Goal: Task Accomplishment & Management: Use online tool/utility

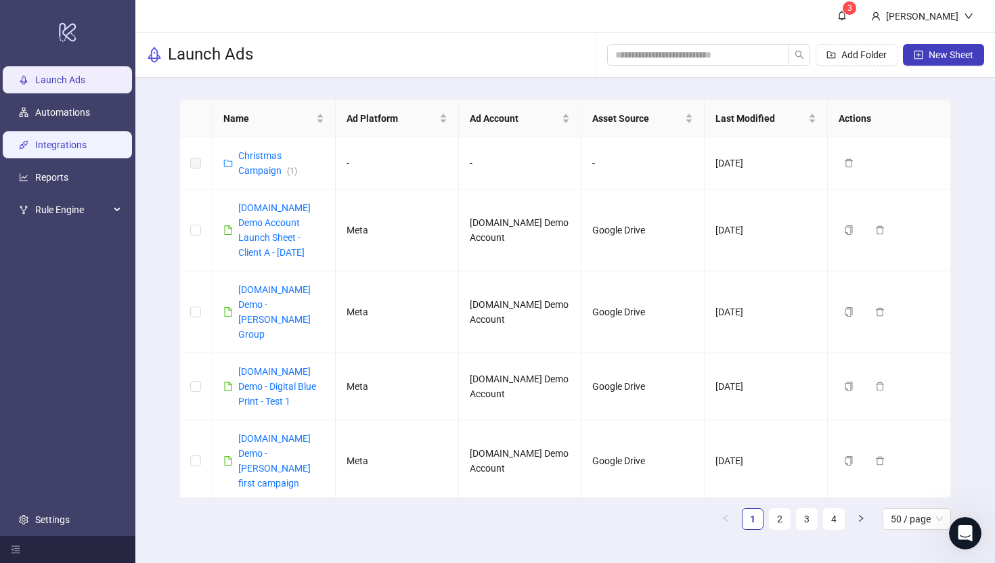
click at [55, 147] on link "Integrations" at bounding box center [60, 144] width 51 height 11
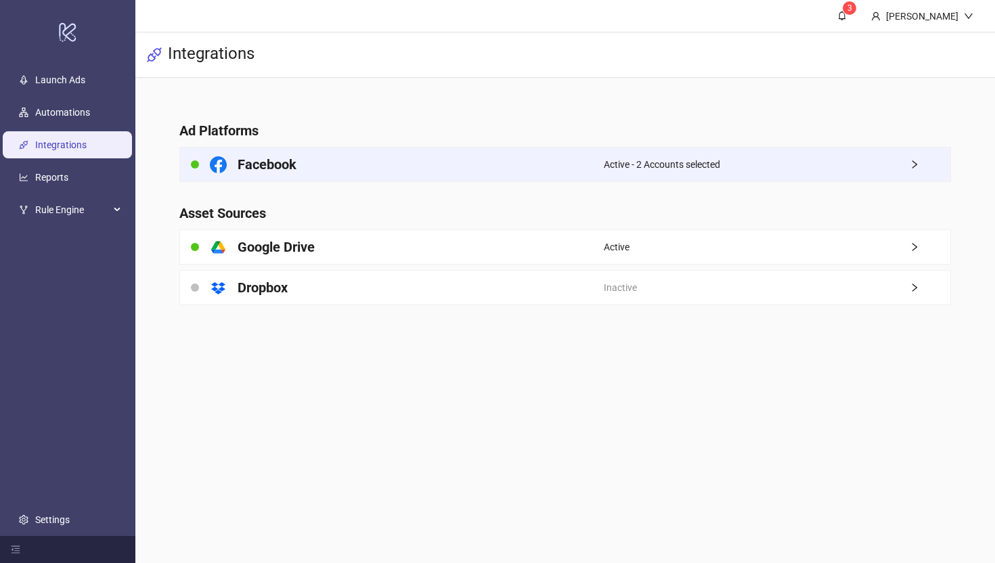
click at [347, 164] on div "Facebook" at bounding box center [392, 165] width 424 height 34
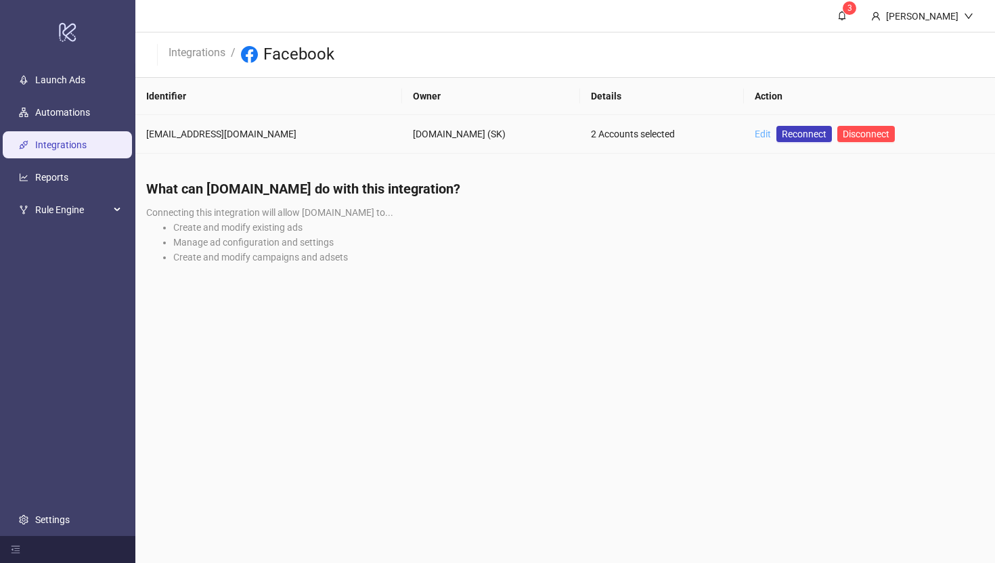
click at [755, 132] on link "Edit" at bounding box center [763, 134] width 16 height 11
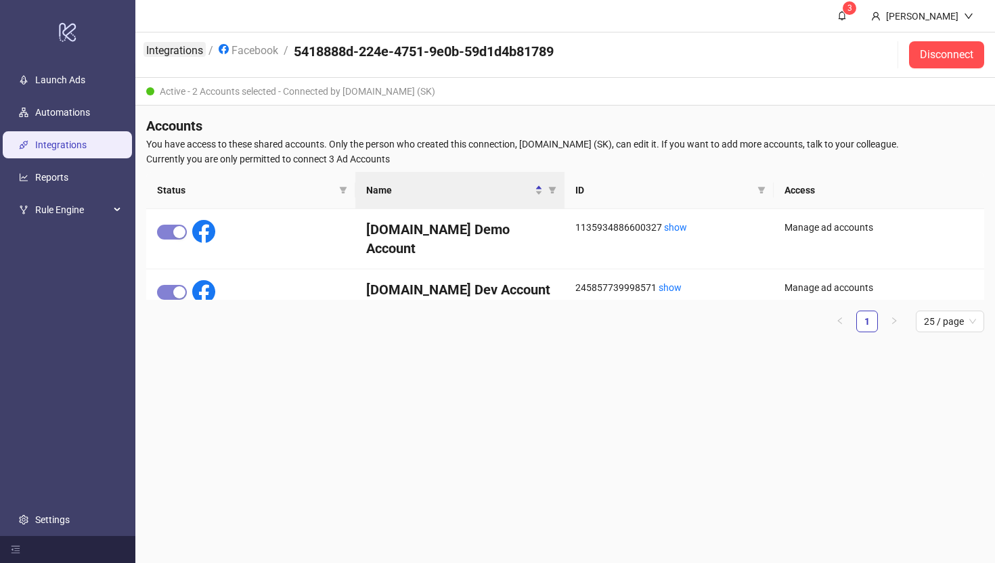
click at [174, 50] on link "Integrations" at bounding box center [174, 49] width 62 height 15
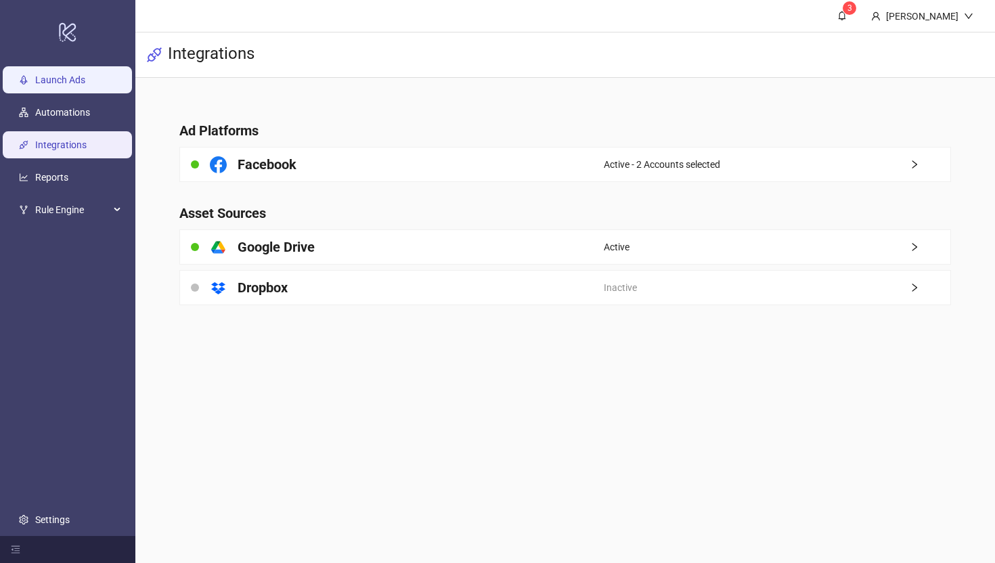
click at [35, 74] on link "Launch Ads" at bounding box center [60, 79] width 50 height 11
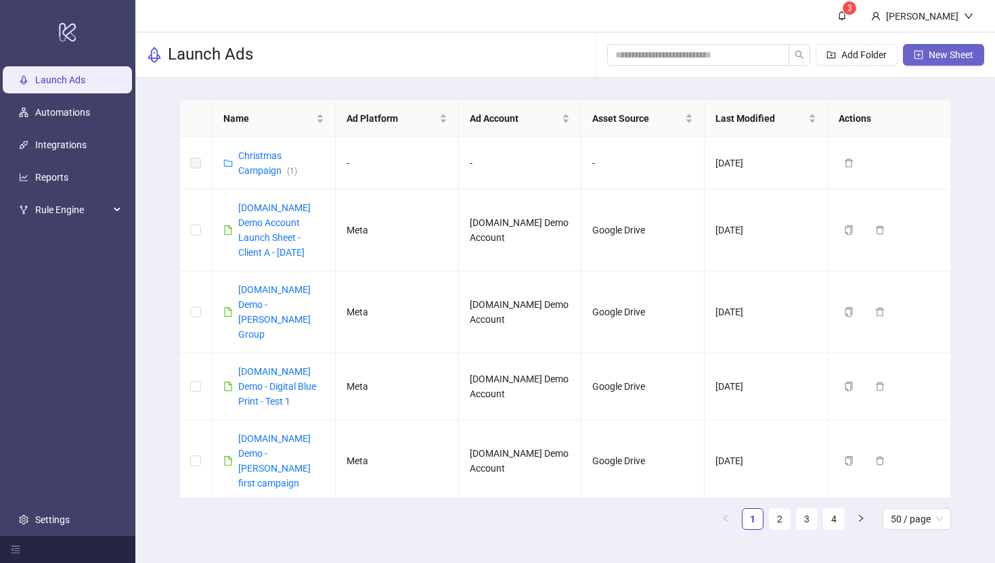
click at [811, 58] on span "New Sheet" at bounding box center [951, 54] width 45 height 11
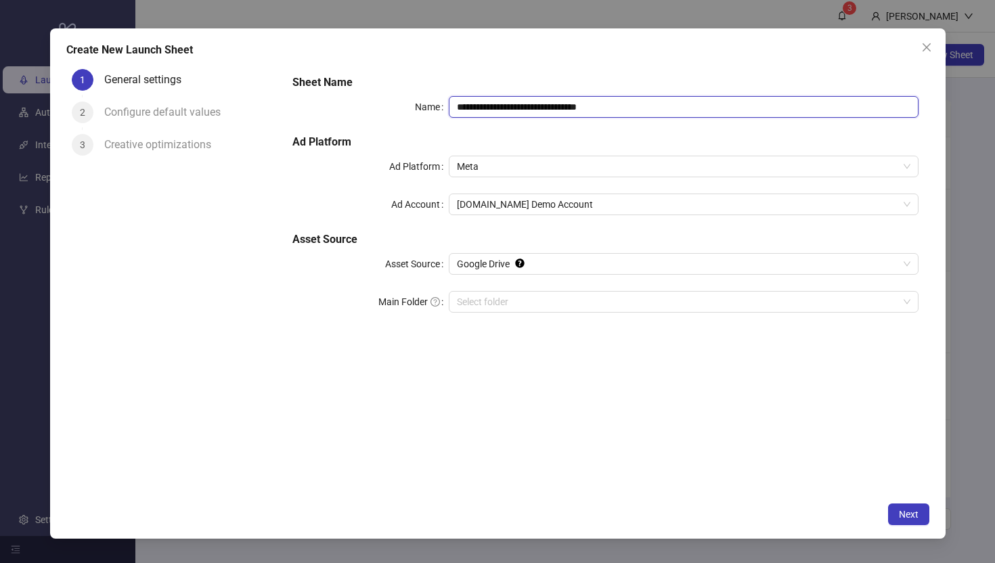
click at [632, 106] on input "**********" at bounding box center [683, 107] width 469 height 22
type input "**********"
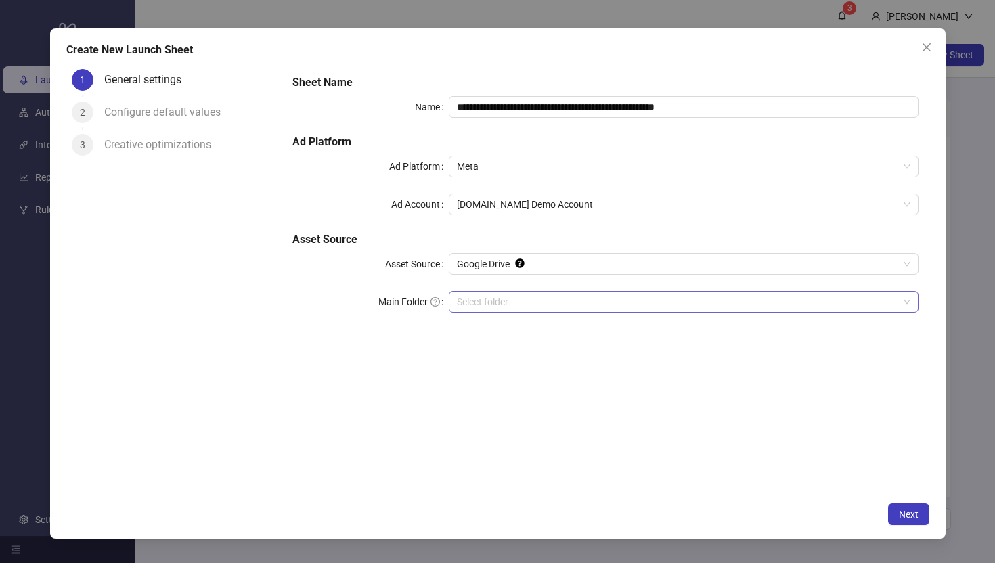
click at [474, 305] on input "Main Folder" at bounding box center [677, 302] width 441 height 20
click at [811, 483] on span "Next" at bounding box center [909, 514] width 20 height 11
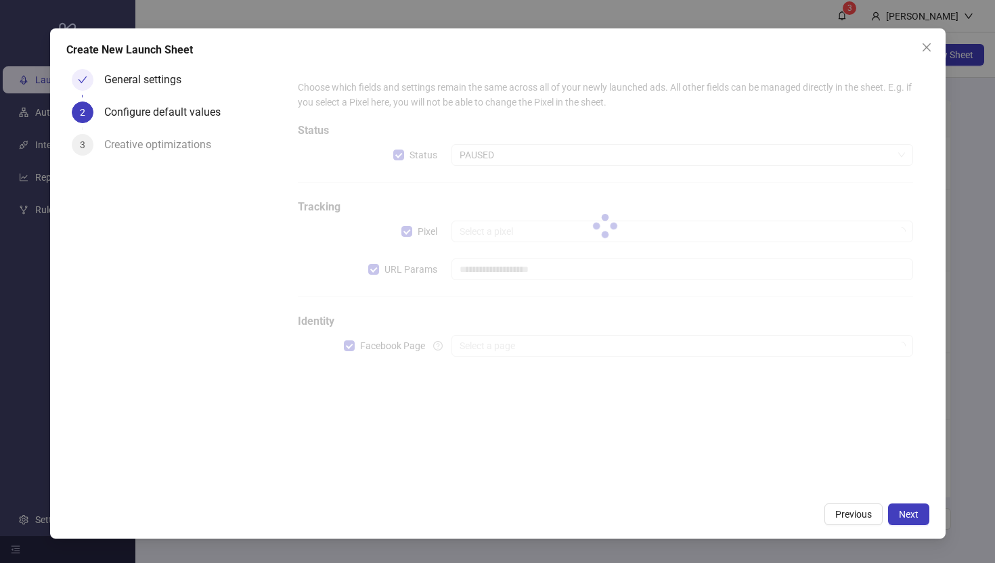
type input "**********"
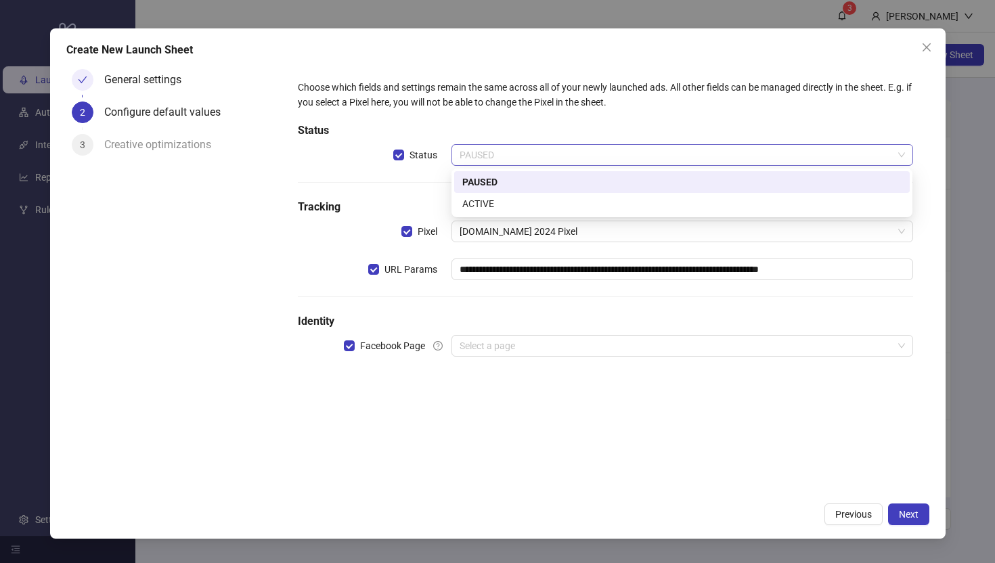
click at [502, 154] on span "PAUSED" at bounding box center [682, 155] width 445 height 20
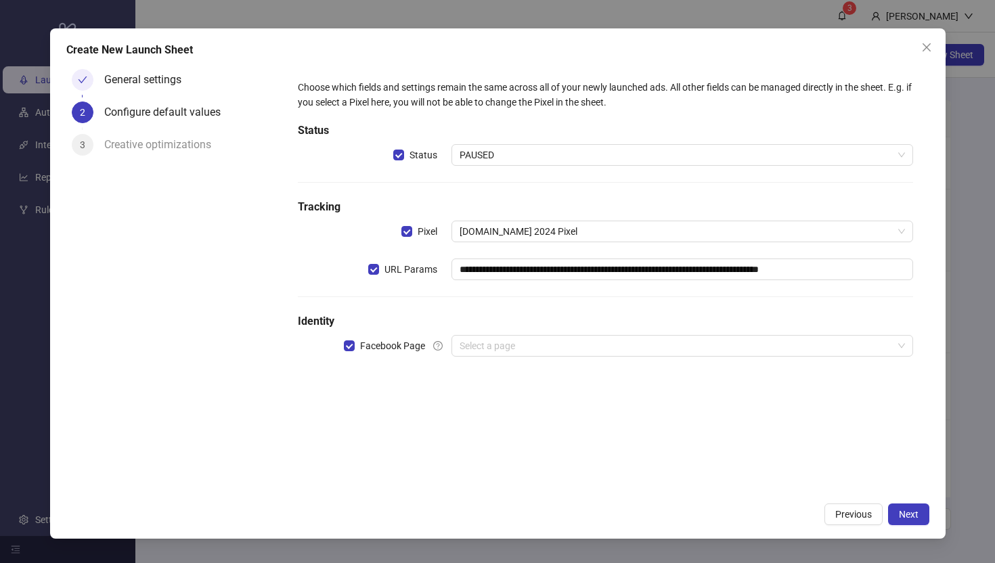
click at [312, 162] on div "Status" at bounding box center [375, 155] width 154 height 22
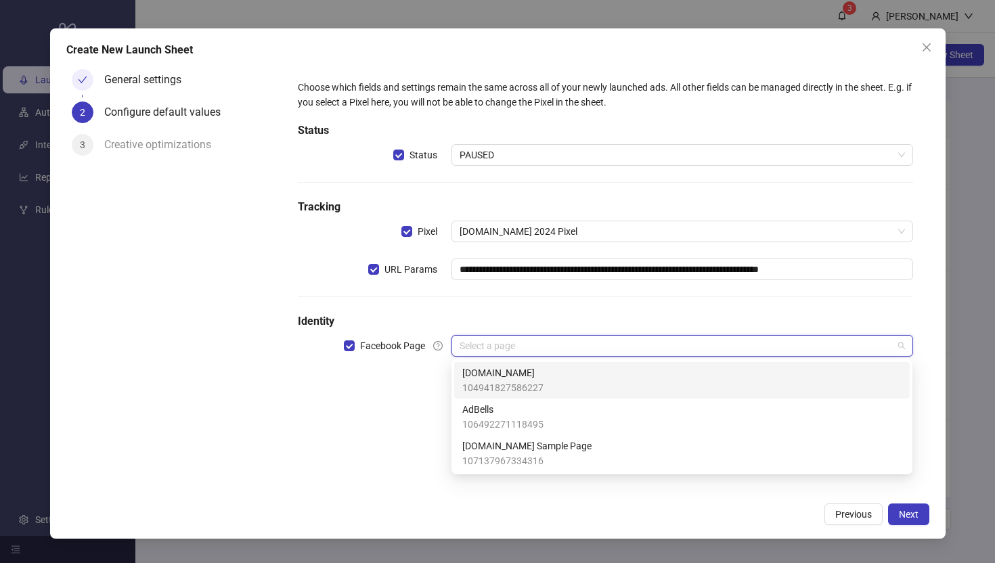
click at [520, 352] on input "search" at bounding box center [676, 346] width 433 height 20
click at [494, 379] on span "[DOMAIN_NAME]" at bounding box center [502, 373] width 81 height 15
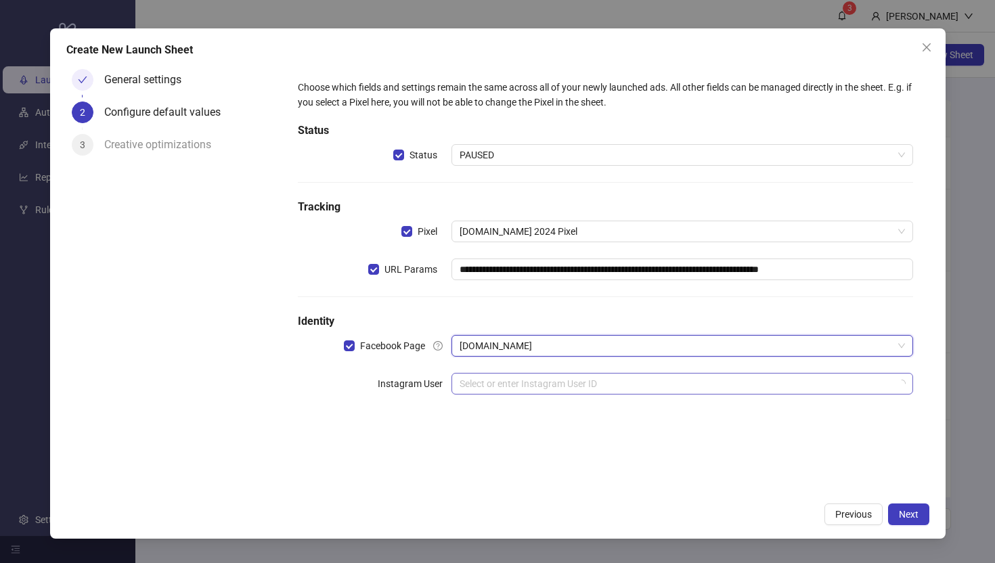
click at [475, 389] on input "search" at bounding box center [676, 384] width 433 height 20
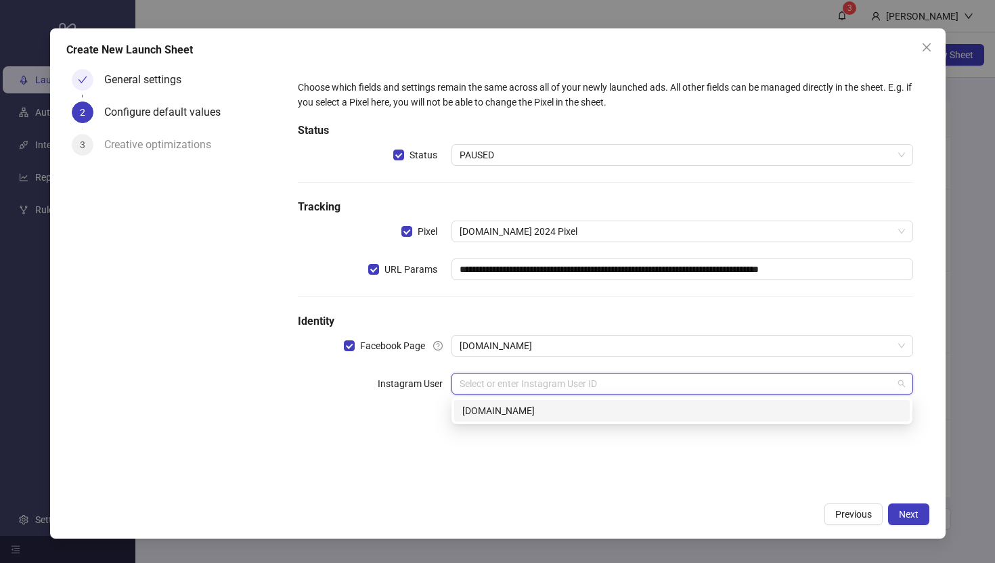
click at [492, 420] on div "[DOMAIN_NAME]" at bounding box center [682, 411] width 456 height 22
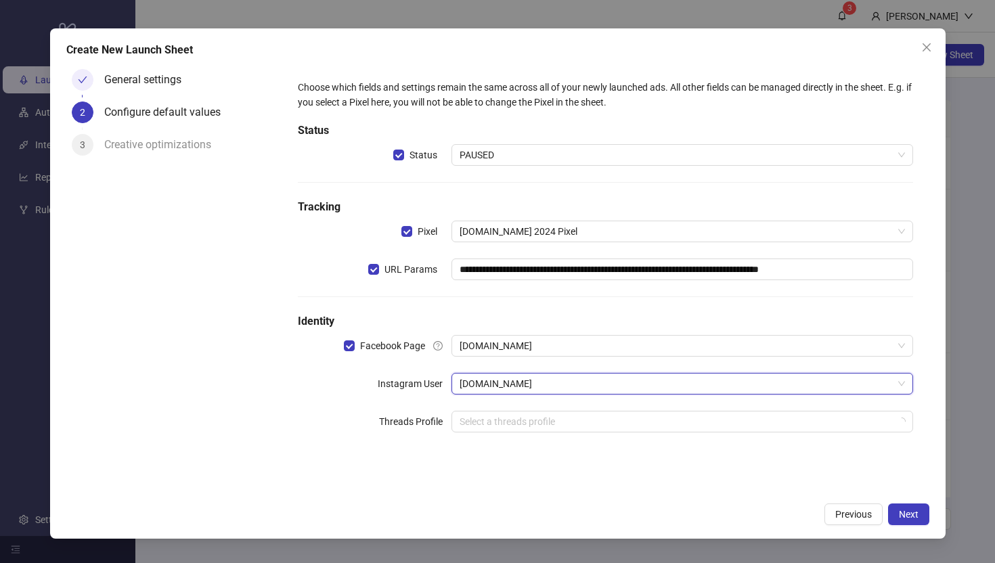
click at [214, 399] on div "General settings 2 Configure default values 3 Creative optimizations" at bounding box center [174, 280] width 216 height 433
click at [811, 483] on button "Next" at bounding box center [908, 515] width 41 height 22
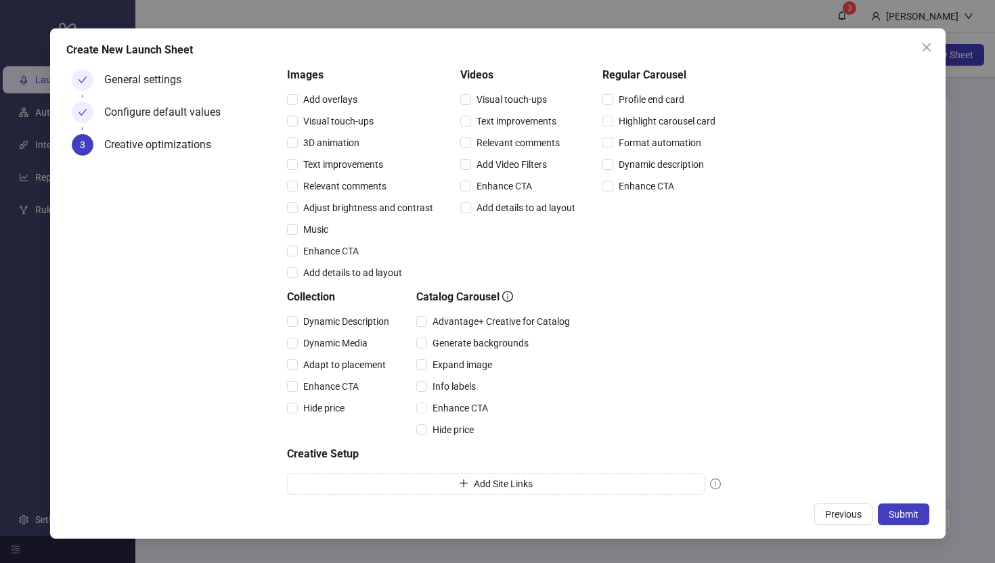
scroll to position [129, 0]
click at [811, 483] on span "Submit" at bounding box center [904, 514] width 30 height 11
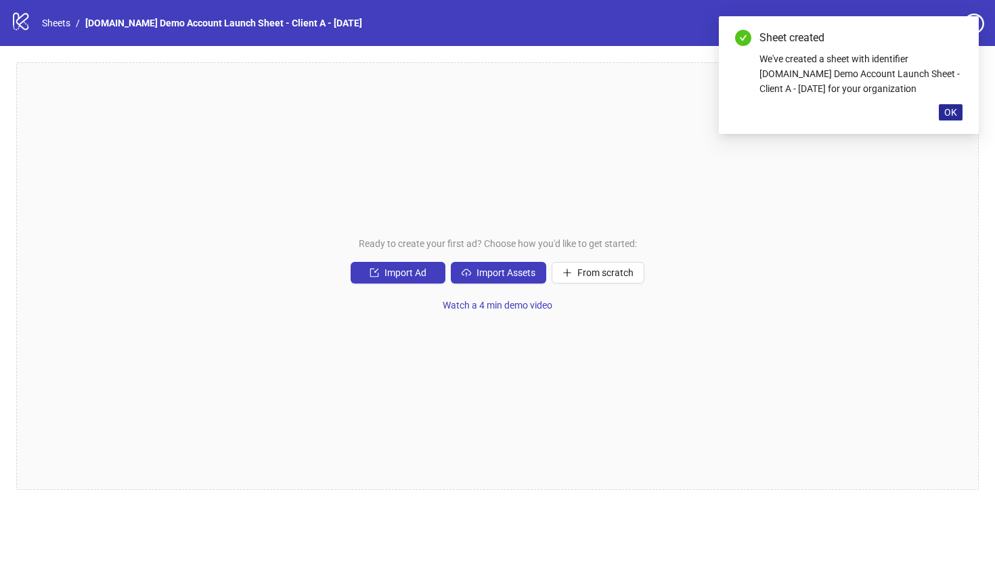
click at [811, 116] on span "OK" at bounding box center [950, 112] width 13 height 11
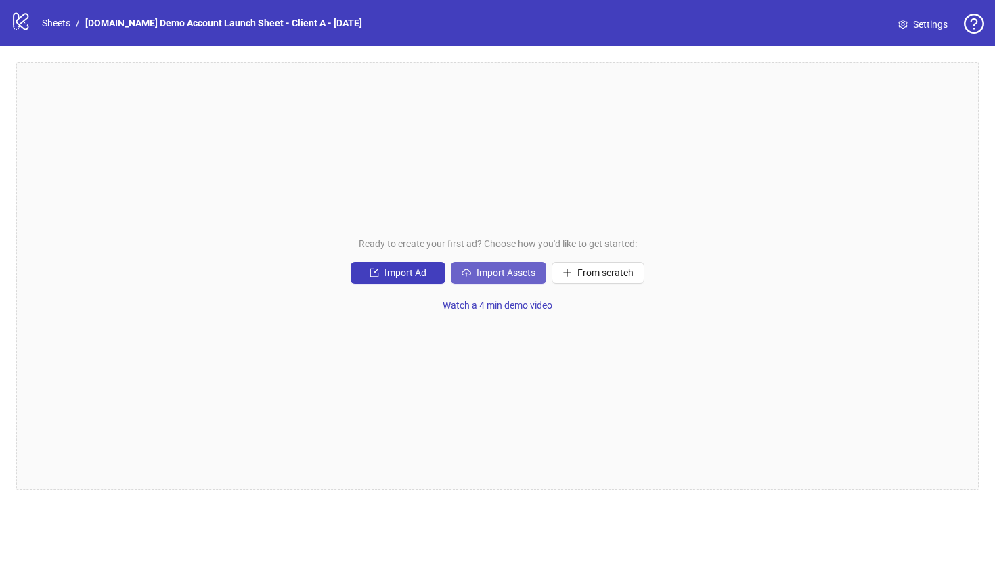
click at [489, 275] on span "Import Assets" at bounding box center [506, 272] width 59 height 11
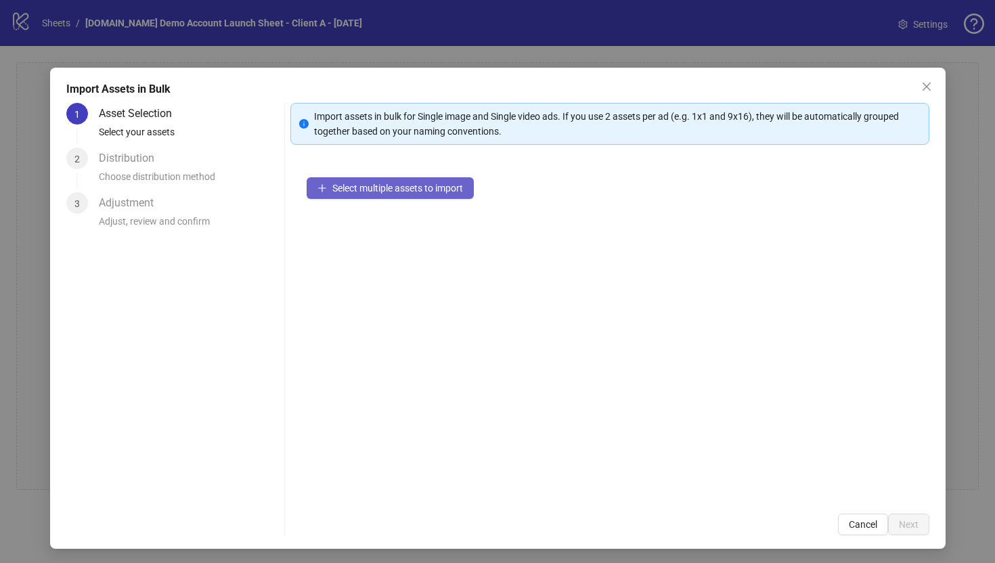
click at [383, 184] on span "Select multiple assets to import" at bounding box center [397, 188] width 131 height 11
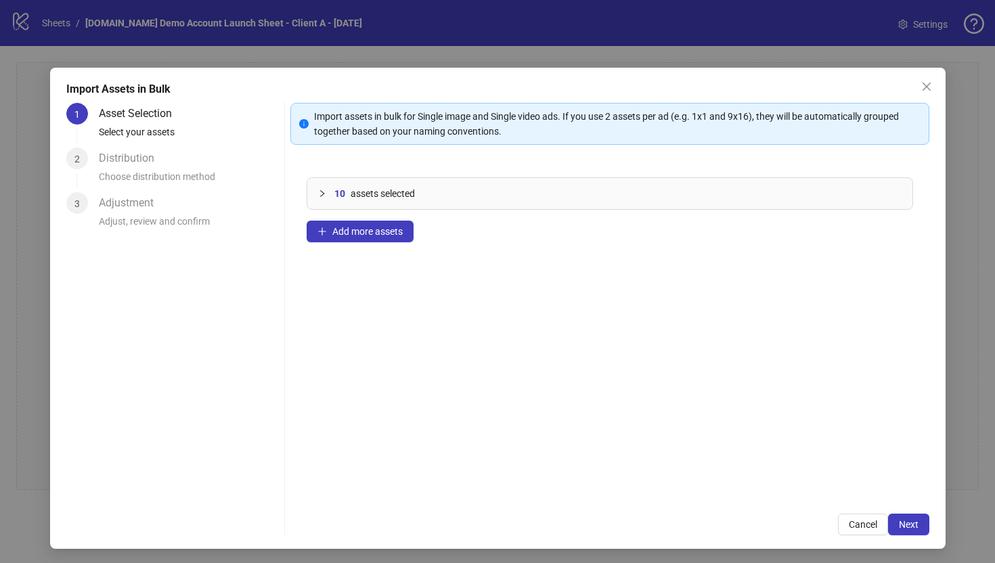
click at [323, 191] on icon "collapsed" at bounding box center [322, 194] width 8 height 8
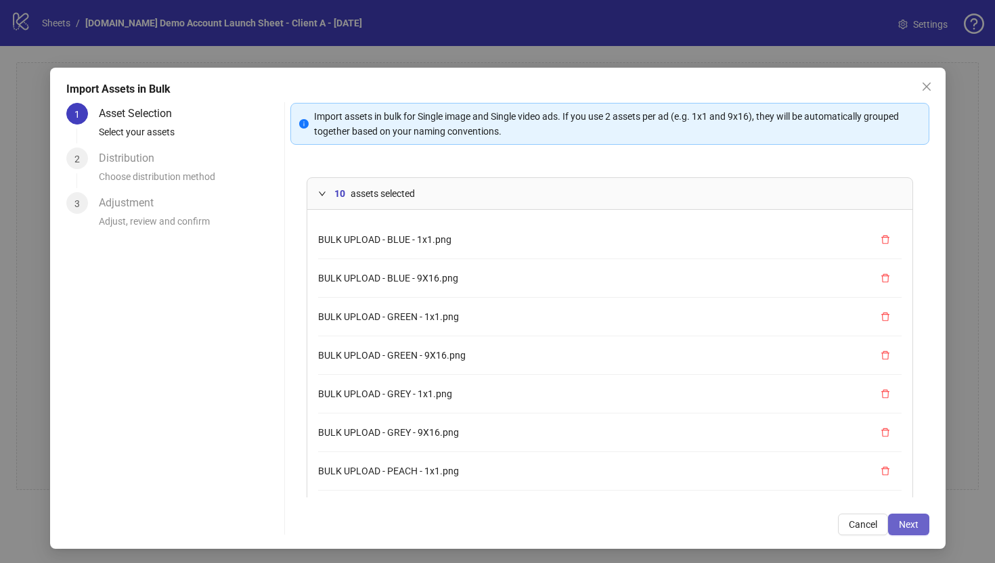
click at [811, 483] on span "Next" at bounding box center [909, 524] width 20 height 11
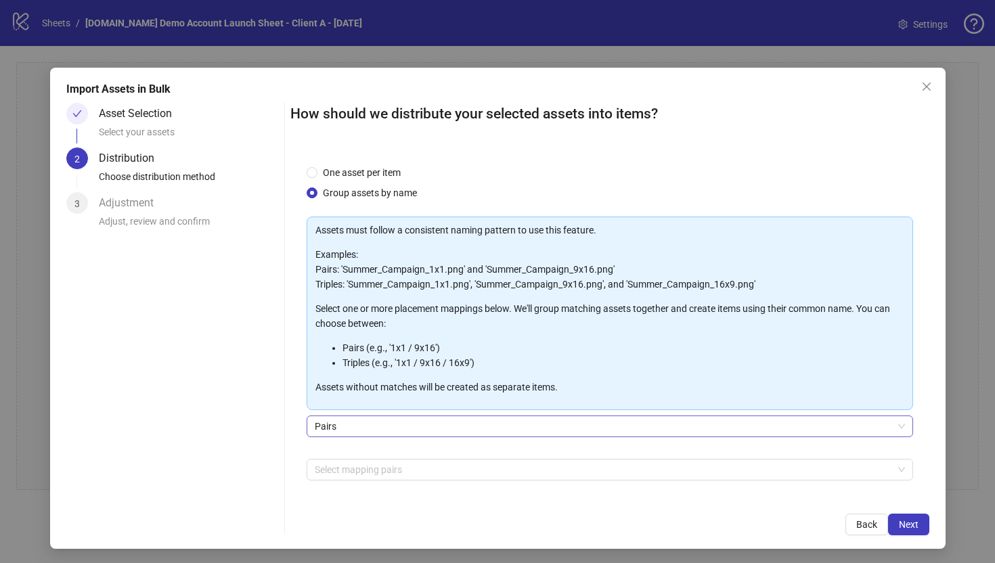
click at [322, 427] on span "Pairs" at bounding box center [610, 426] width 590 height 20
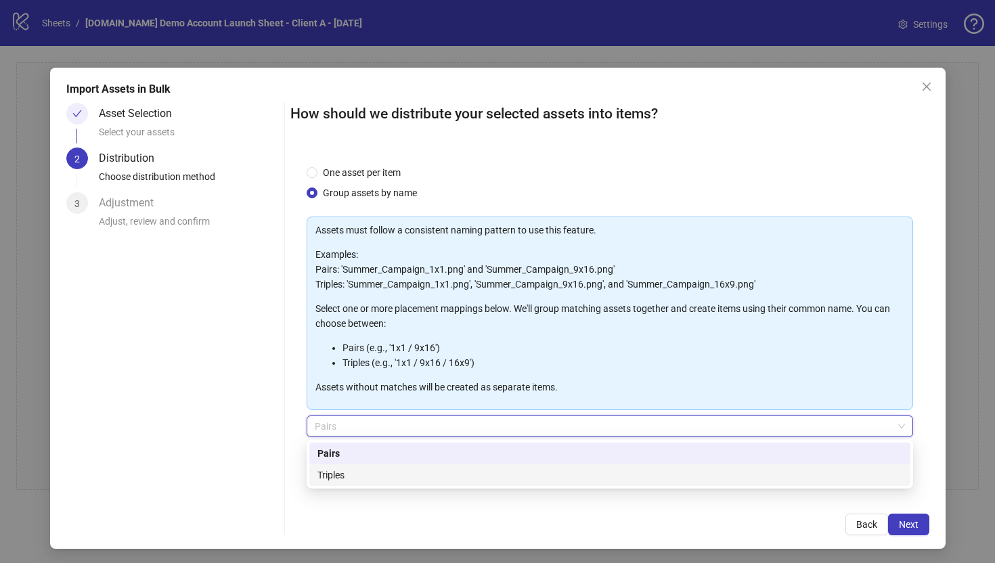
click at [329, 477] on div "Triples" at bounding box center [609, 475] width 585 height 15
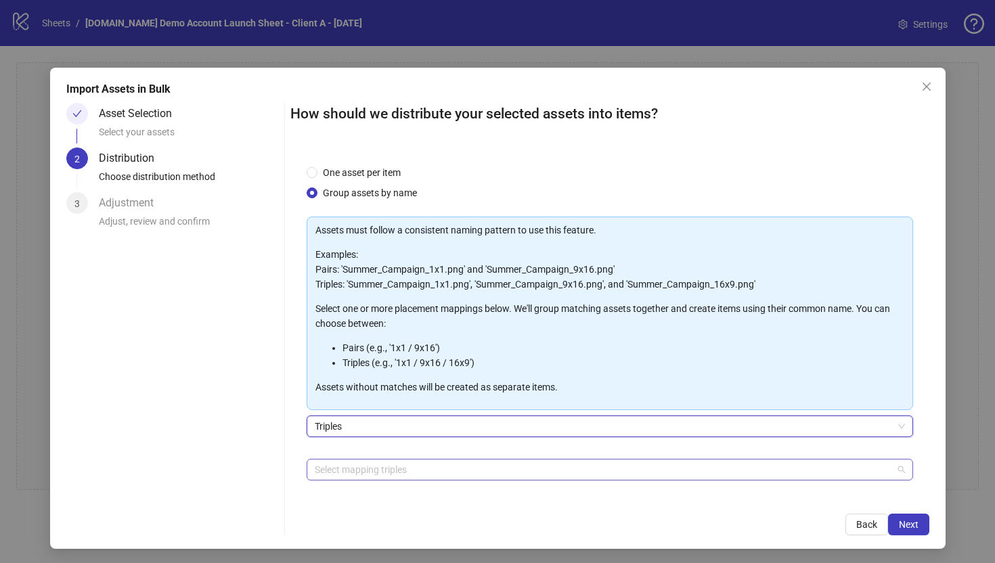
click at [329, 468] on div at bounding box center [602, 469] width 587 height 19
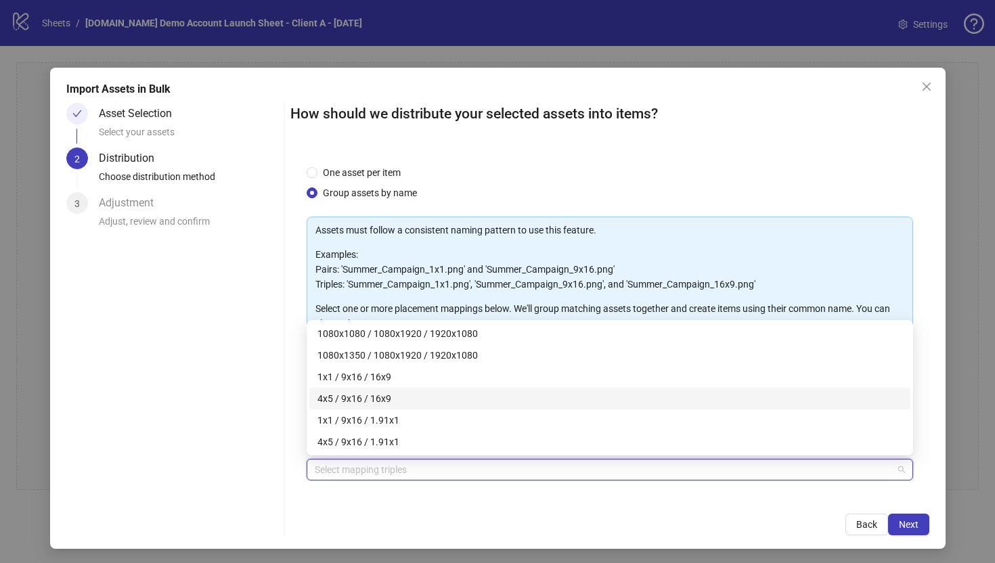
click at [312, 483] on div "Select mapping triples + Add Custom Triple" at bounding box center [610, 494] width 606 height 70
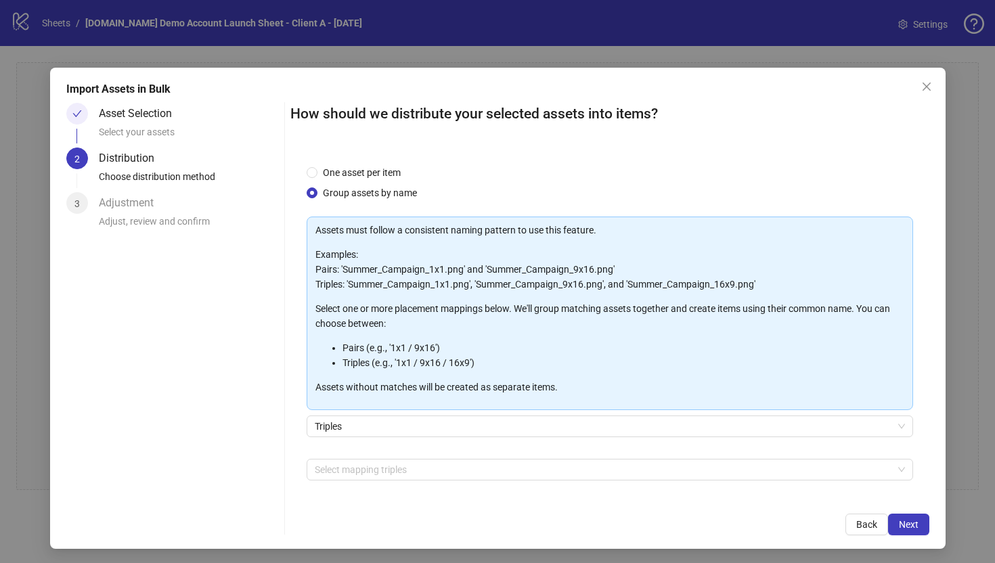
scroll to position [47, 0]
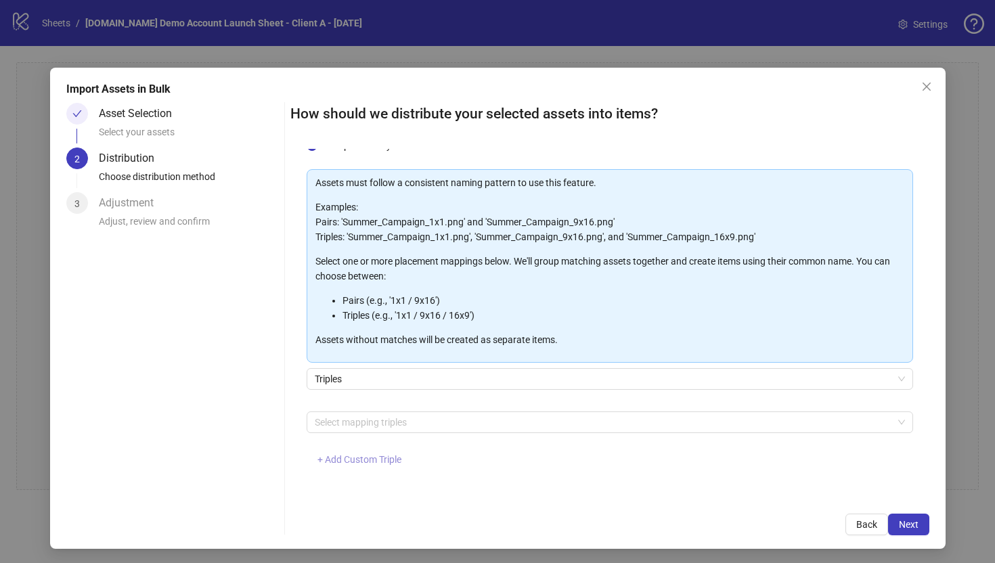
click at [348, 462] on span "+ Add Custom Triple" at bounding box center [359, 459] width 84 height 11
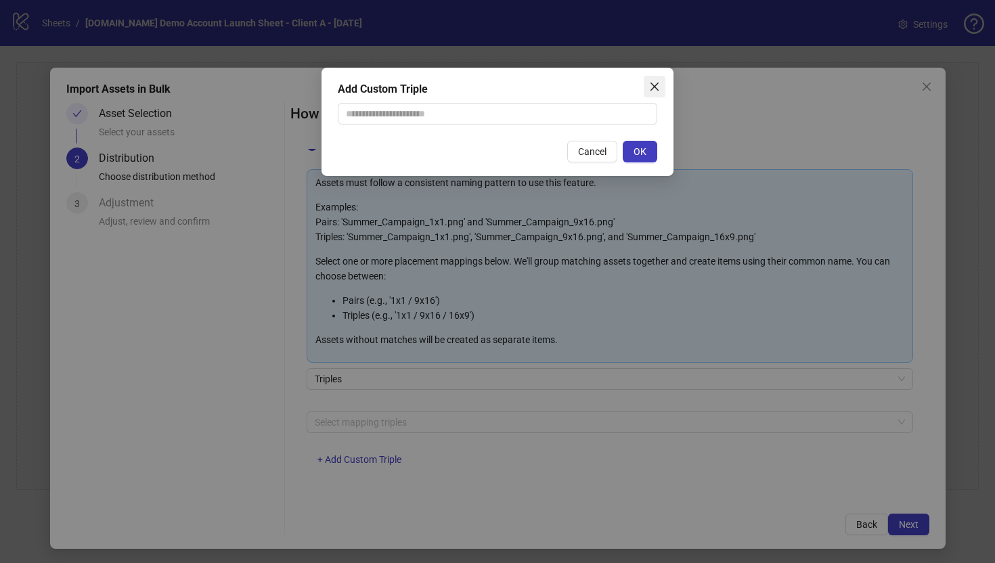
click at [650, 83] on icon "close" at bounding box center [654, 86] width 11 height 11
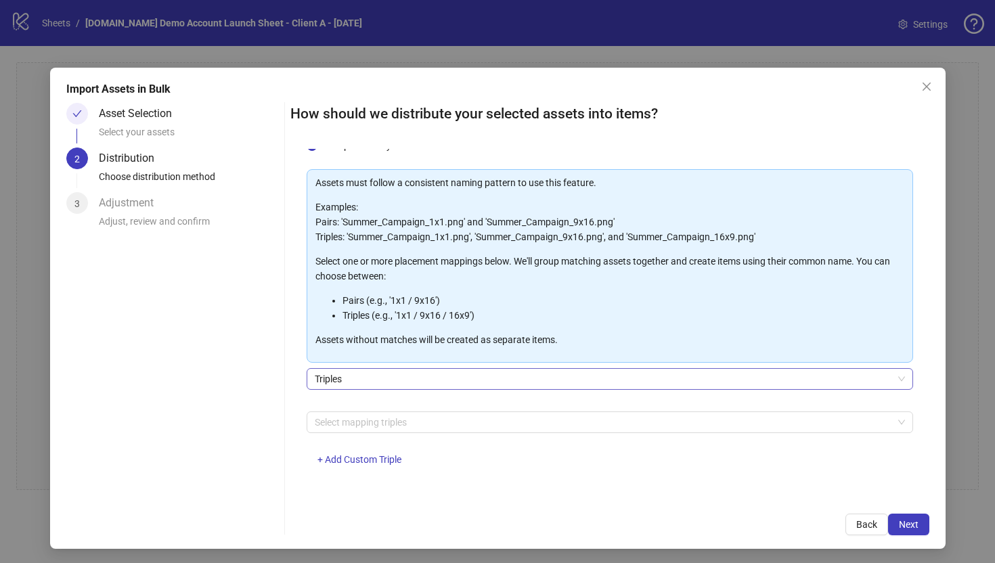
click at [322, 382] on span "Triples" at bounding box center [610, 379] width 590 height 20
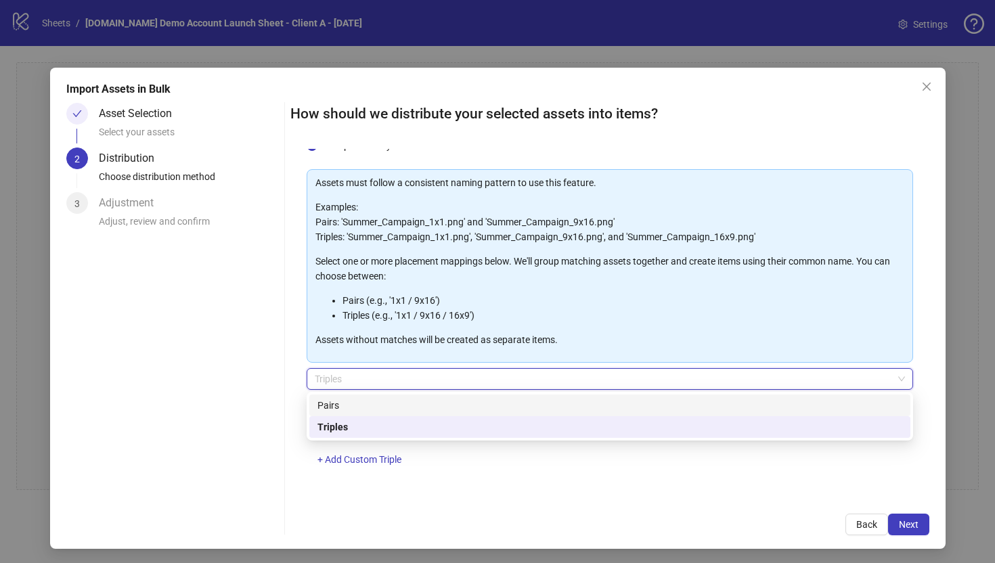
click at [325, 399] on div "Pairs" at bounding box center [609, 405] width 585 height 15
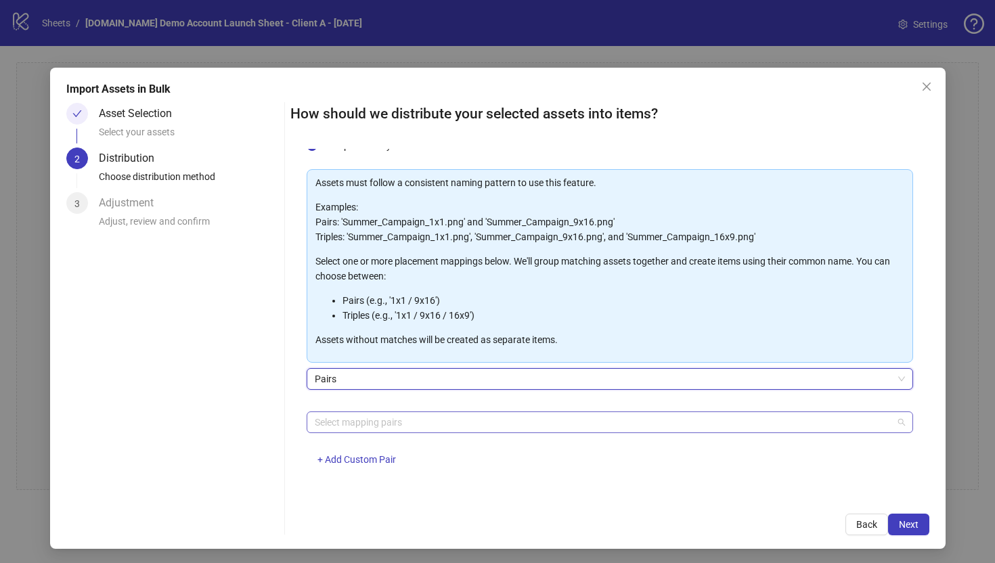
click at [332, 424] on div at bounding box center [602, 422] width 587 height 19
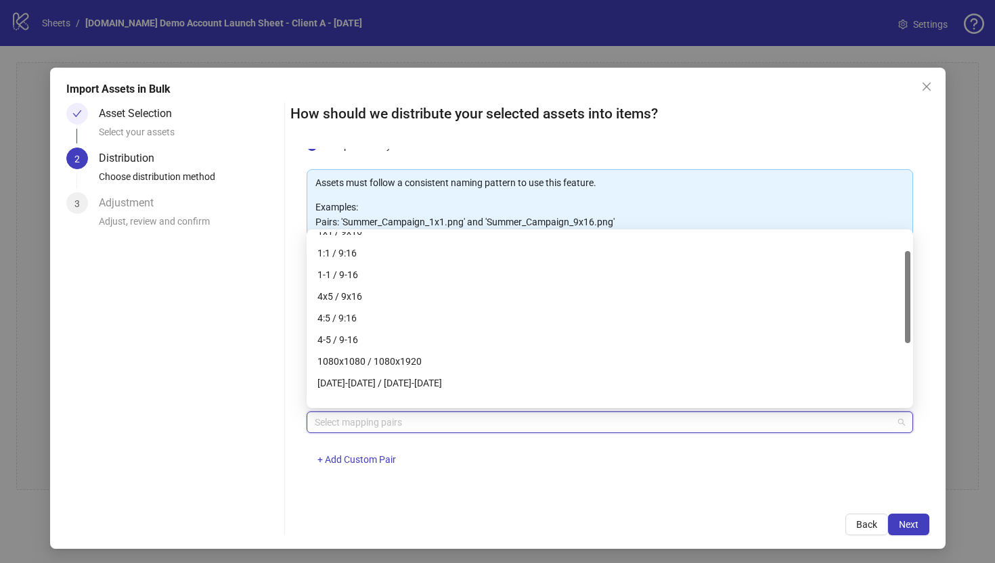
scroll to position [0, 0]
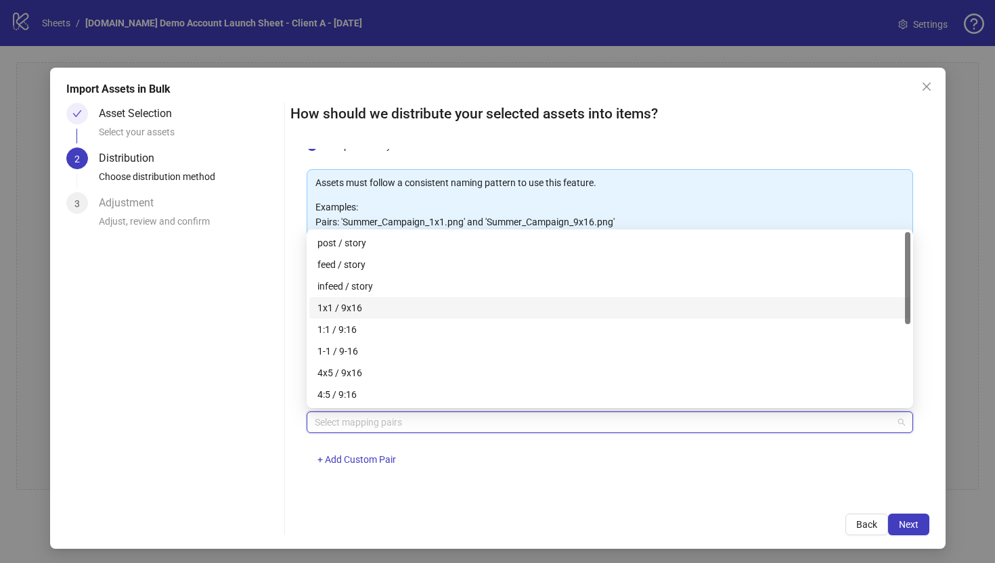
click at [332, 305] on div "1x1 / 9x16" at bounding box center [609, 308] width 585 height 15
click at [334, 483] on div "How should we distribute your selected assets into items? One asset per item Gr…" at bounding box center [609, 319] width 639 height 433
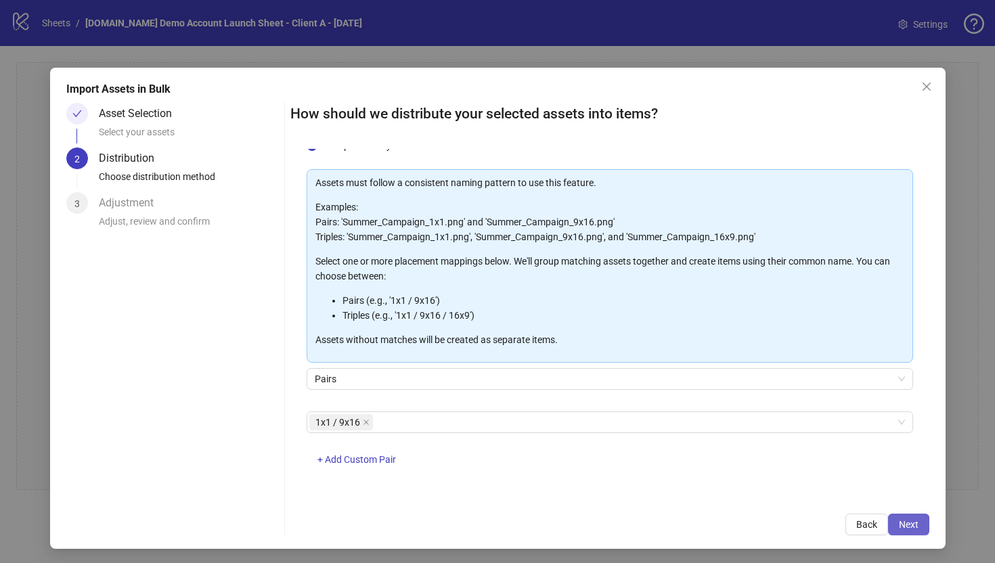
click at [811, 483] on span "Next" at bounding box center [909, 524] width 20 height 11
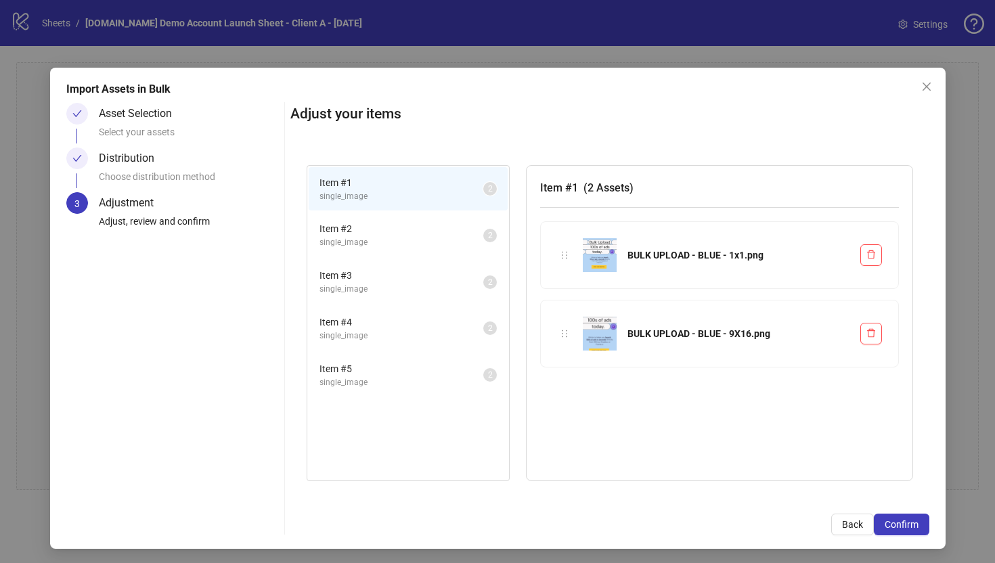
click at [449, 229] on span "Item # 2" at bounding box center [401, 228] width 164 height 15
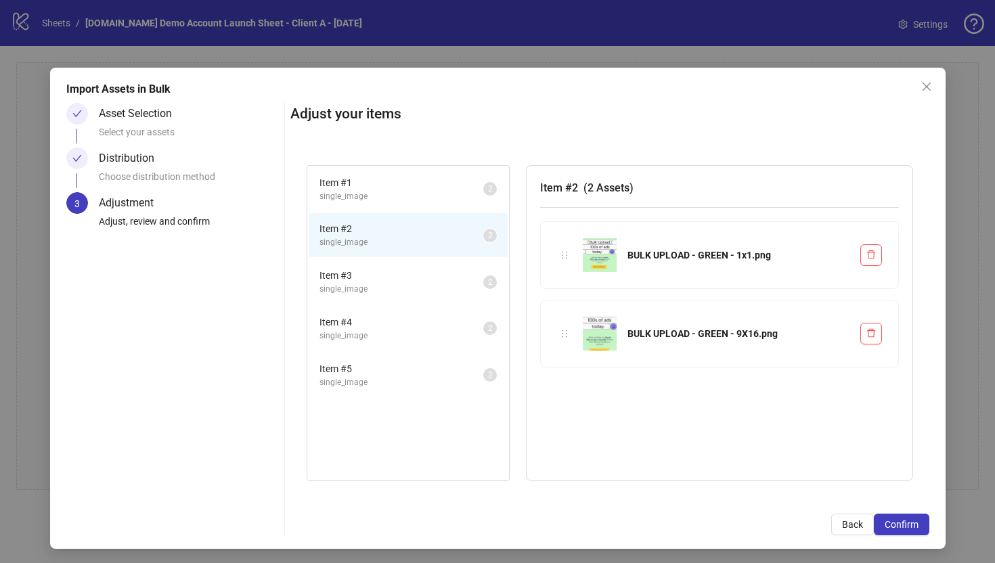
click at [440, 278] on span "Item # 3" at bounding box center [401, 275] width 164 height 15
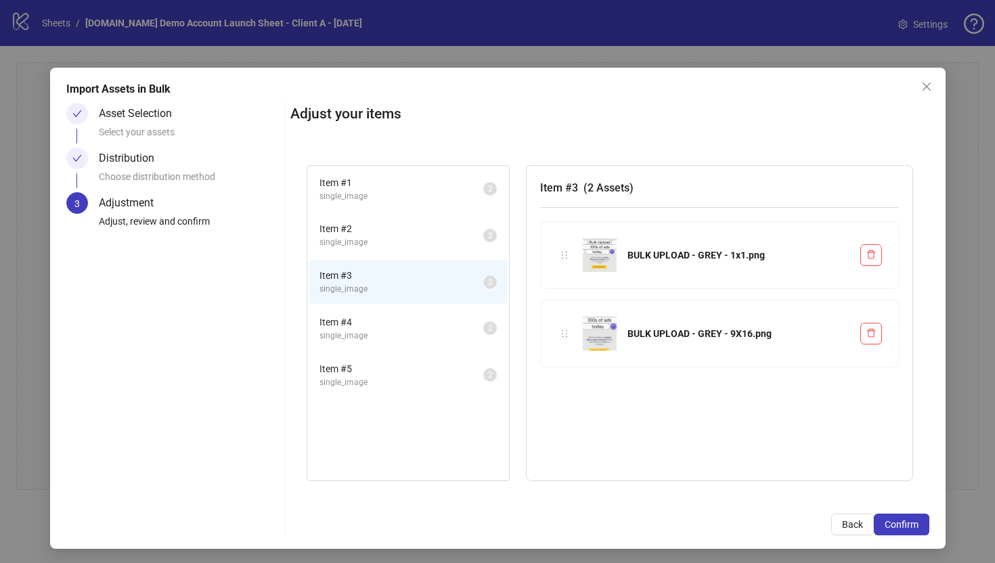
click at [435, 324] on span "Item # 4" at bounding box center [401, 322] width 164 height 15
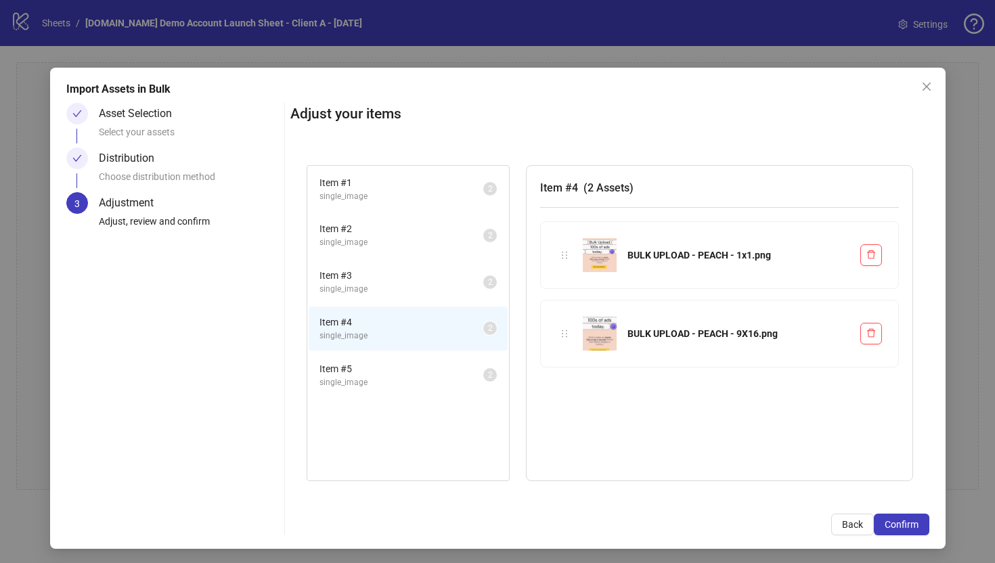
click at [427, 384] on span "single_image" at bounding box center [401, 382] width 164 height 13
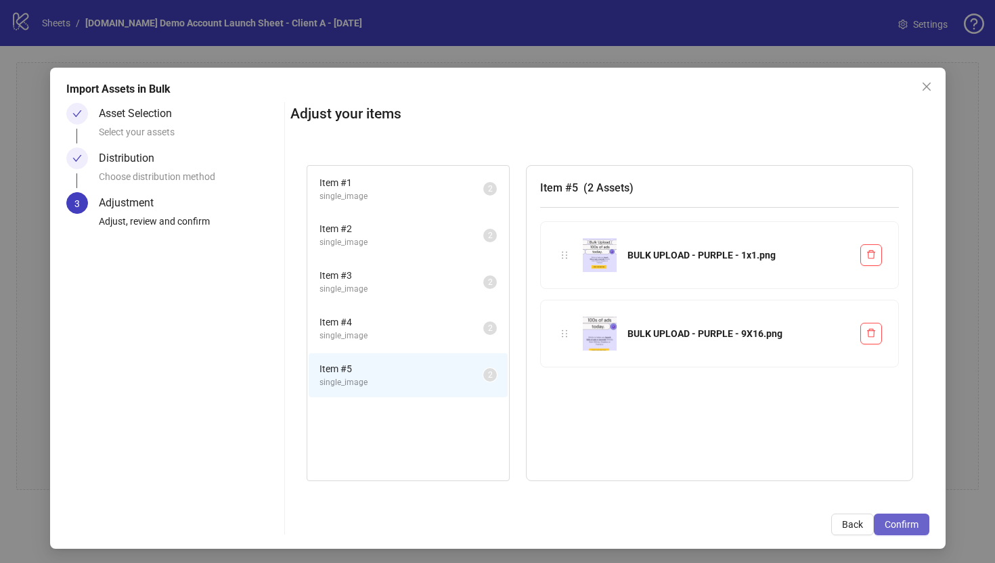
click at [811, 483] on span "Confirm" at bounding box center [902, 524] width 34 height 11
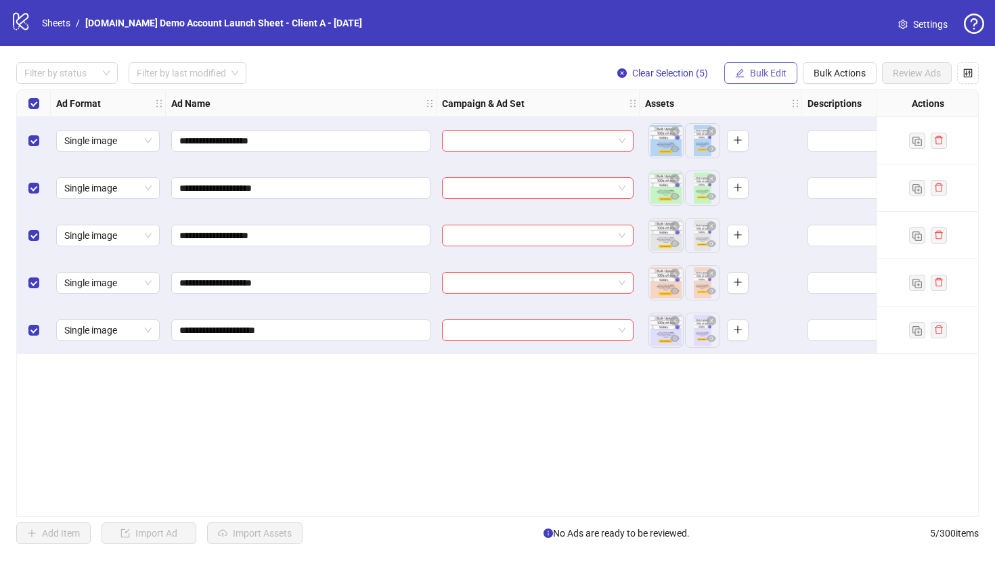
click at [757, 73] on span "Bulk Edit" at bounding box center [768, 73] width 37 height 11
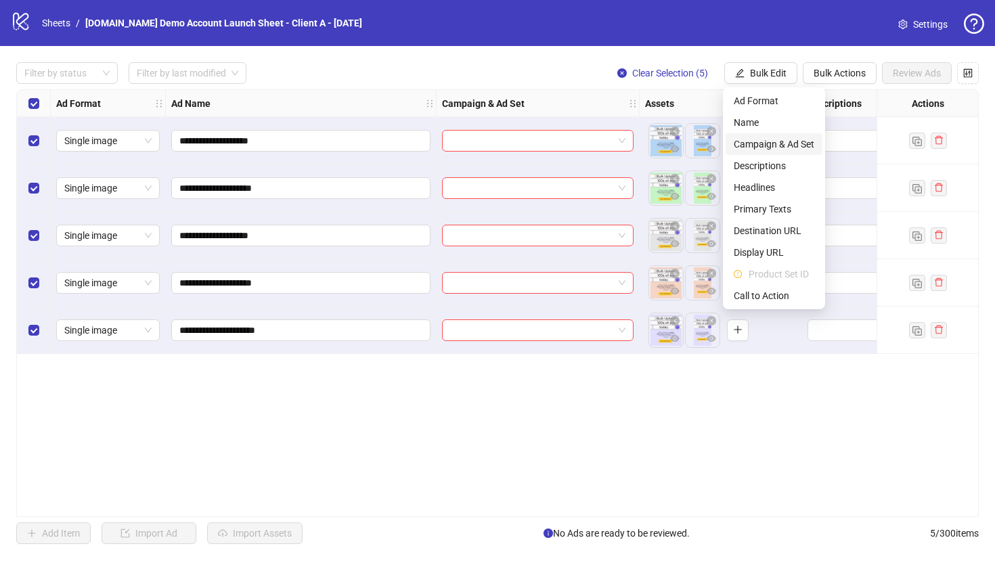
click at [751, 146] on span "Campaign & Ad Set" at bounding box center [774, 144] width 81 height 15
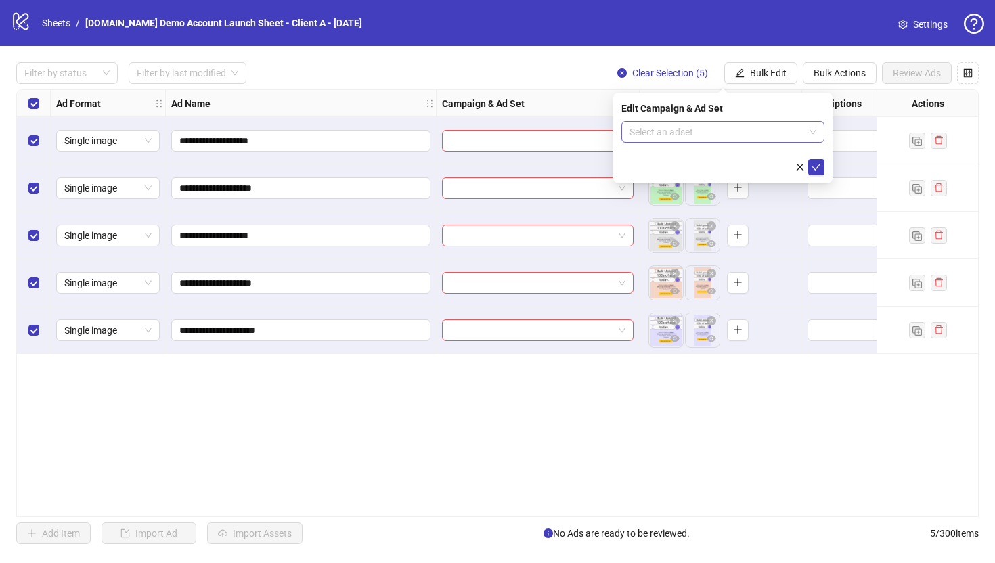
click at [704, 137] on input "search" at bounding box center [716, 132] width 175 height 20
type input "****"
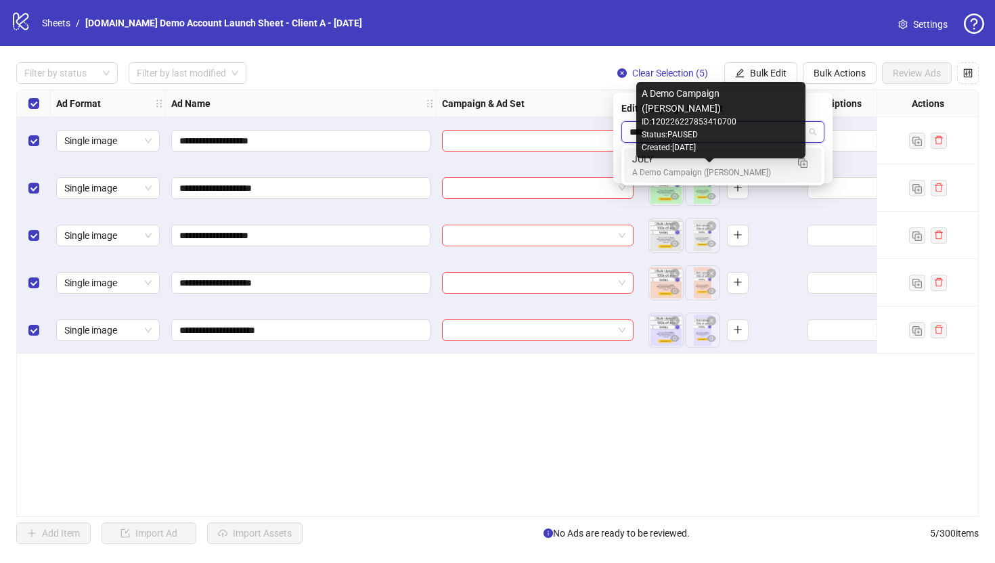
click at [663, 167] on div "A Demo Campaign ([PERSON_NAME])" at bounding box center [709, 173] width 154 height 13
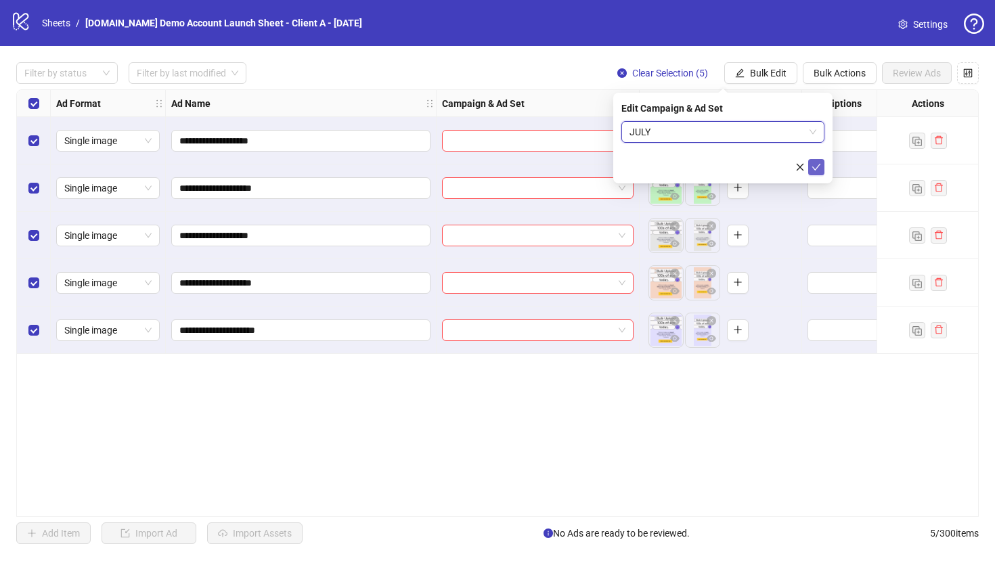
click at [811, 167] on icon "check" at bounding box center [816, 166] width 9 height 9
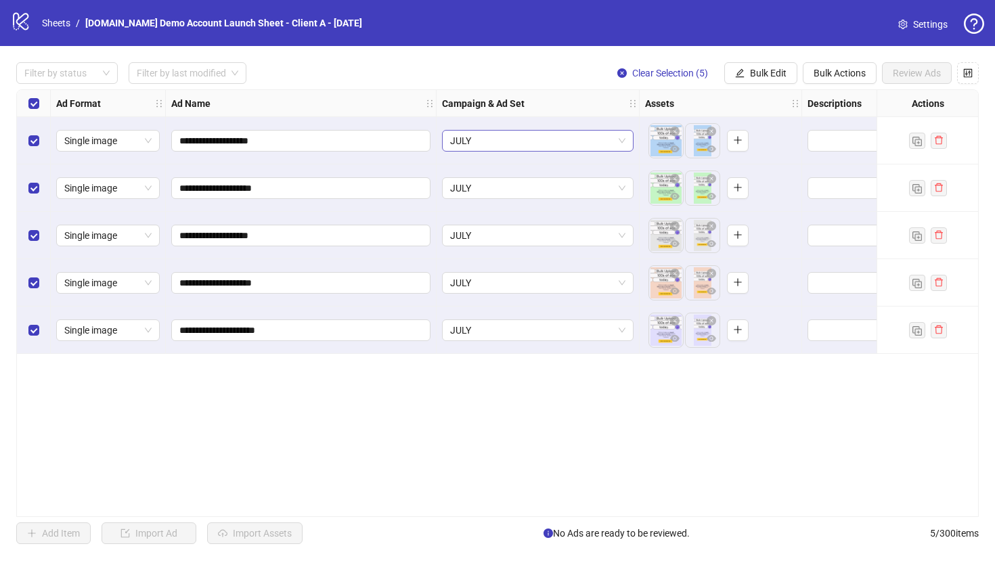
click at [501, 144] on span "JULY" at bounding box center [537, 141] width 175 height 20
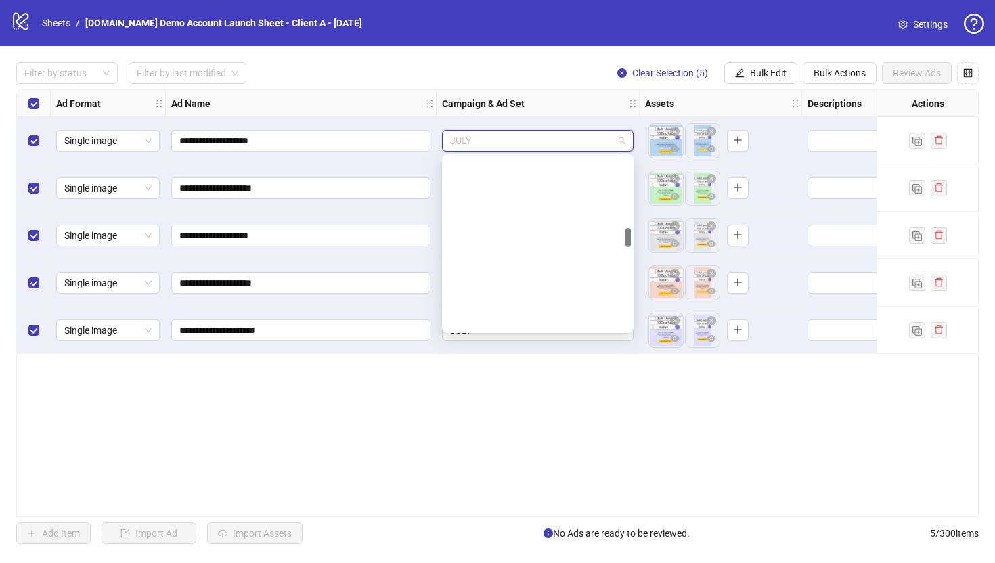
scroll to position [634, 0]
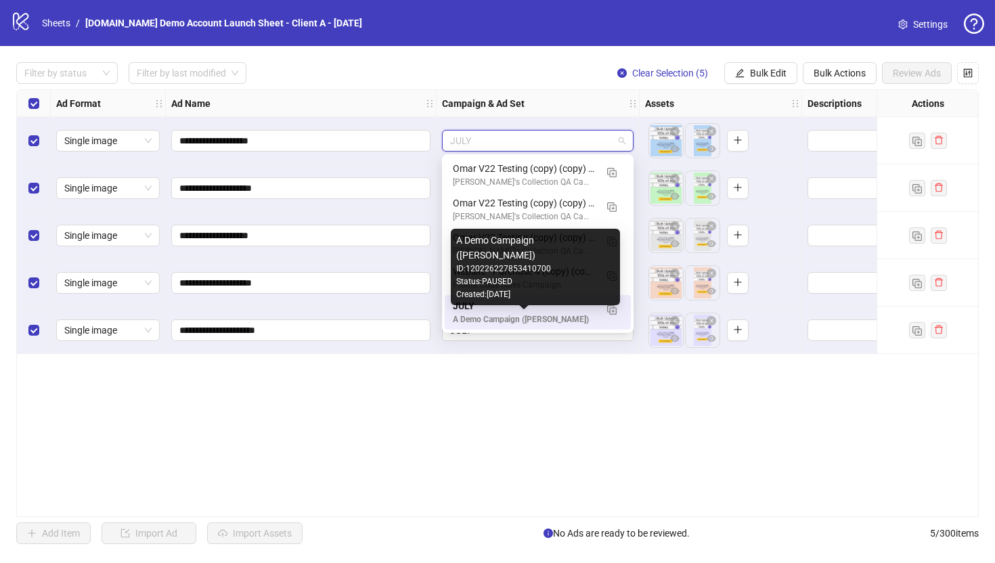
click at [496, 434] on div "**********" at bounding box center [497, 303] width 963 height 428
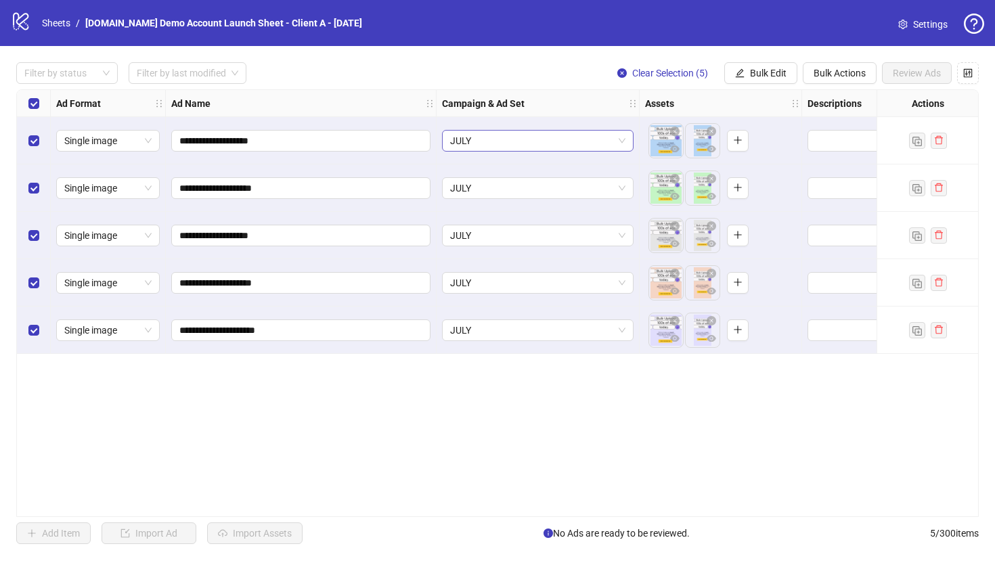
click at [535, 141] on span "JULY" at bounding box center [537, 141] width 175 height 20
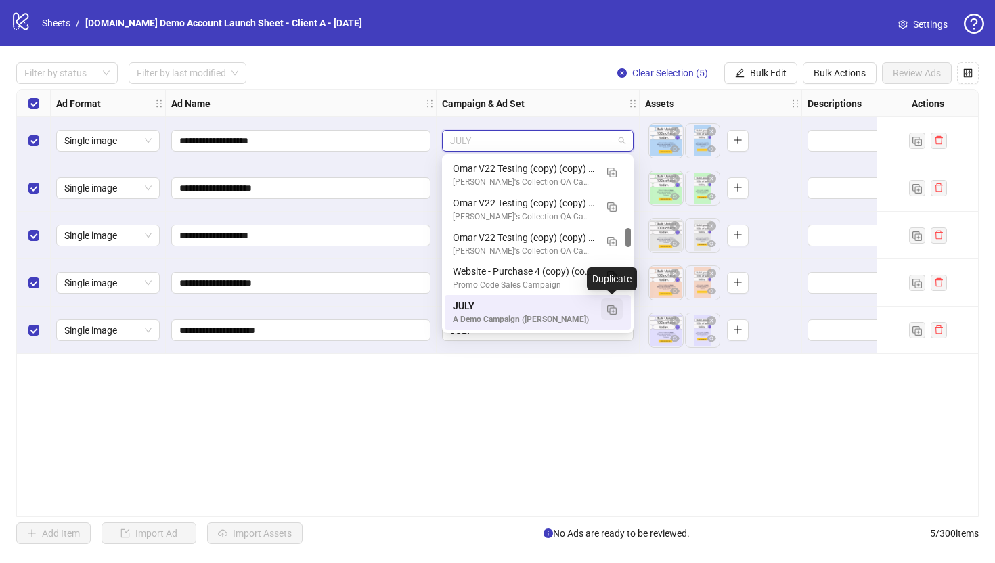
click at [611, 309] on img "button" at bounding box center [611, 309] width 9 height 9
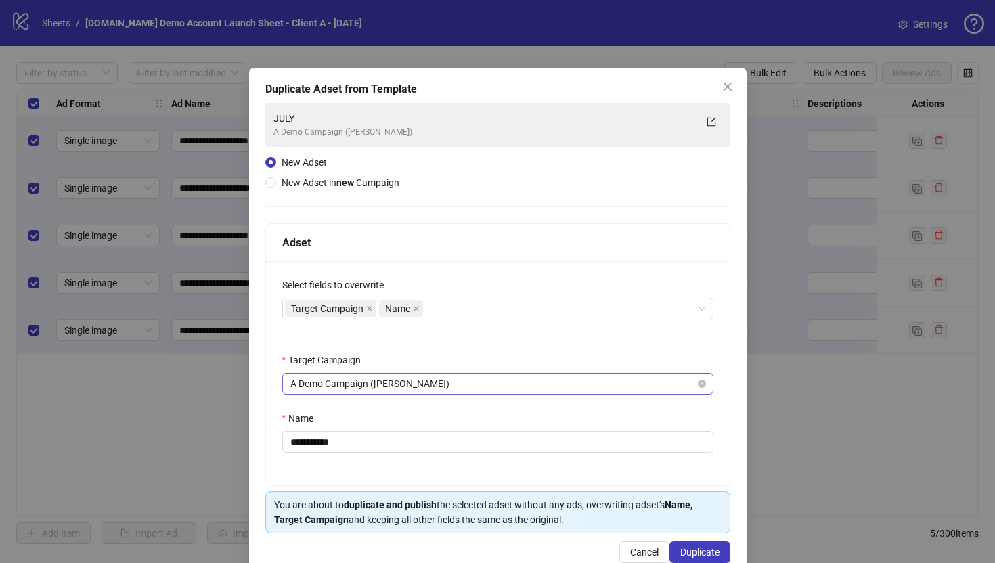
click at [322, 385] on span "A Demo Campaign ([PERSON_NAME])" at bounding box center [497, 384] width 415 height 20
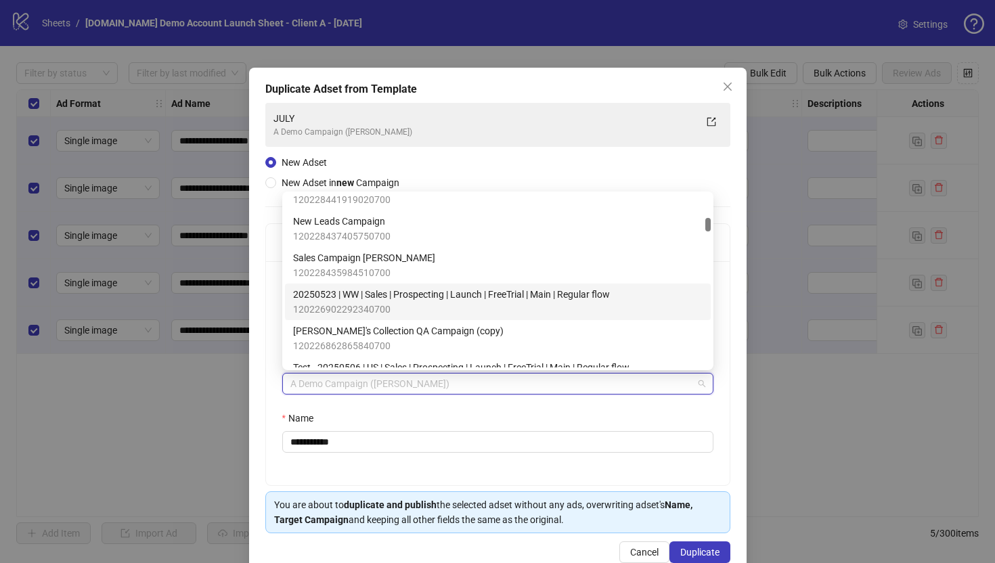
scroll to position [481, 0]
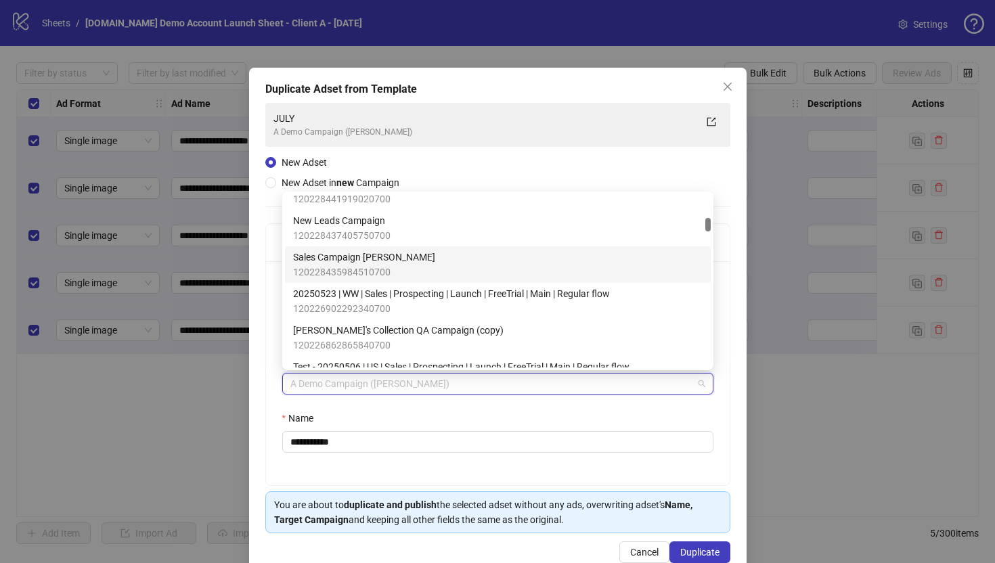
click at [275, 372] on div "**********" at bounding box center [498, 373] width 464 height 224
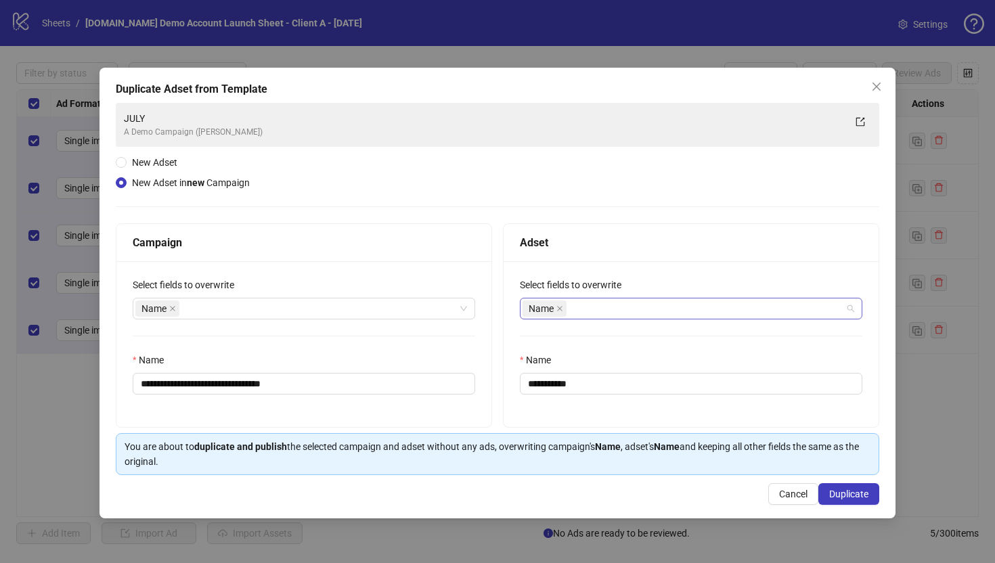
click at [588, 309] on div "Name" at bounding box center [684, 308] width 323 height 19
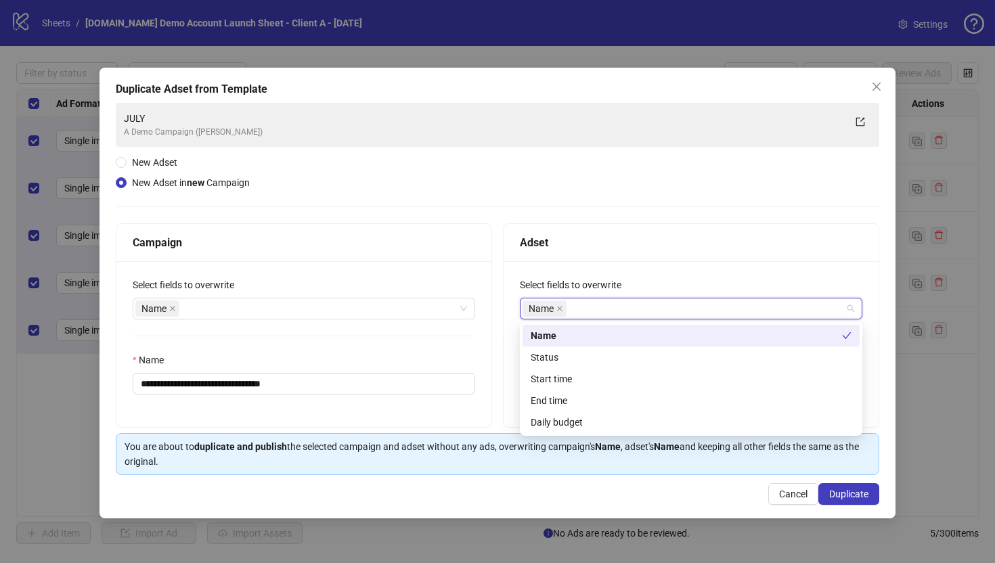
click at [609, 242] on div "Adset" at bounding box center [691, 242] width 343 height 17
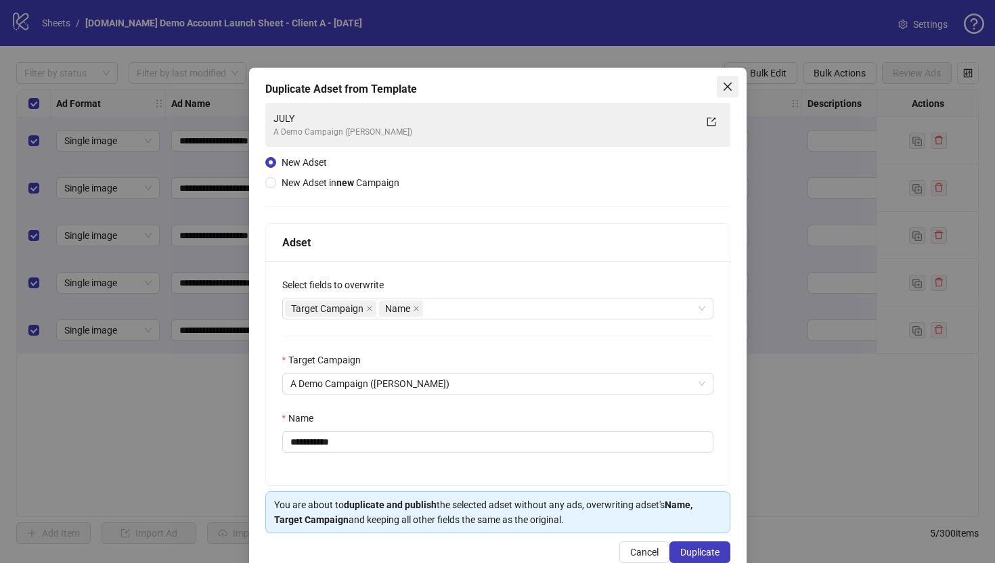
click at [730, 81] on icon "close" at bounding box center [727, 86] width 11 height 11
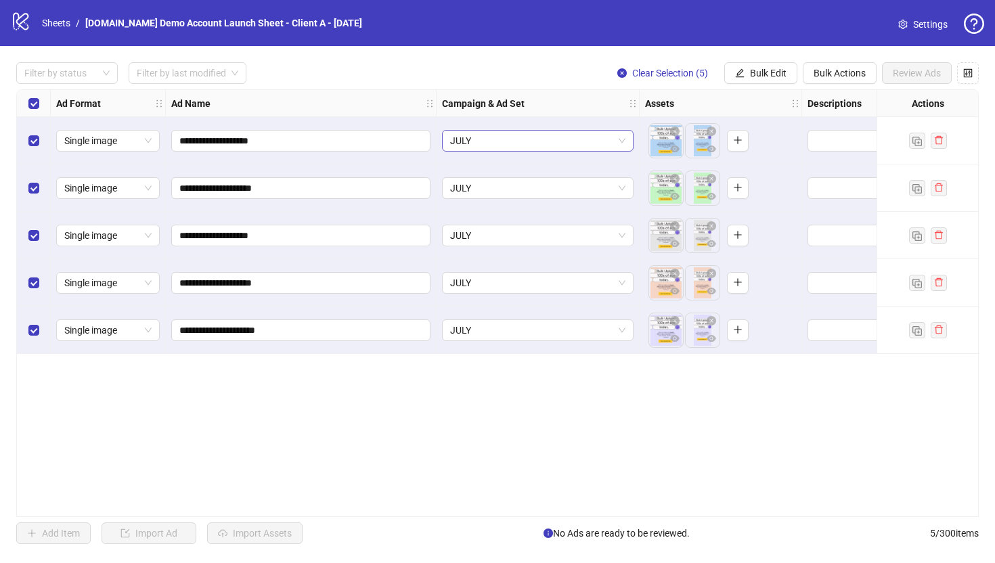
click at [504, 142] on span "JULY" at bounding box center [537, 141] width 175 height 20
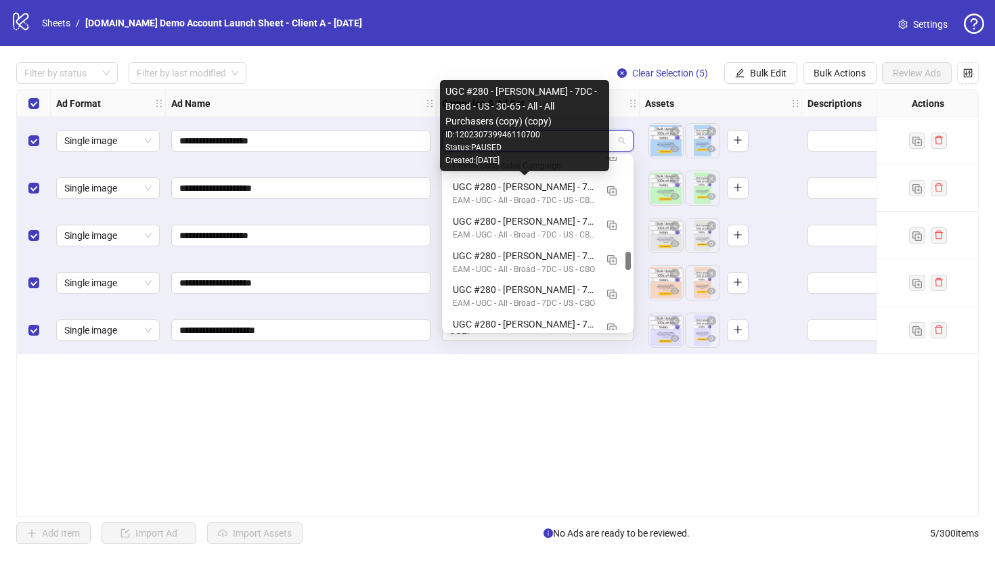
scroll to position [901, 0]
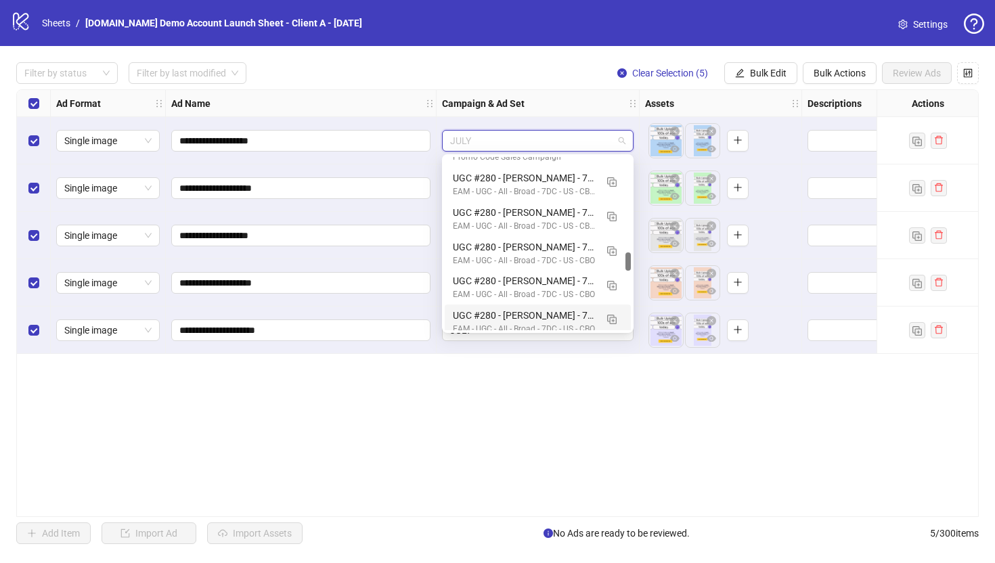
click at [500, 426] on div "**********" at bounding box center [497, 303] width 963 height 428
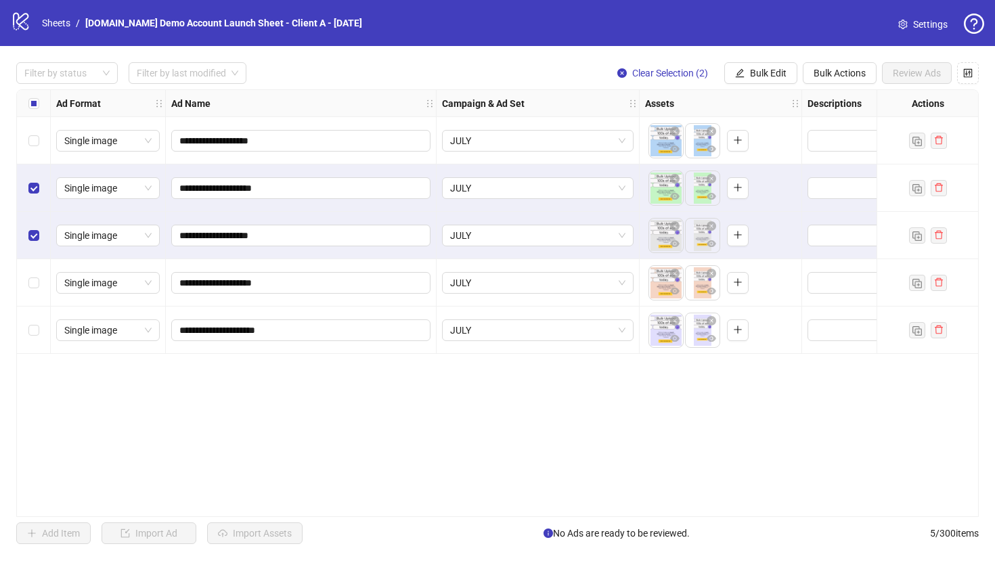
click at [32, 110] on label "Select all rows" at bounding box center [33, 103] width 11 height 15
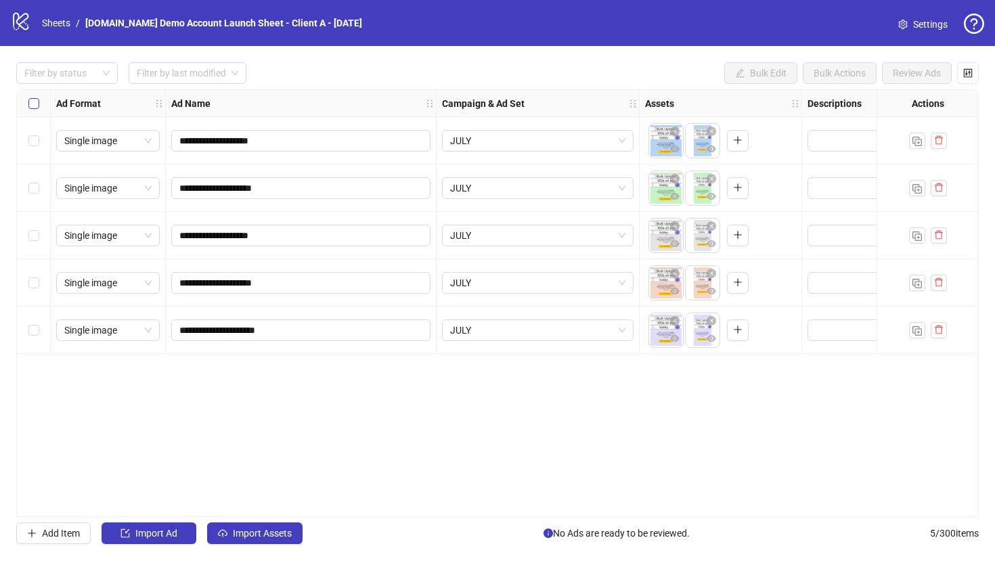
click at [32, 110] on label "Select all rows" at bounding box center [33, 103] width 11 height 15
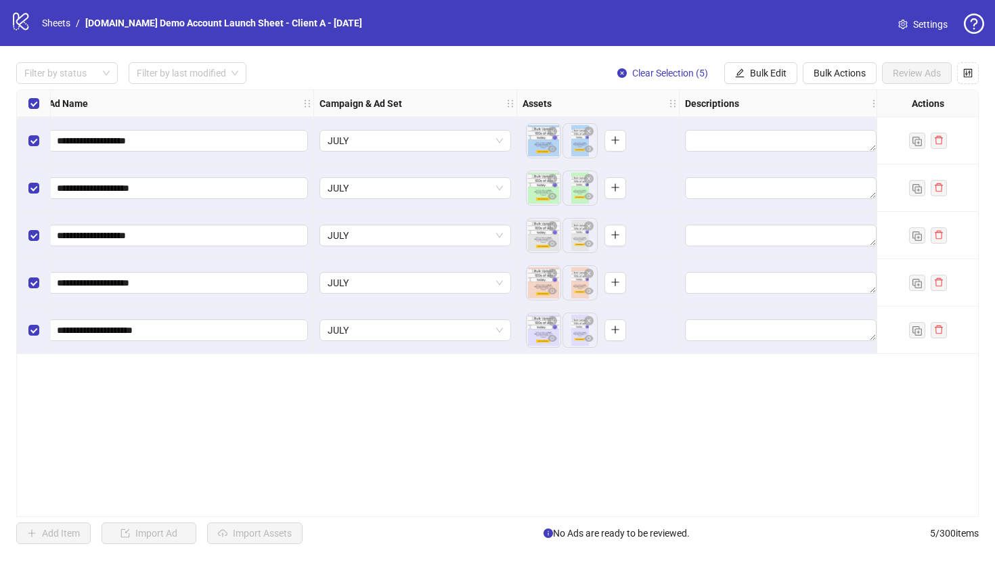
scroll to position [0, 144]
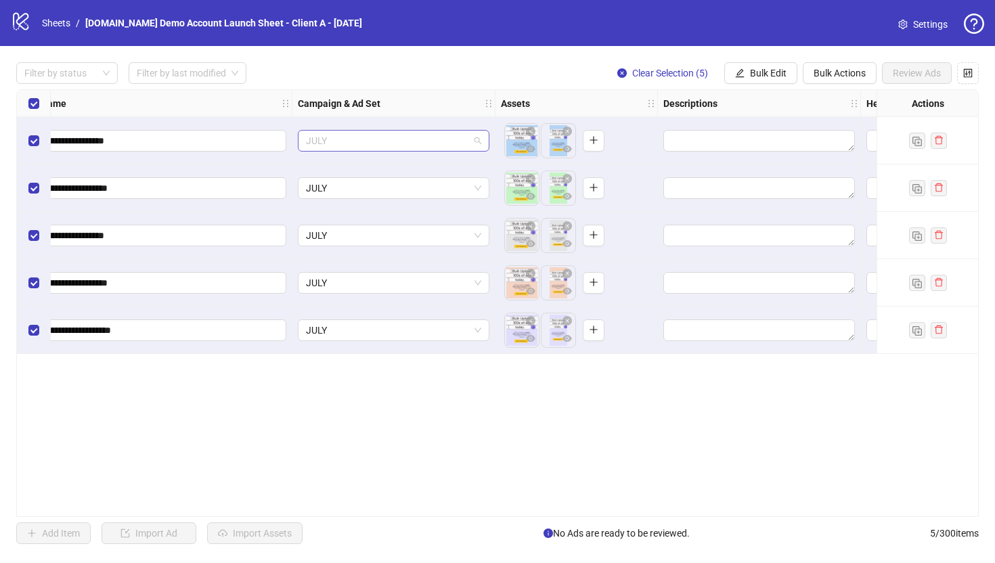
click at [383, 138] on span "JULY" at bounding box center [393, 141] width 175 height 20
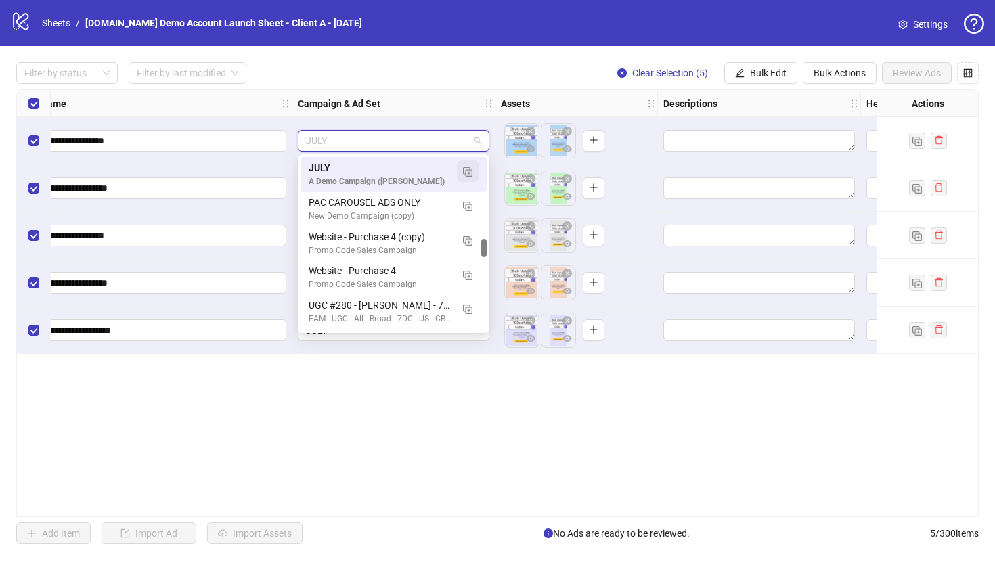
click at [470, 166] on span "button" at bounding box center [467, 171] width 9 height 11
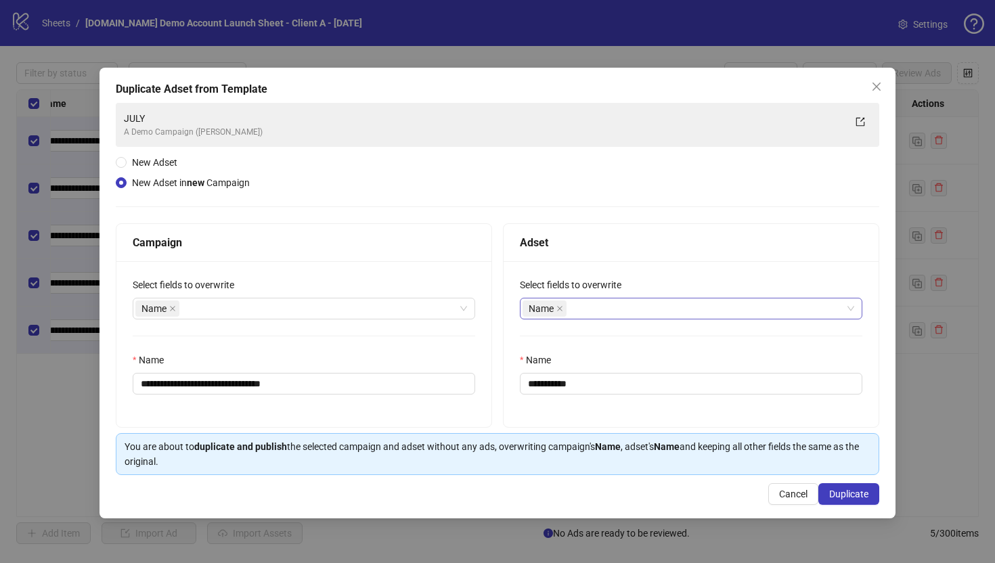
click at [648, 305] on div "Name" at bounding box center [684, 308] width 323 height 19
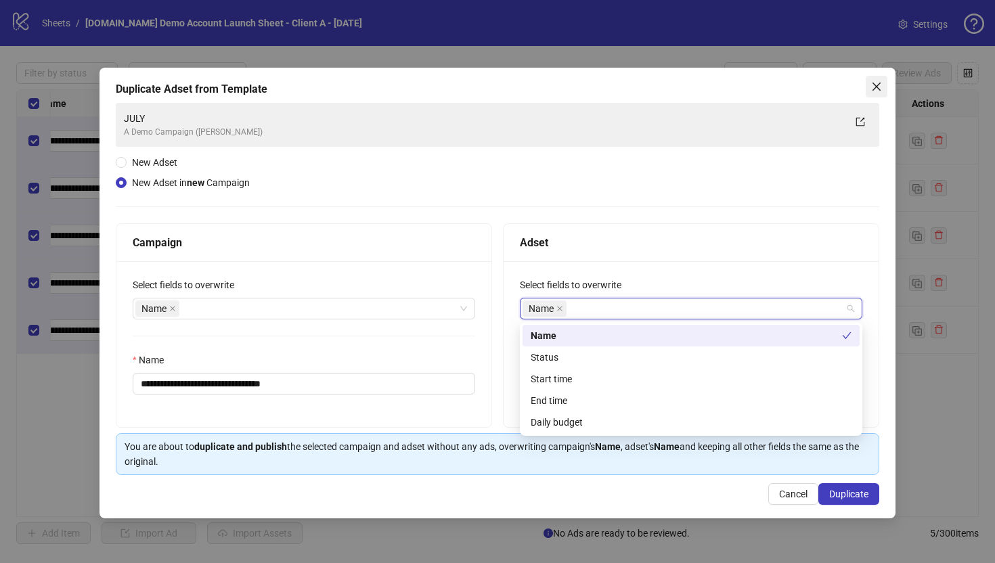
click at [811, 81] on icon "close" at bounding box center [876, 86] width 11 height 11
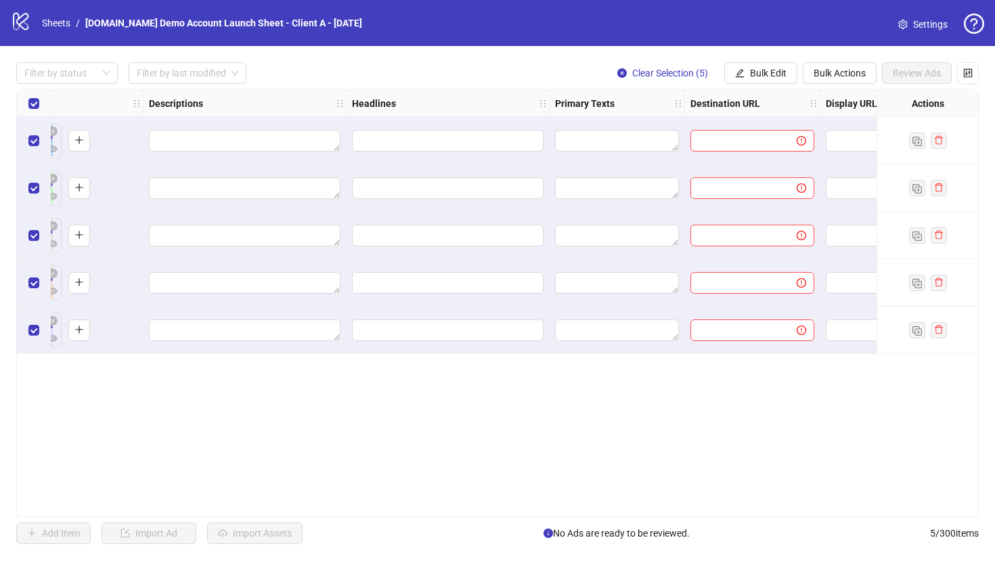
scroll to position [0, 699]
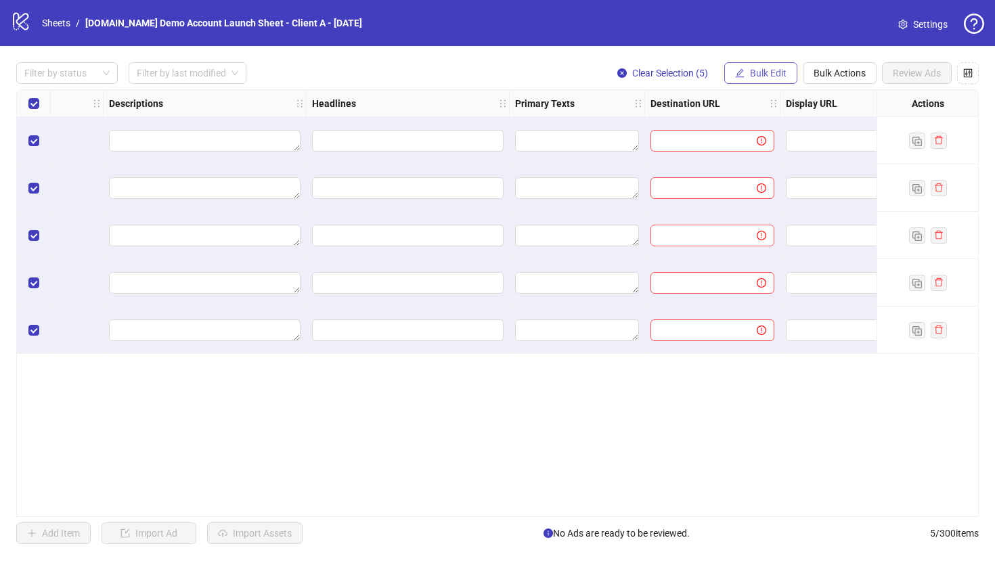
click at [756, 70] on span "Bulk Edit" at bounding box center [768, 73] width 37 height 11
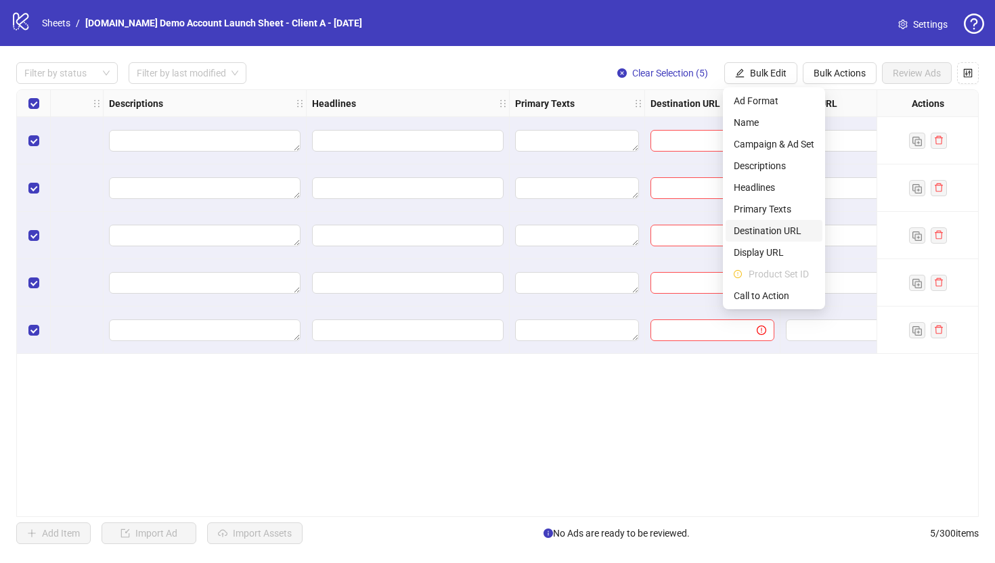
click at [755, 230] on span "Destination URL" at bounding box center [774, 230] width 81 height 15
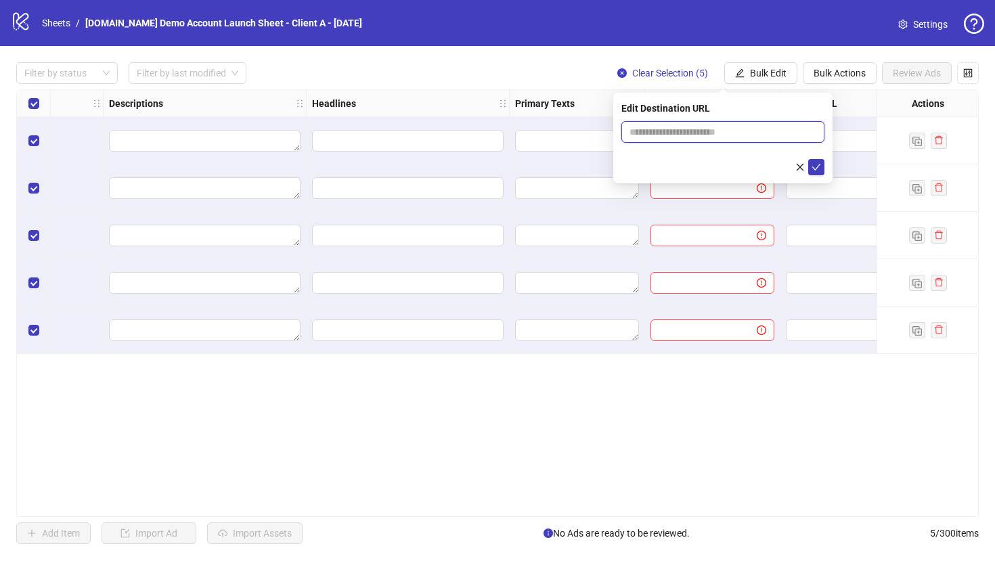
click at [688, 134] on input "text" at bounding box center [717, 132] width 176 height 15
type input "**********"
click at [811, 168] on icon "check" at bounding box center [816, 167] width 9 height 7
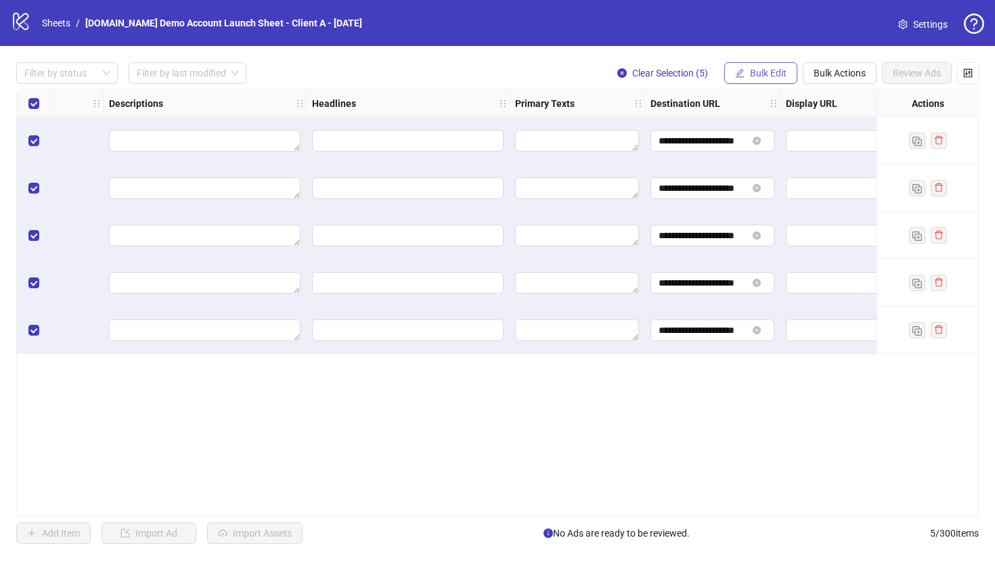
click at [751, 66] on button "Bulk Edit" at bounding box center [760, 73] width 73 height 22
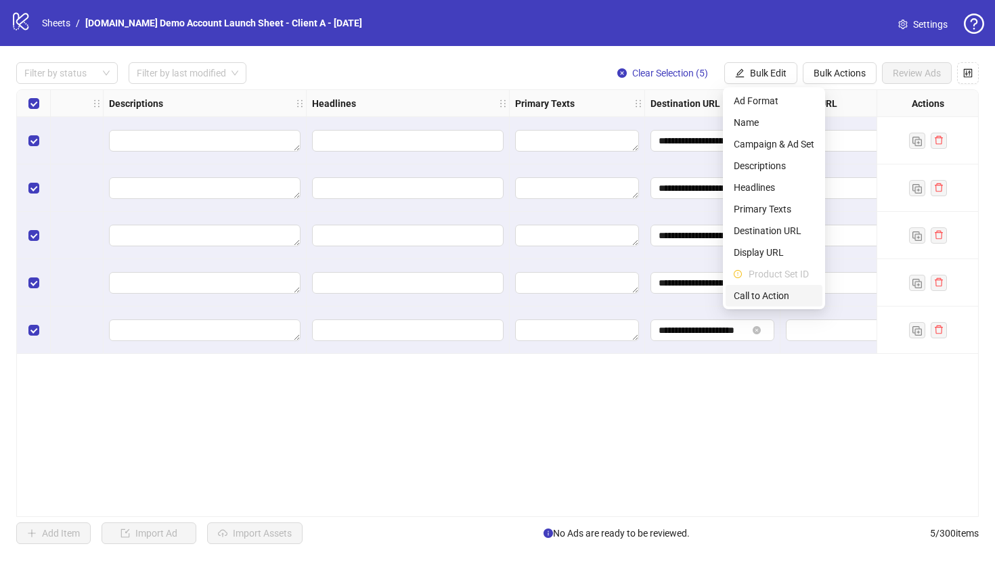
click at [767, 298] on span "Call to Action" at bounding box center [774, 295] width 81 height 15
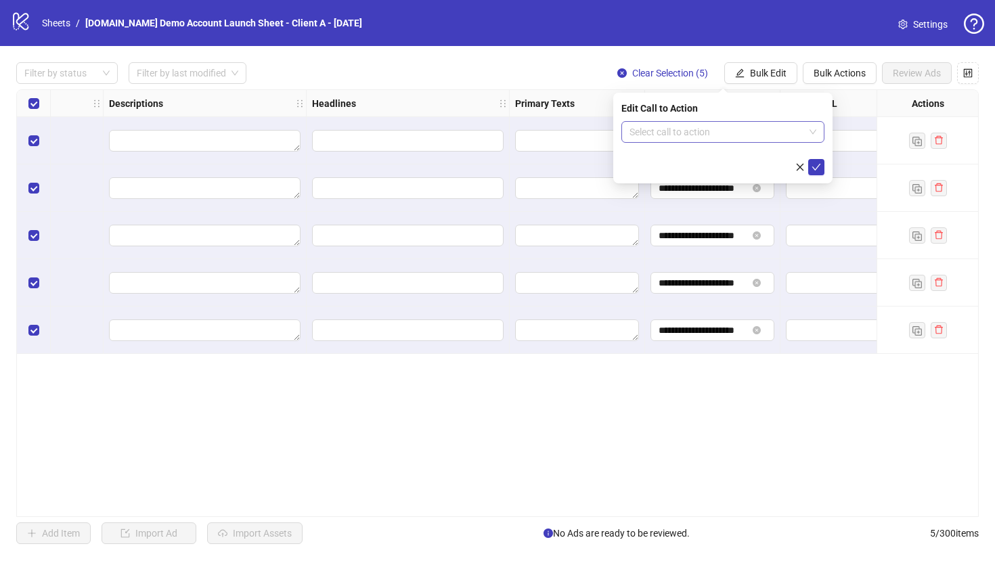
click at [647, 136] on input "search" at bounding box center [716, 132] width 175 height 20
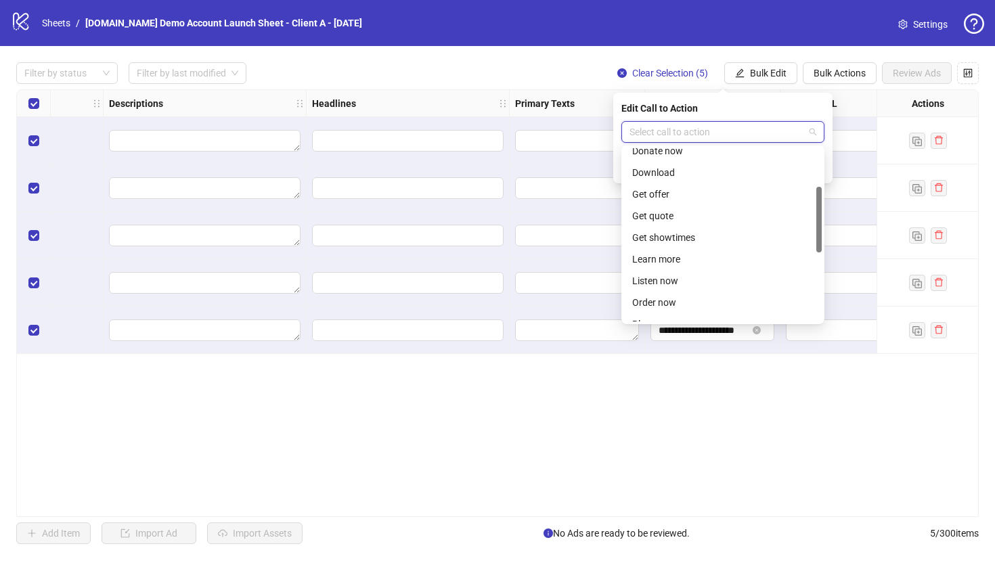
scroll to position [104, 0]
click at [643, 249] on div "Learn more" at bounding box center [722, 250] width 181 height 15
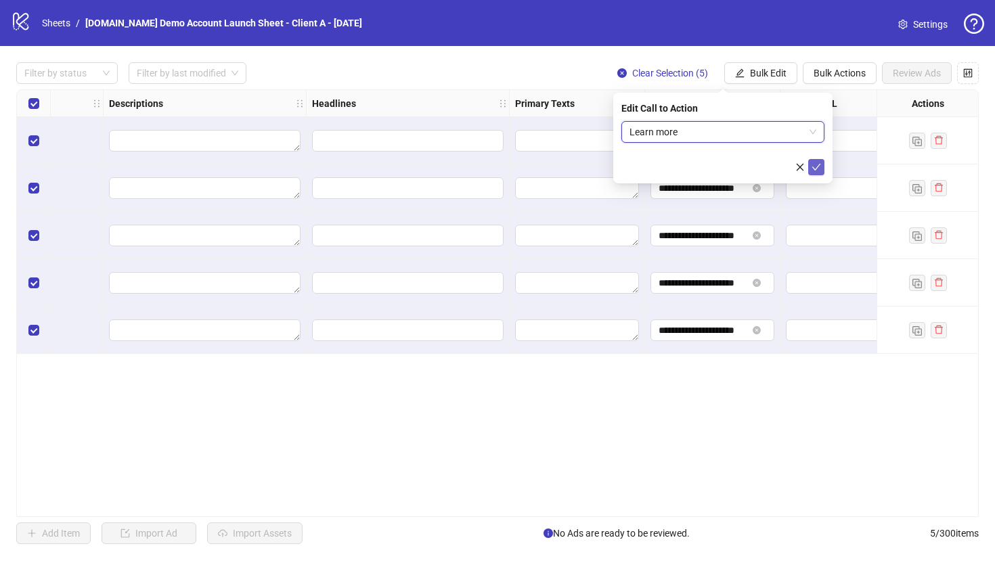
click at [811, 162] on icon "check" at bounding box center [816, 166] width 9 height 9
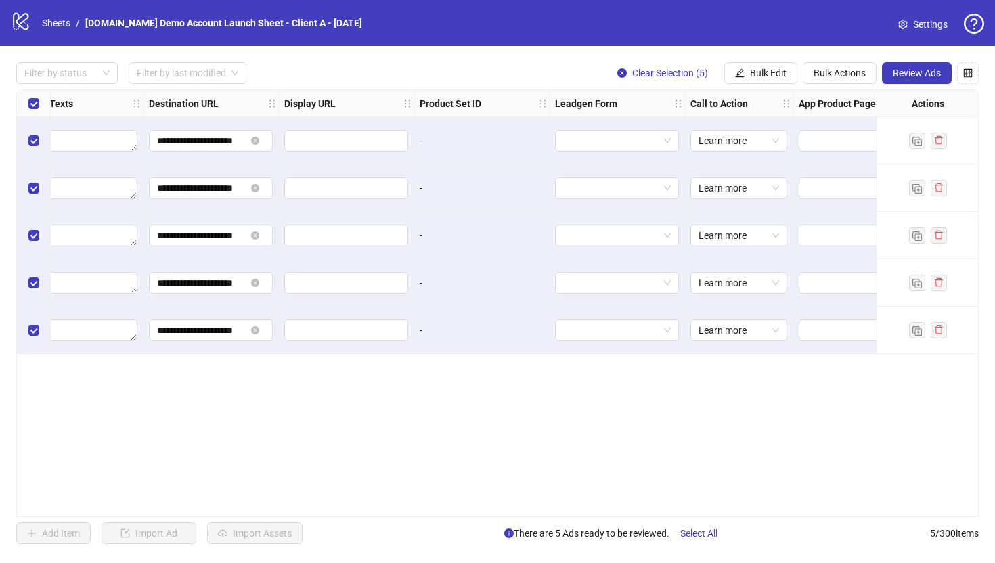
scroll to position [0, 1169]
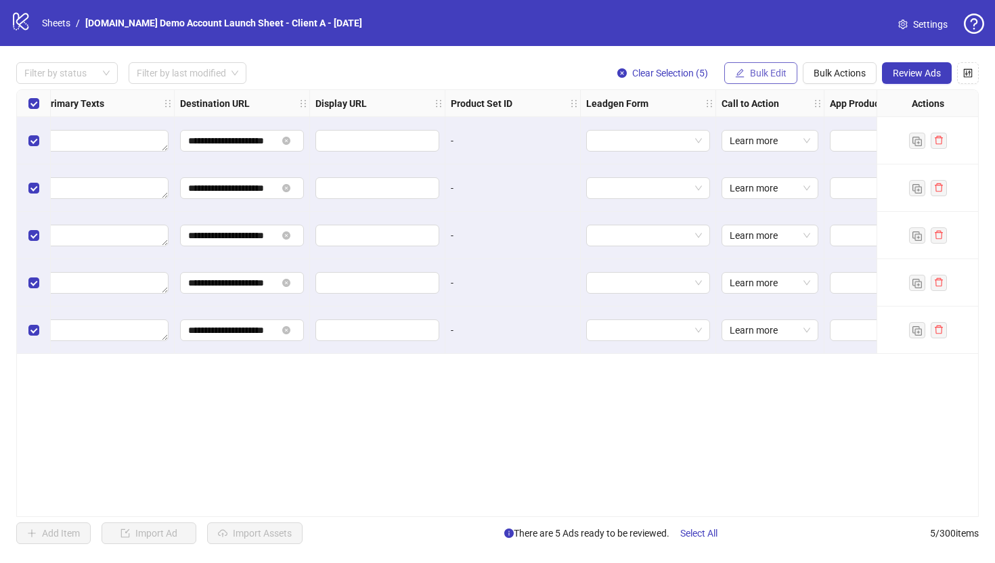
click at [768, 70] on span "Bulk Edit" at bounding box center [768, 73] width 37 height 11
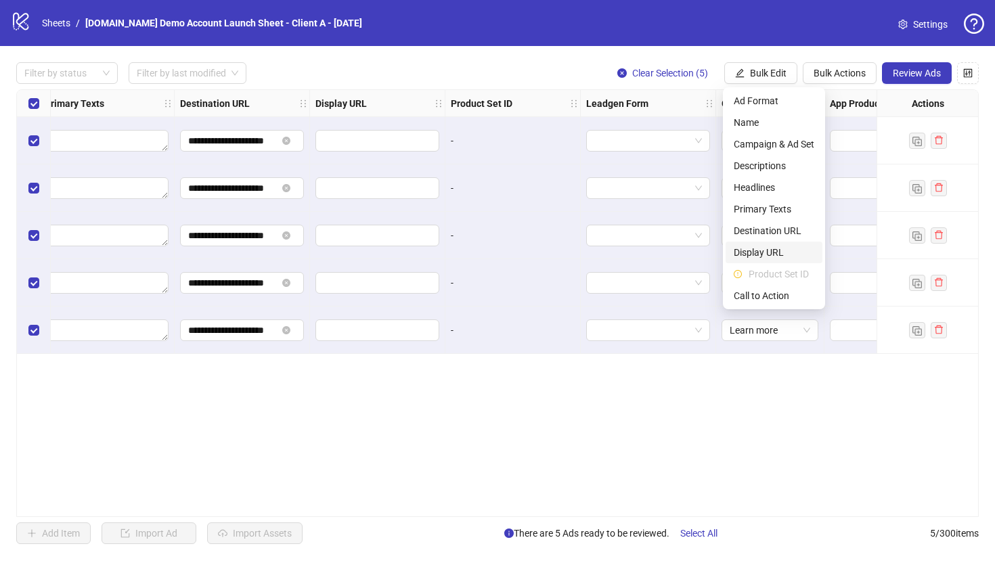
click at [758, 254] on span "Display URL" at bounding box center [774, 252] width 81 height 15
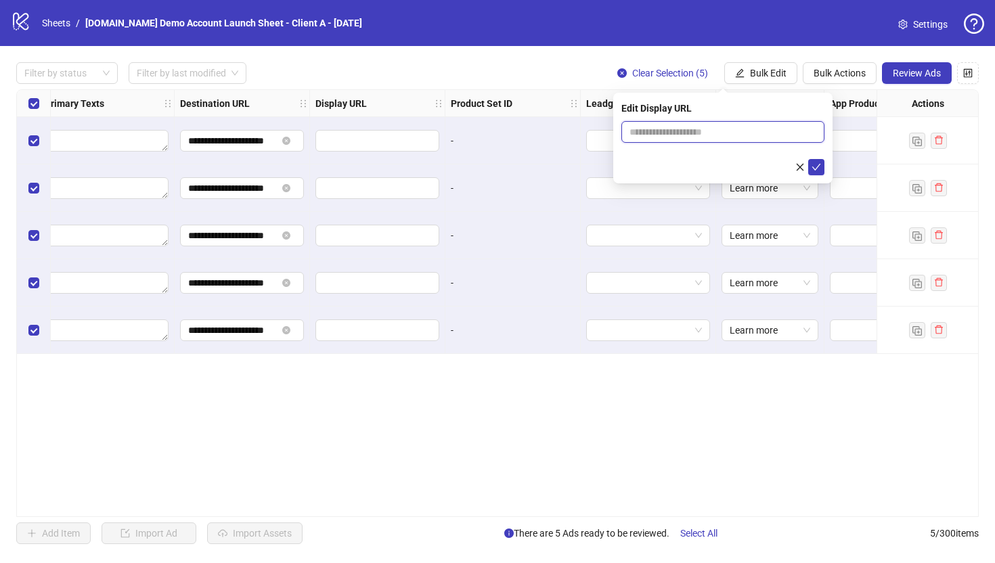
click at [678, 131] on input "text" at bounding box center [722, 132] width 203 height 22
type input "**********"
click at [811, 166] on icon "check" at bounding box center [816, 166] width 9 height 9
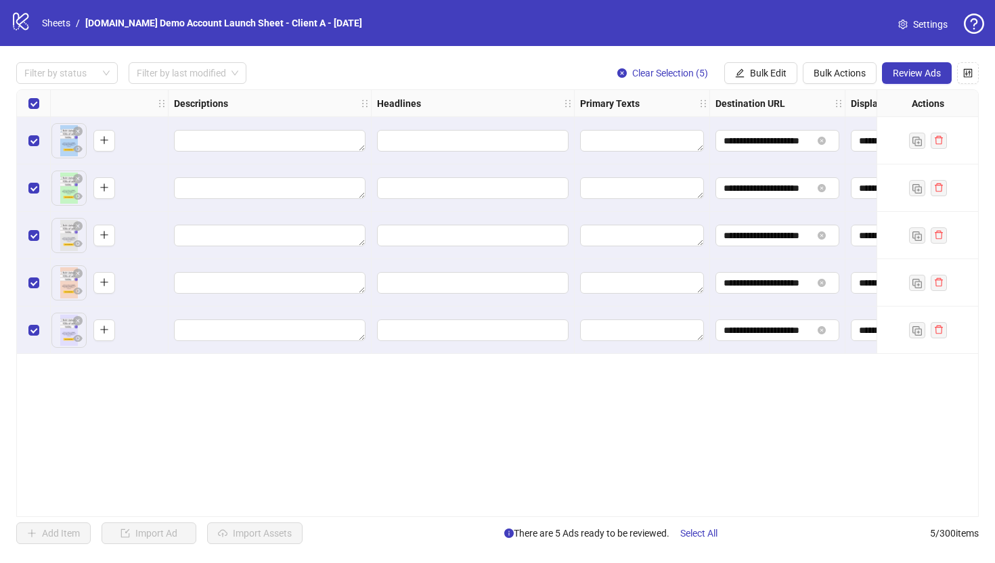
scroll to position [0, 629]
click at [751, 73] on span "Bulk Edit" at bounding box center [768, 73] width 37 height 11
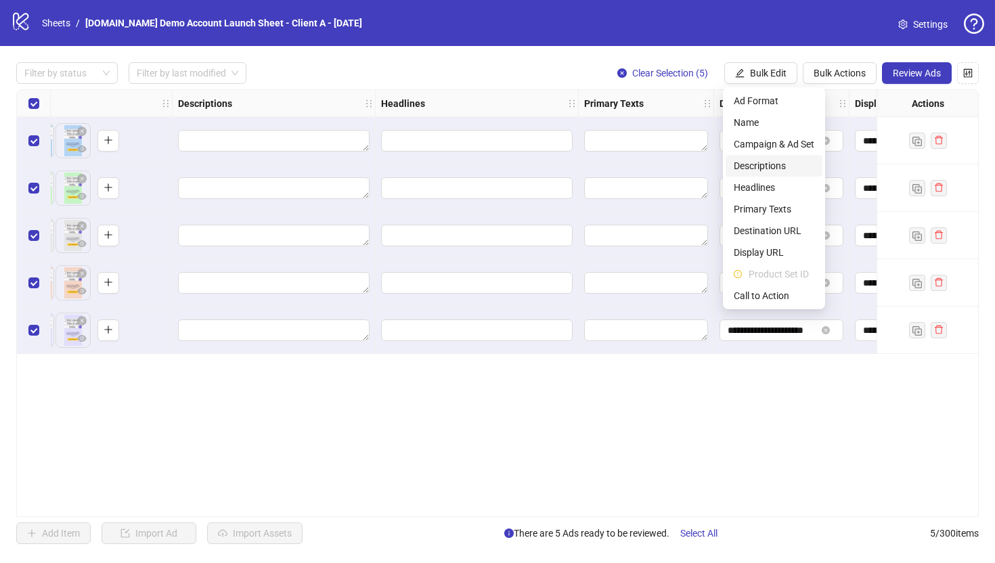
click at [761, 169] on span "Descriptions" at bounding box center [774, 165] width 81 height 15
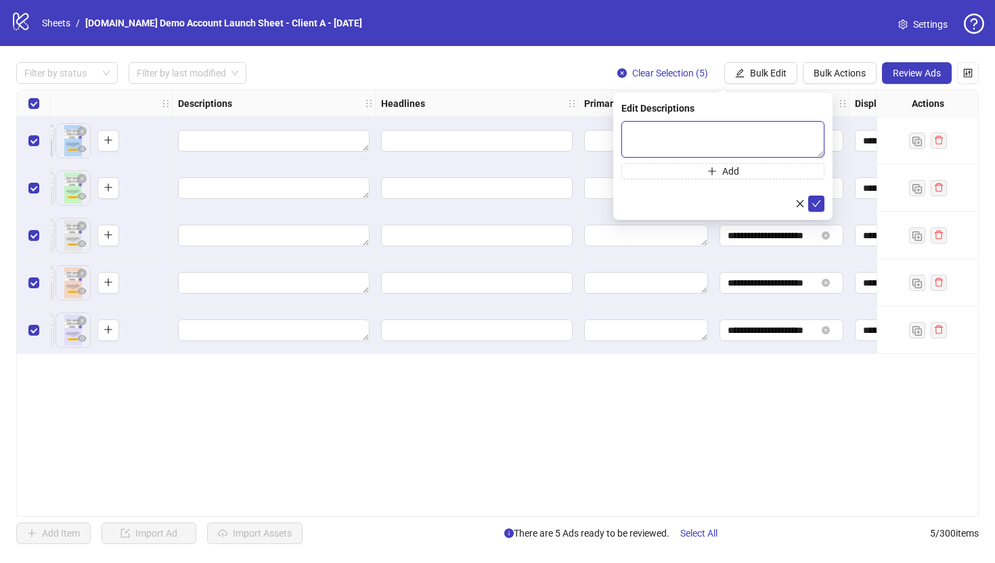
click at [627, 131] on textarea at bounding box center [722, 139] width 203 height 37
type textarea "**********"
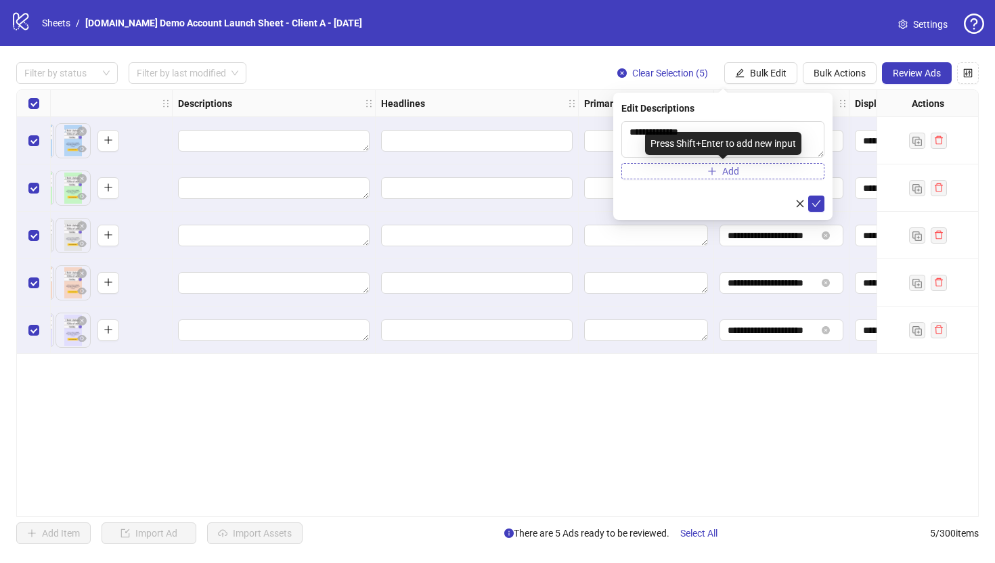
click at [722, 176] on span "Add" at bounding box center [730, 171] width 17 height 11
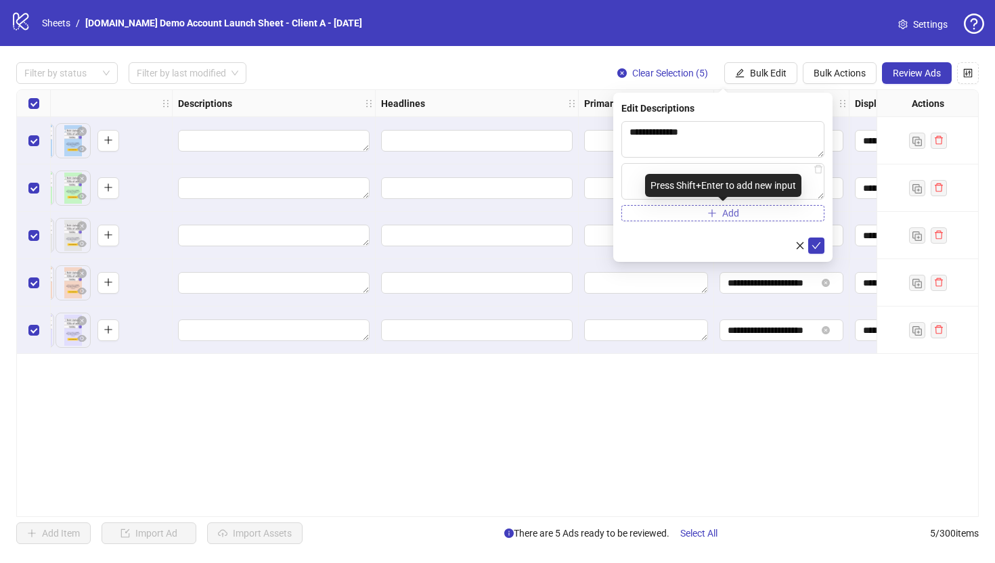
click at [714, 215] on icon "plus" at bounding box center [711, 212] width 9 height 9
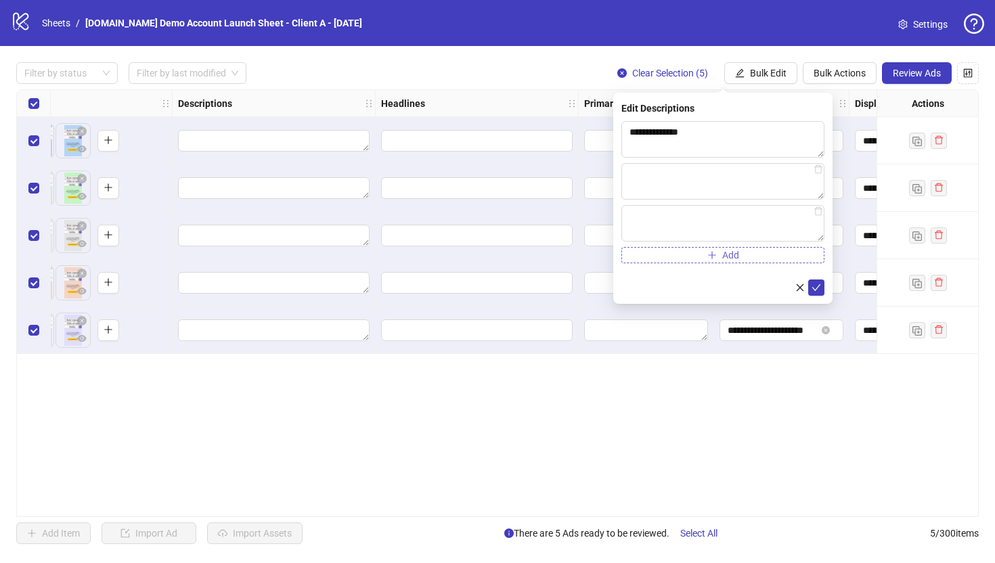
click at [715, 259] on span "button" at bounding box center [711, 255] width 9 height 11
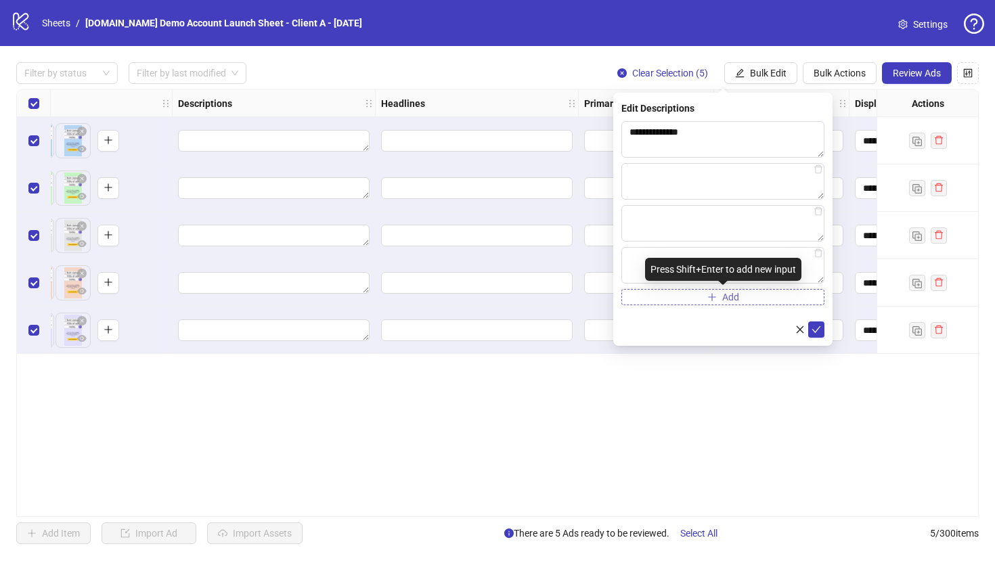
click at [699, 297] on button "Add" at bounding box center [722, 297] width 203 height 16
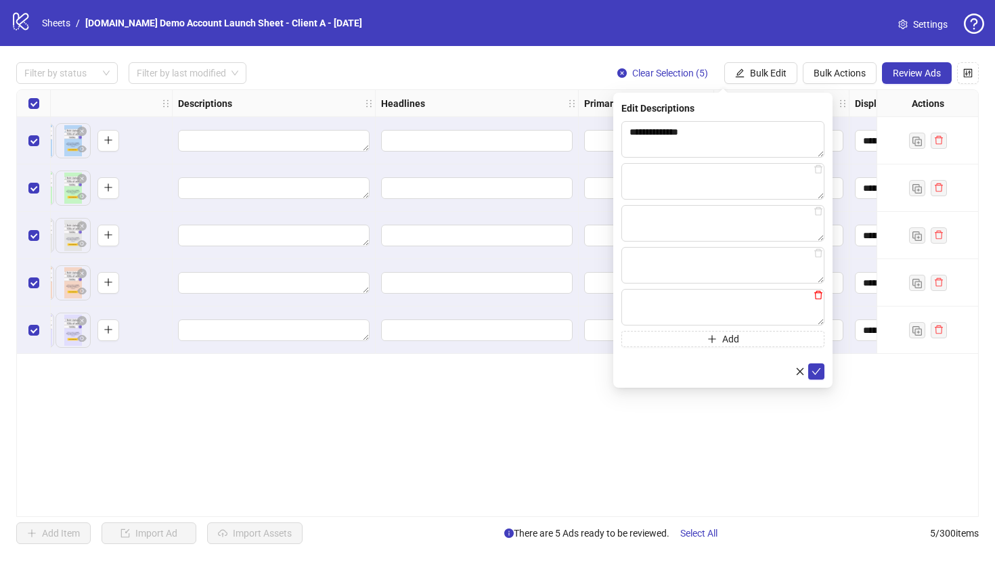
click at [811, 299] on icon "delete" at bounding box center [818, 294] width 9 height 9
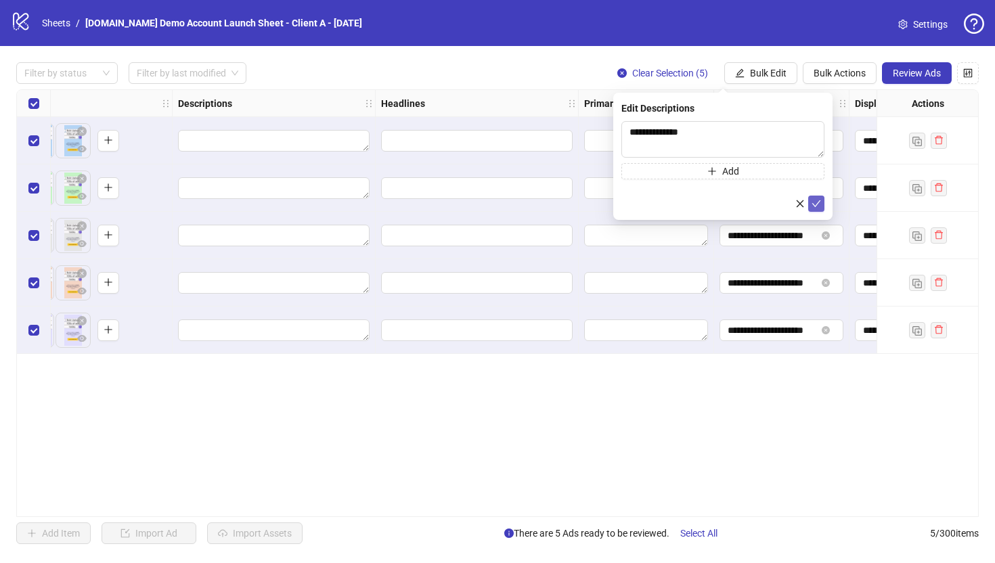
click at [811, 204] on icon "check" at bounding box center [816, 203] width 9 height 9
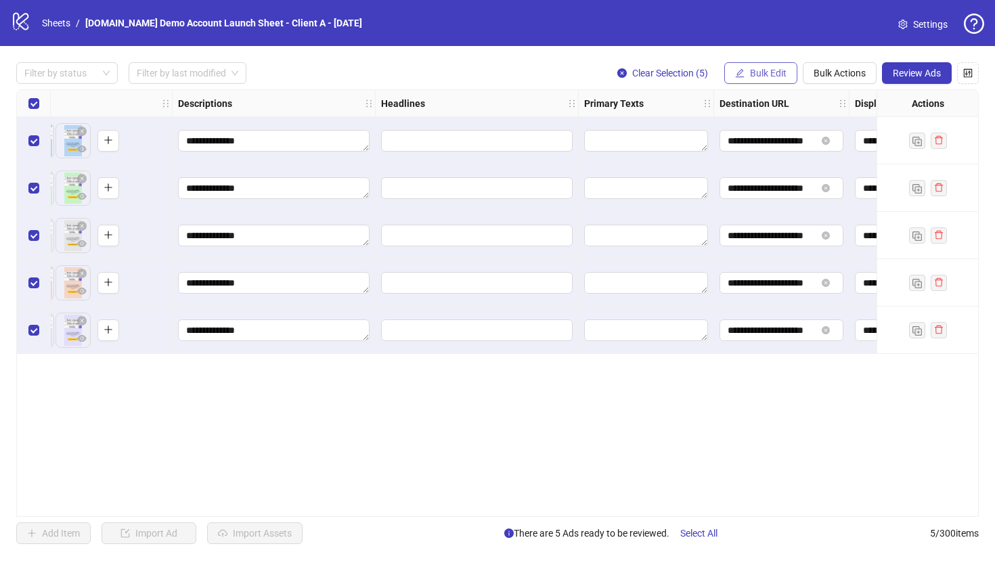
click at [764, 72] on span "Bulk Edit" at bounding box center [768, 73] width 37 height 11
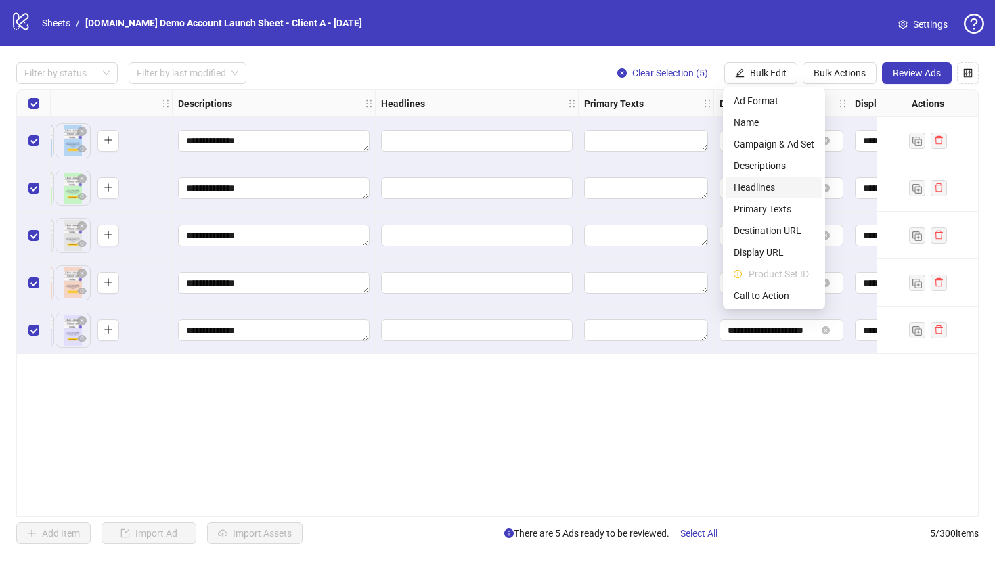
click at [755, 183] on span "Headlines" at bounding box center [774, 187] width 81 height 15
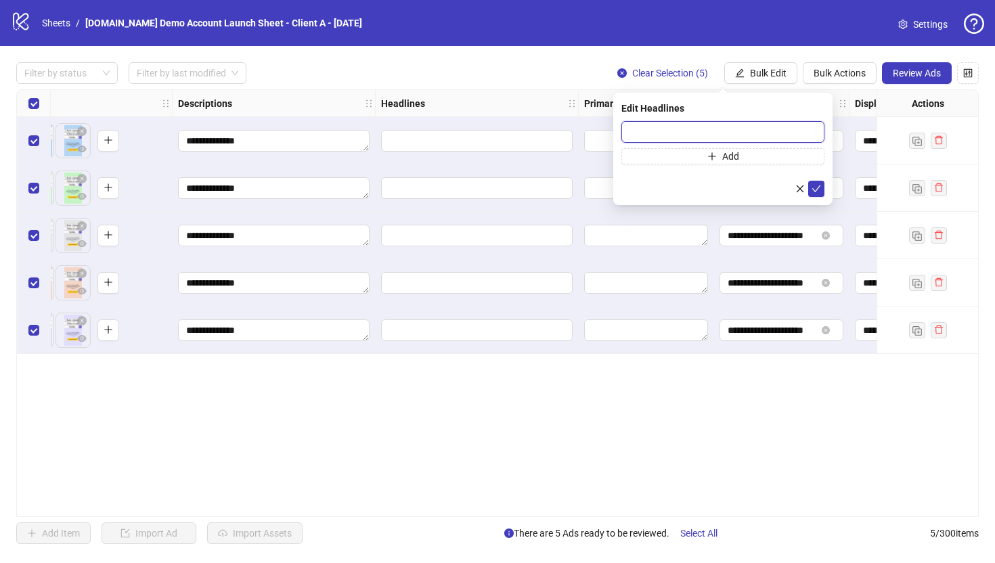
click at [638, 135] on input "text" at bounding box center [722, 132] width 203 height 22
type input "****"
click at [709, 159] on icon "plus" at bounding box center [711, 156] width 9 height 9
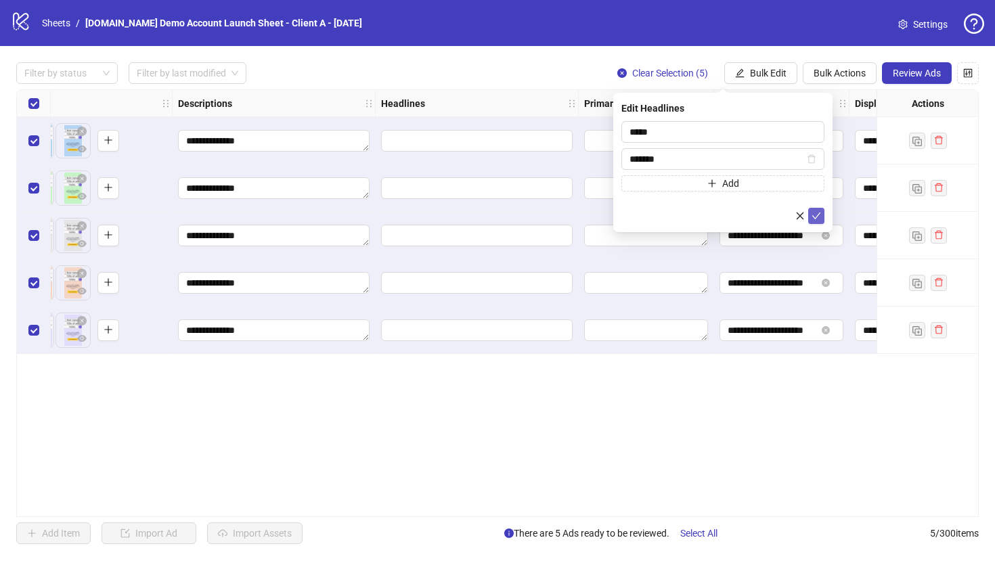
type input "******"
click at [811, 213] on button "submit" at bounding box center [816, 216] width 16 height 16
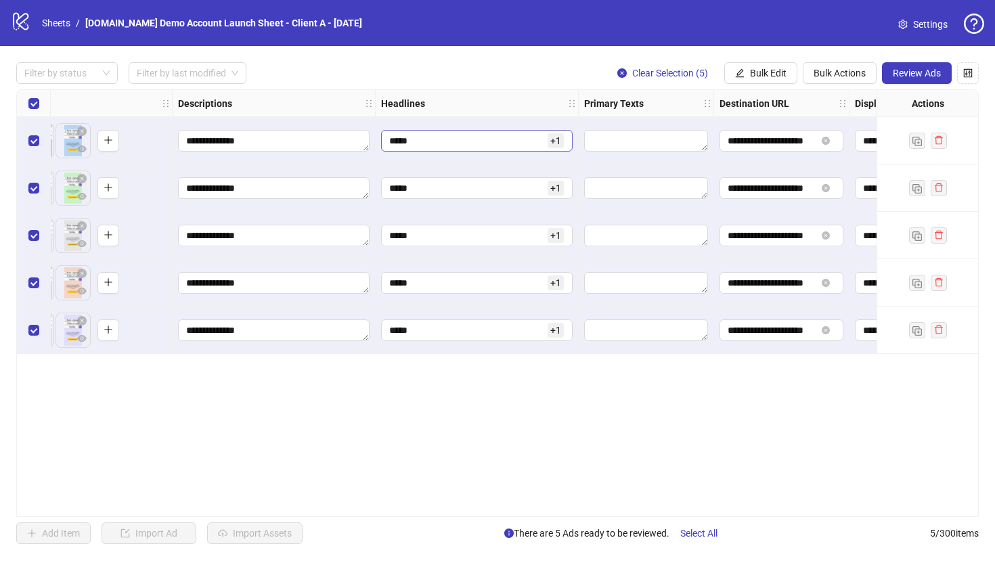
click at [556, 141] on span "+ 1" at bounding box center [556, 140] width 16 height 15
click at [514, 414] on div "**********" at bounding box center [497, 303] width 963 height 428
click at [759, 66] on button "Bulk Edit" at bounding box center [760, 73] width 73 height 22
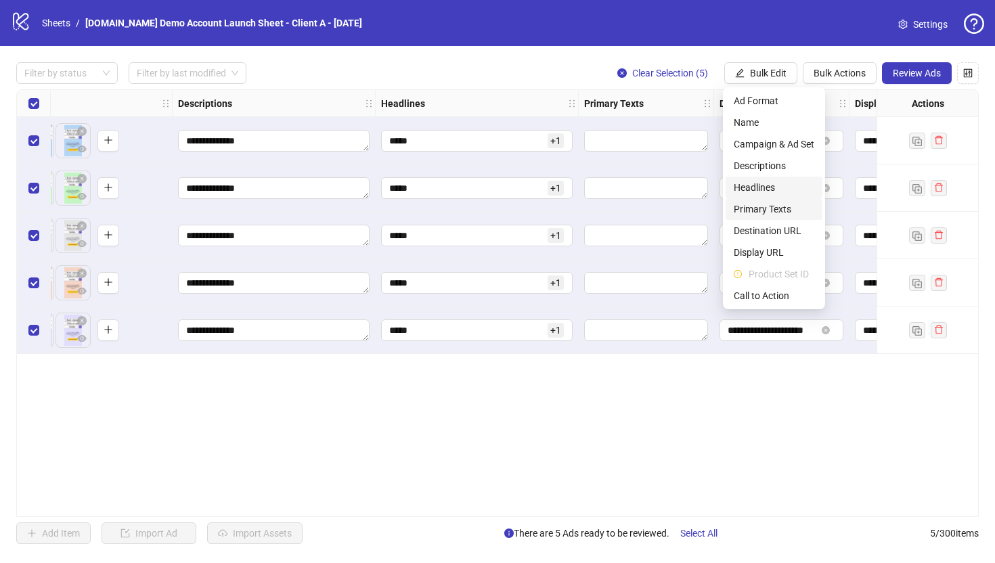
click at [755, 208] on span "Primary Texts" at bounding box center [774, 209] width 81 height 15
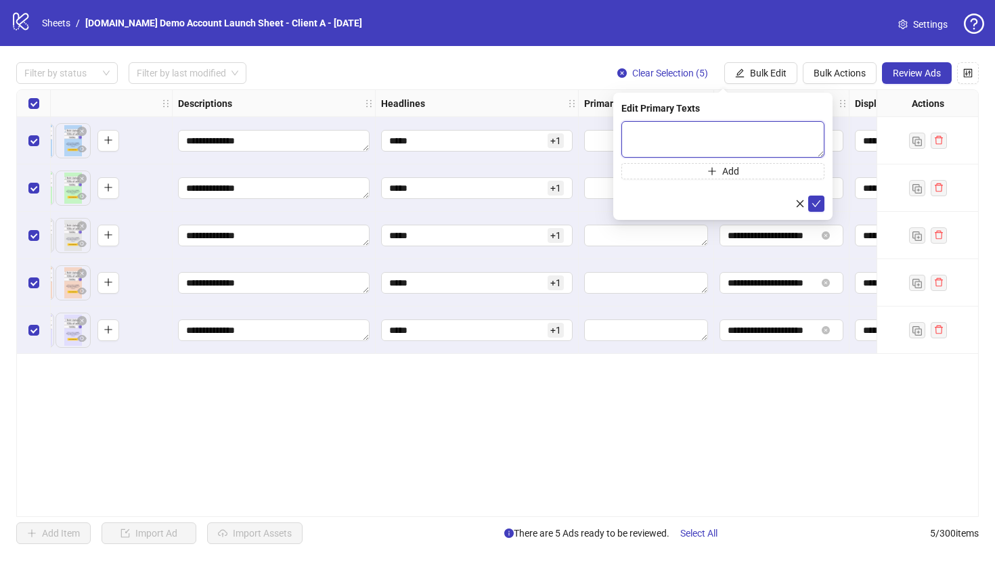
click at [642, 137] on textarea at bounding box center [722, 139] width 203 height 37
type textarea "**********"
click at [702, 173] on button "Add" at bounding box center [722, 171] width 203 height 16
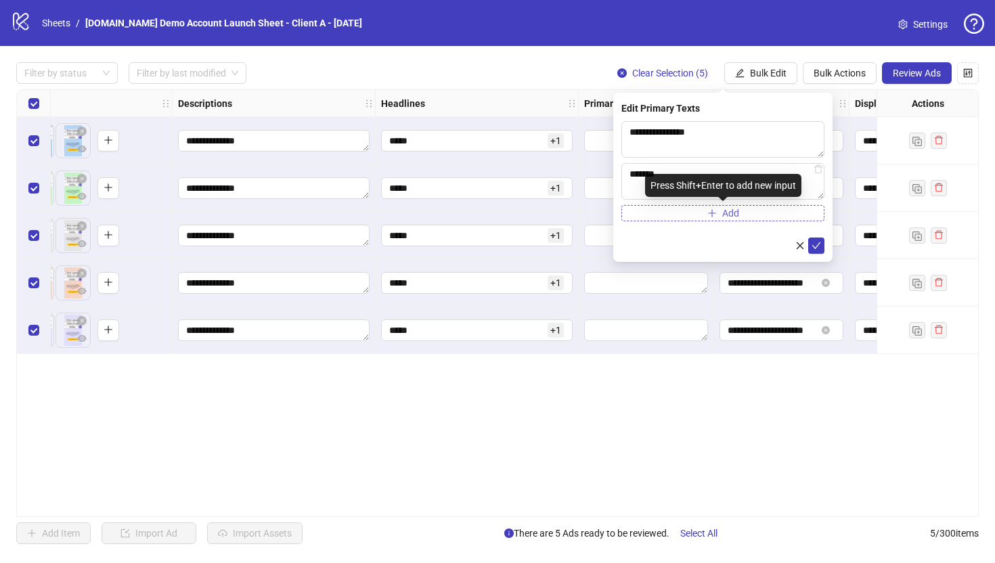
type textarea "******"
click at [702, 212] on button "Add" at bounding box center [722, 213] width 203 height 16
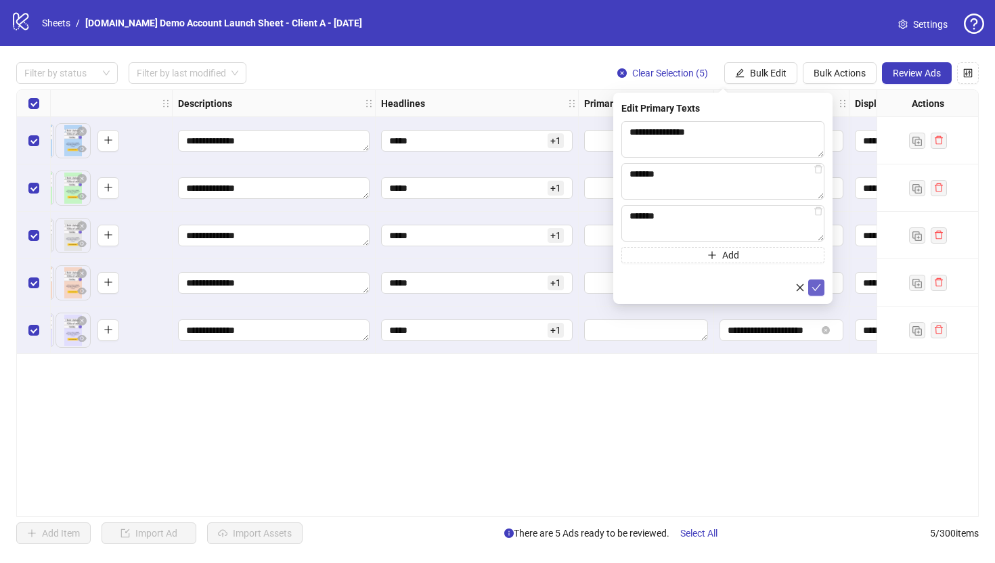
type textarea "******"
click at [811, 288] on icon "check" at bounding box center [816, 287] width 9 height 9
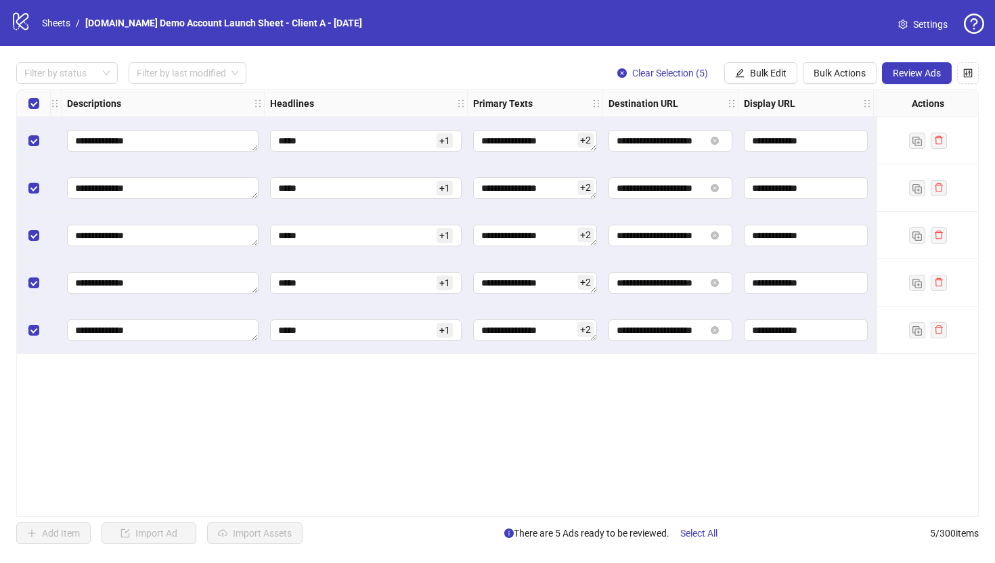
scroll to position [0, 736]
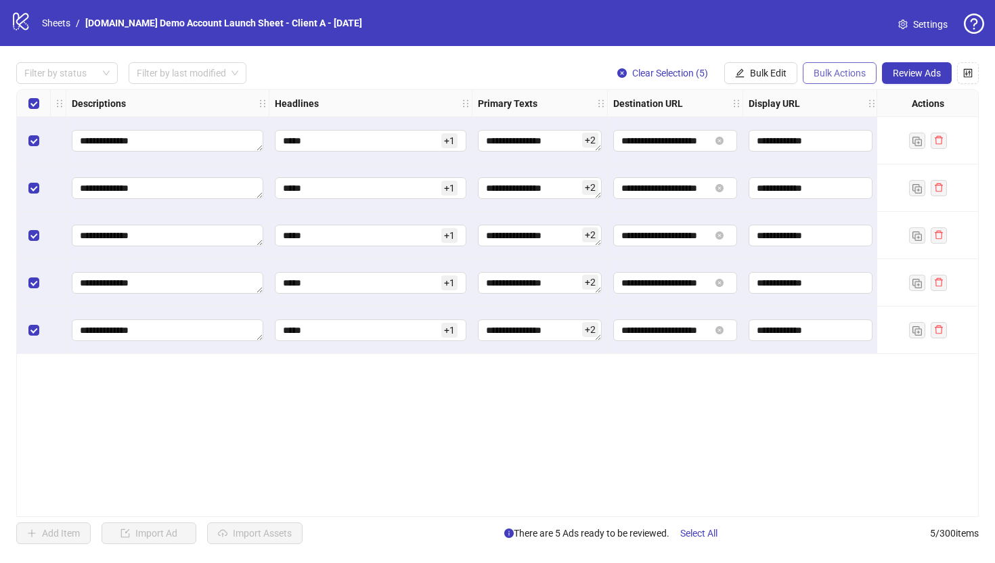
click at [811, 74] on span "Bulk Actions" at bounding box center [840, 73] width 52 height 11
click at [811, 148] on span "Duplicate with assets" at bounding box center [858, 144] width 93 height 15
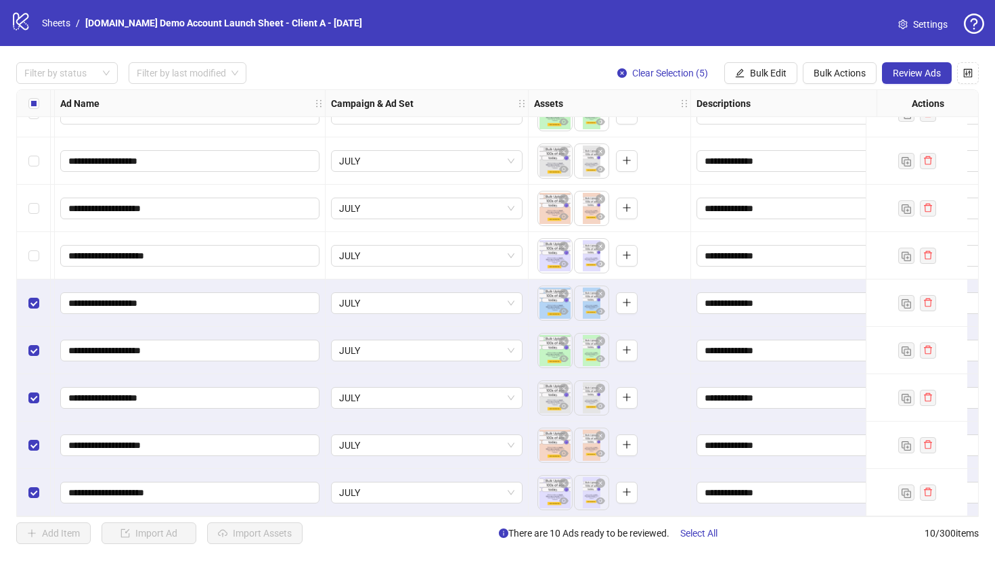
scroll to position [80, 102]
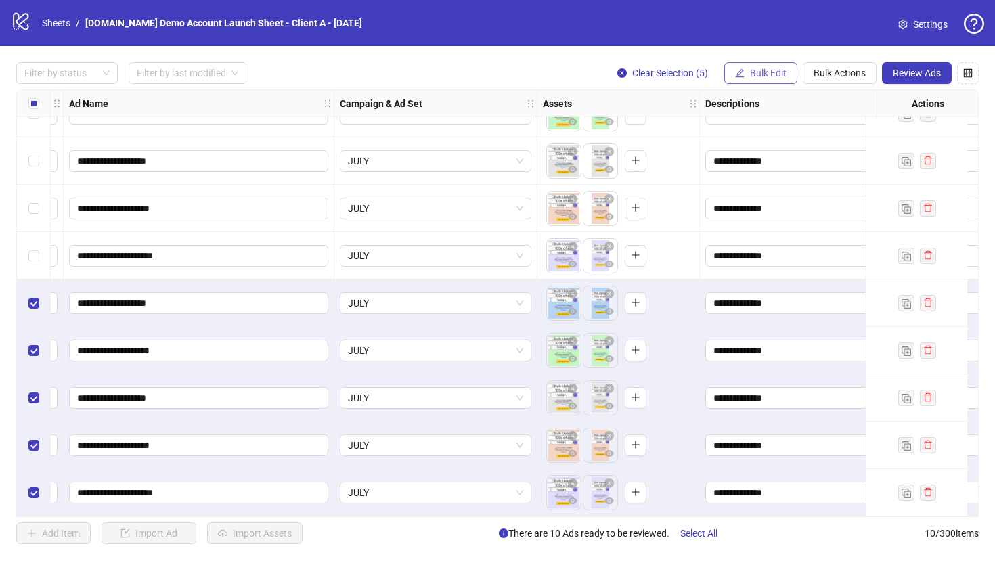
click at [761, 68] on span "Bulk Edit" at bounding box center [768, 73] width 37 height 11
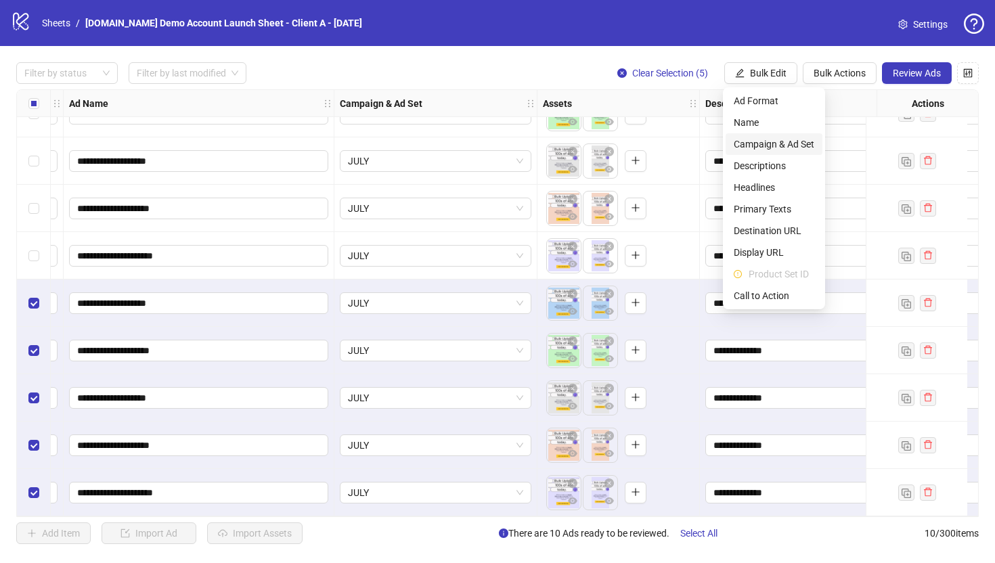
click at [760, 146] on span "Campaign & Ad Set" at bounding box center [774, 144] width 81 height 15
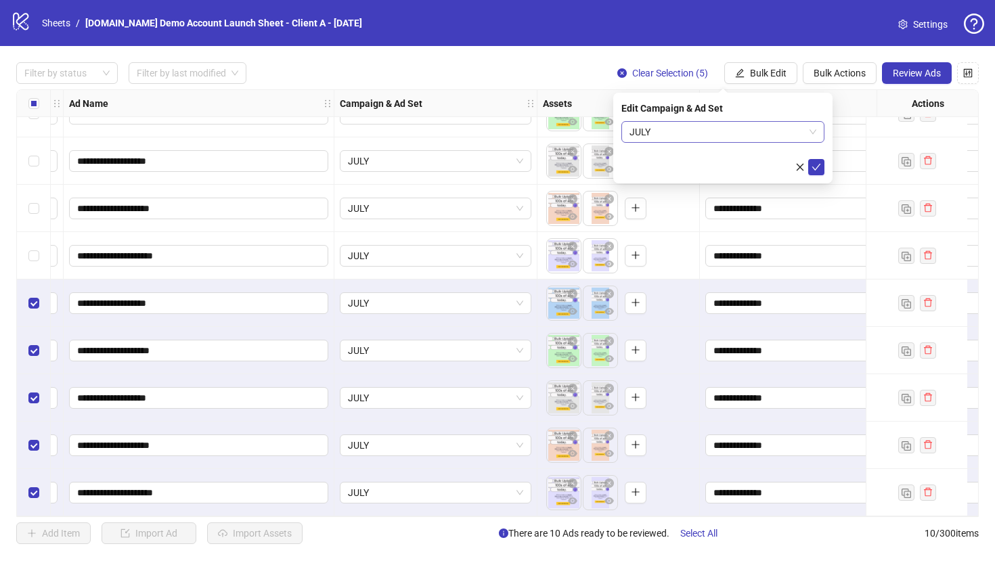
click at [703, 132] on span "JULY" at bounding box center [722, 132] width 187 height 20
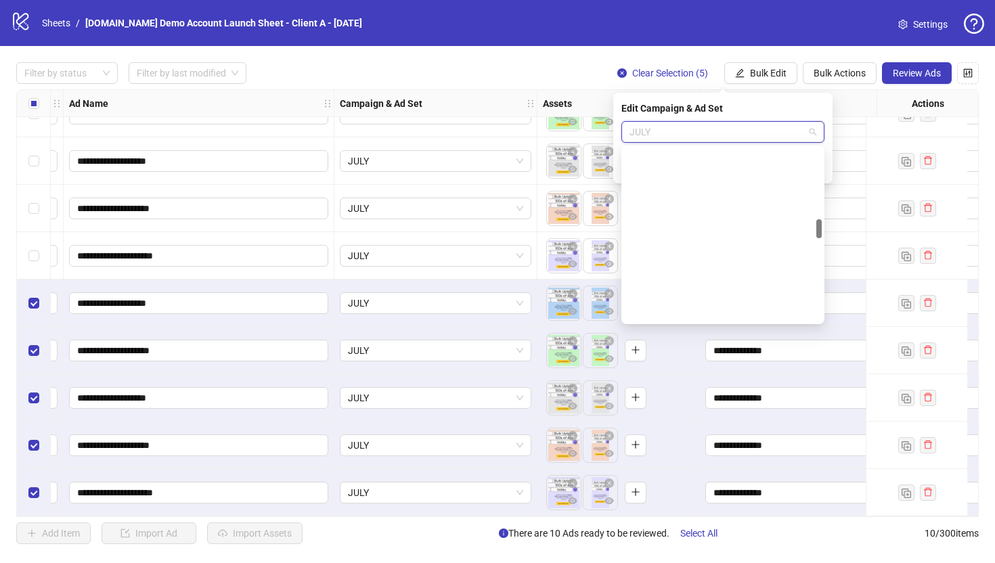
scroll to position [634, 0]
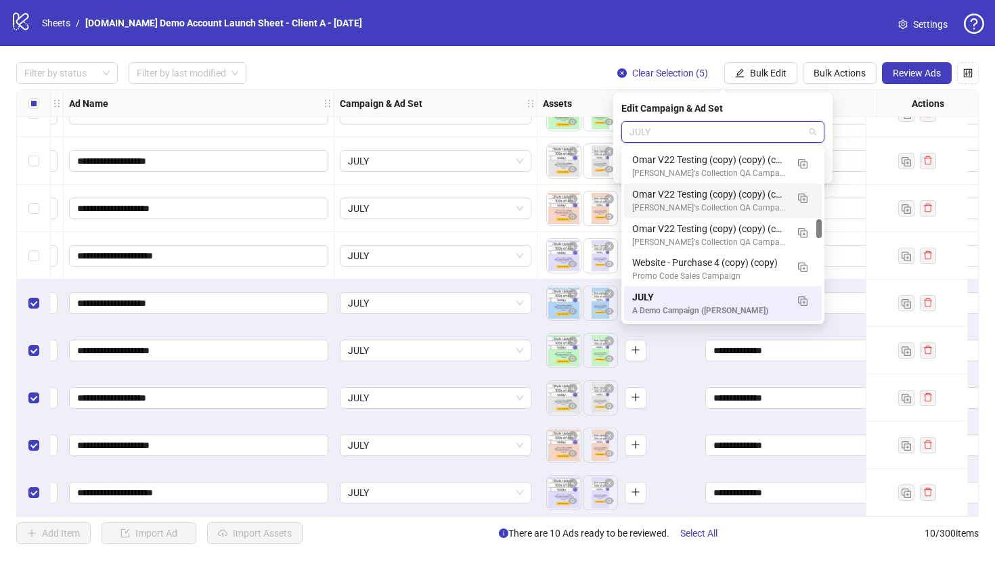
click at [692, 193] on div "Omar V22 Testing (copy) (copy) (copy) (copy)" at bounding box center [709, 194] width 154 height 15
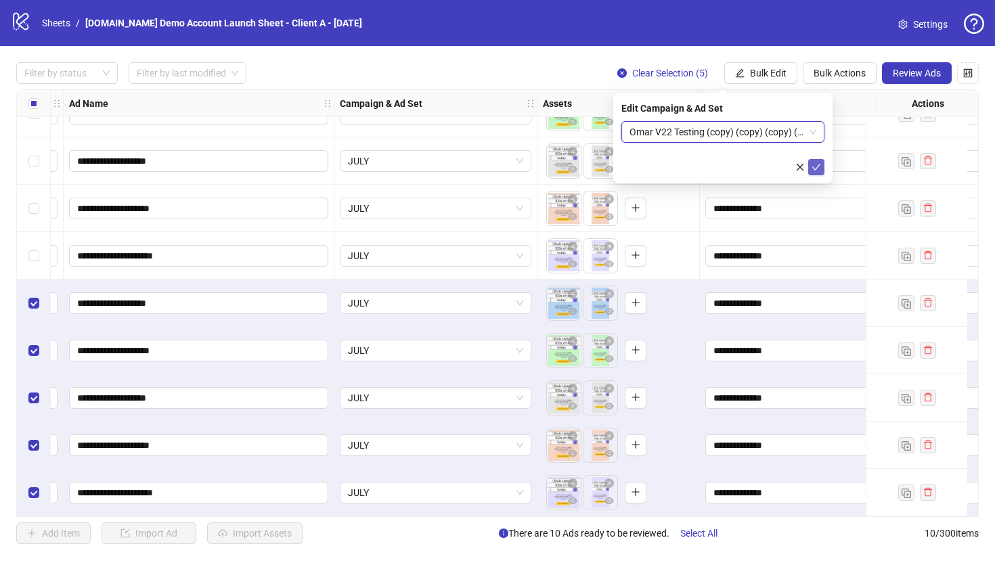
click at [811, 168] on icon "check" at bounding box center [816, 166] width 9 height 9
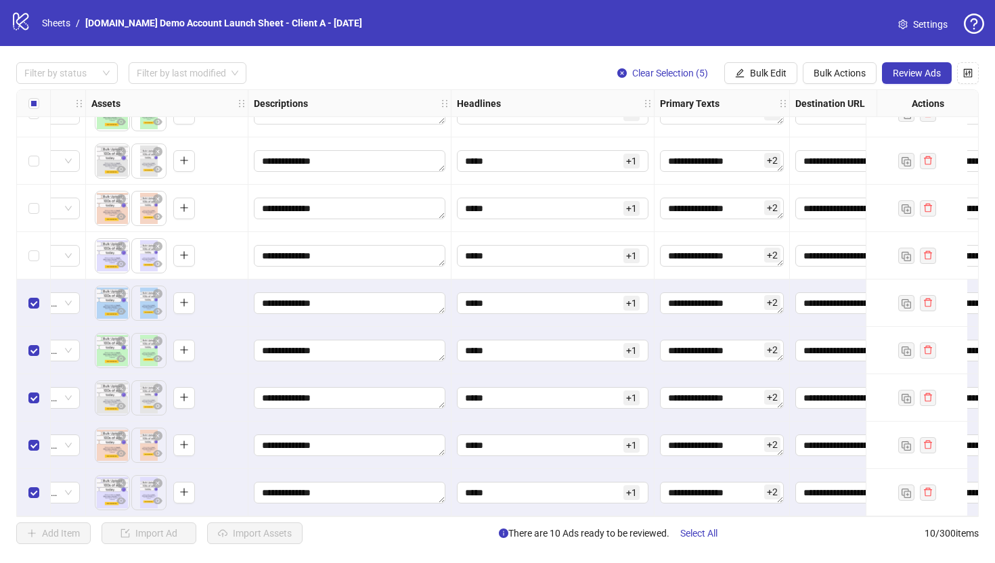
scroll to position [80, 555]
click at [750, 68] on span "Bulk Edit" at bounding box center [768, 73] width 37 height 11
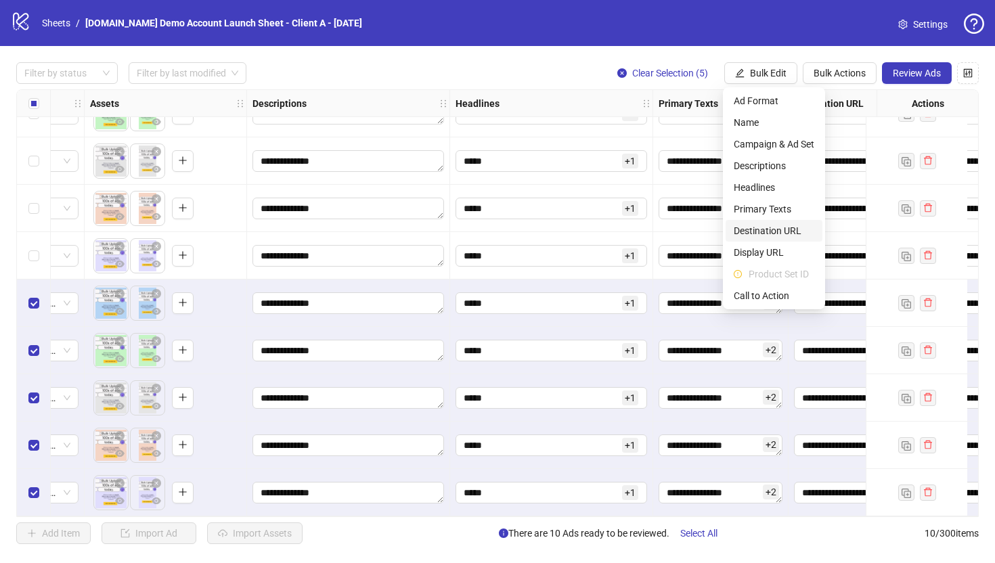
click at [760, 231] on span "Destination URL" at bounding box center [774, 230] width 81 height 15
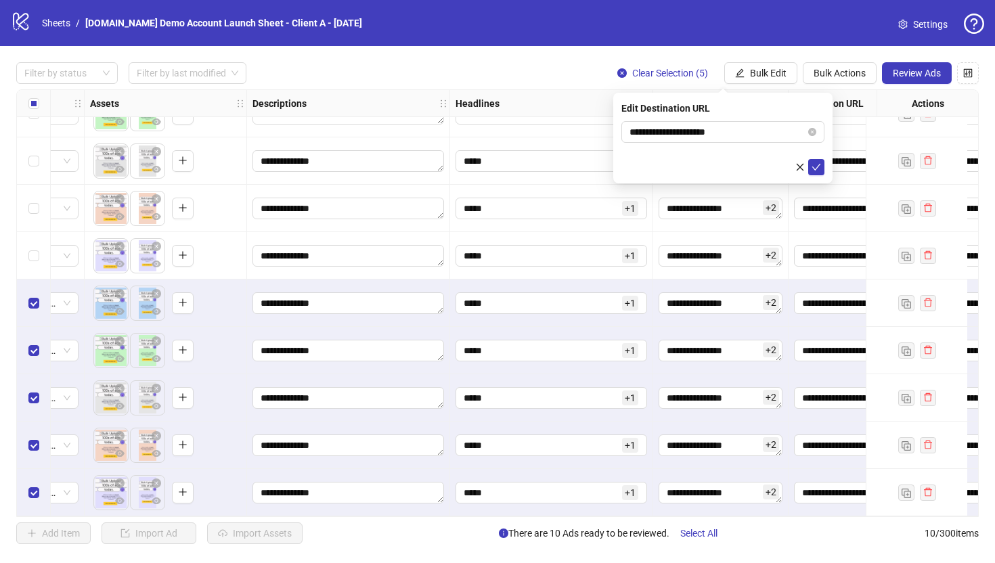
click at [531, 60] on div "**********" at bounding box center [497, 303] width 995 height 514
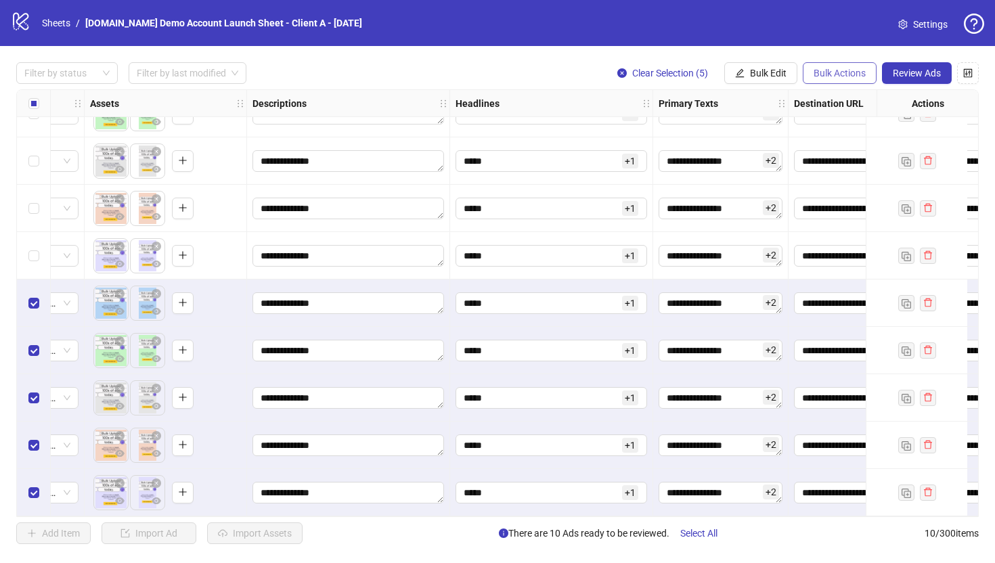
click at [811, 64] on button "Bulk Actions" at bounding box center [840, 73] width 74 height 22
click at [811, 103] on span "Delete" at bounding box center [858, 100] width 93 height 15
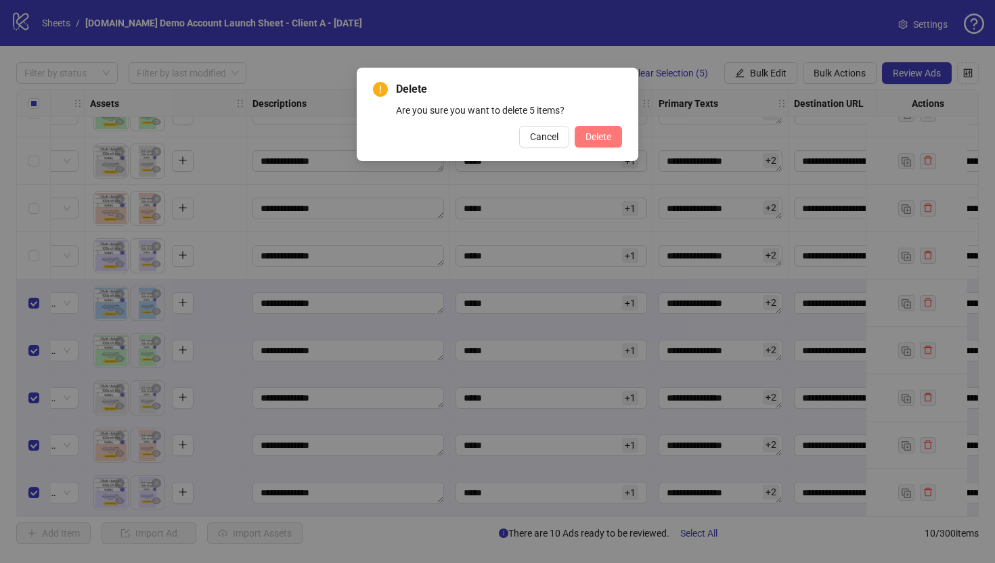
click at [593, 134] on span "Delete" at bounding box center [599, 136] width 26 height 11
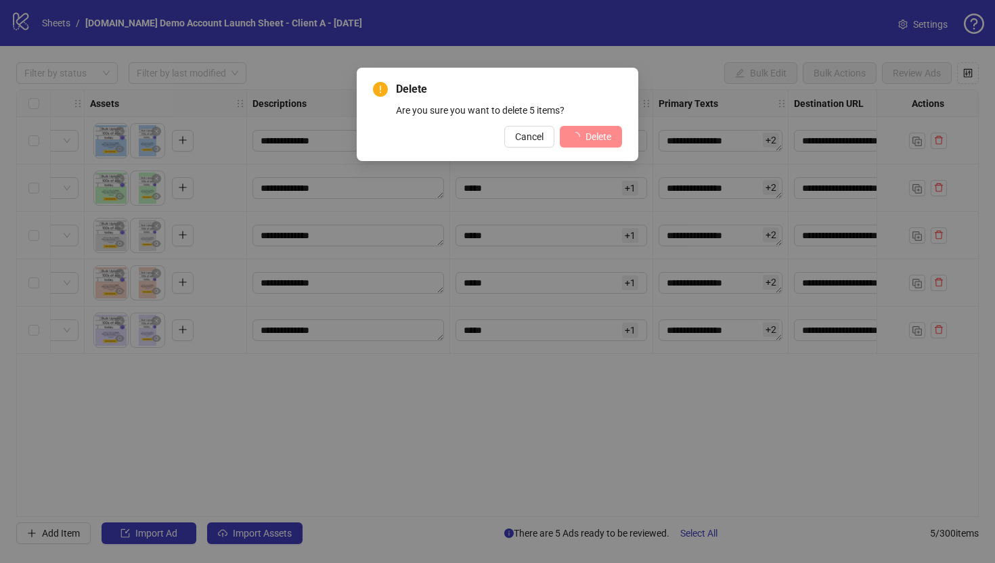
scroll to position [0, 555]
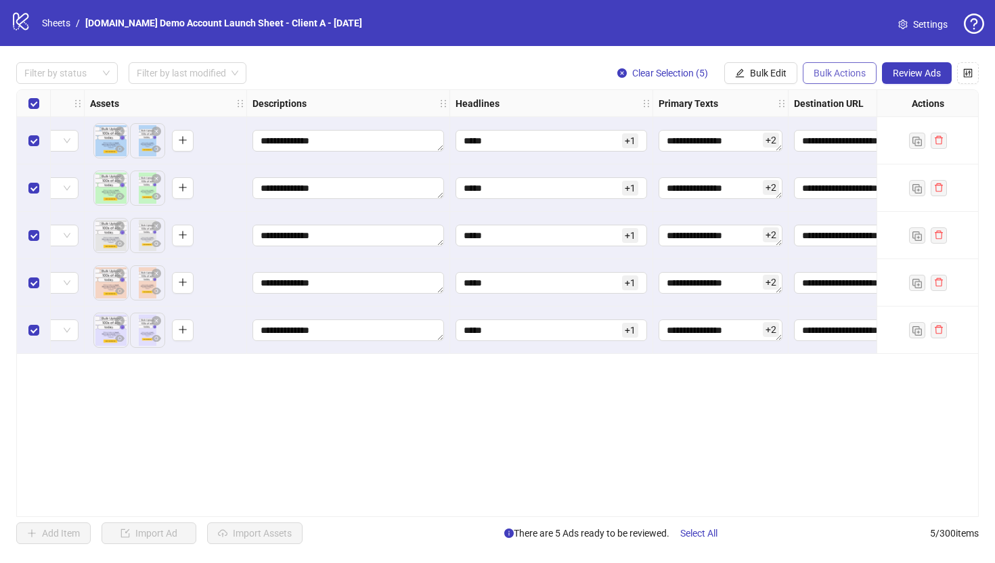
click at [811, 70] on span "Bulk Actions" at bounding box center [840, 73] width 52 height 11
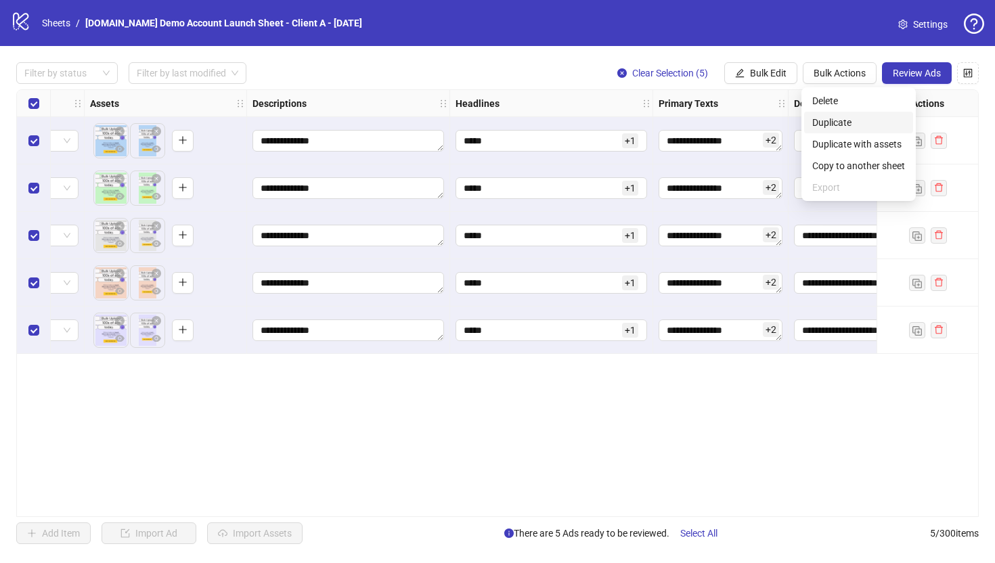
click at [811, 127] on span "Duplicate" at bounding box center [858, 122] width 93 height 15
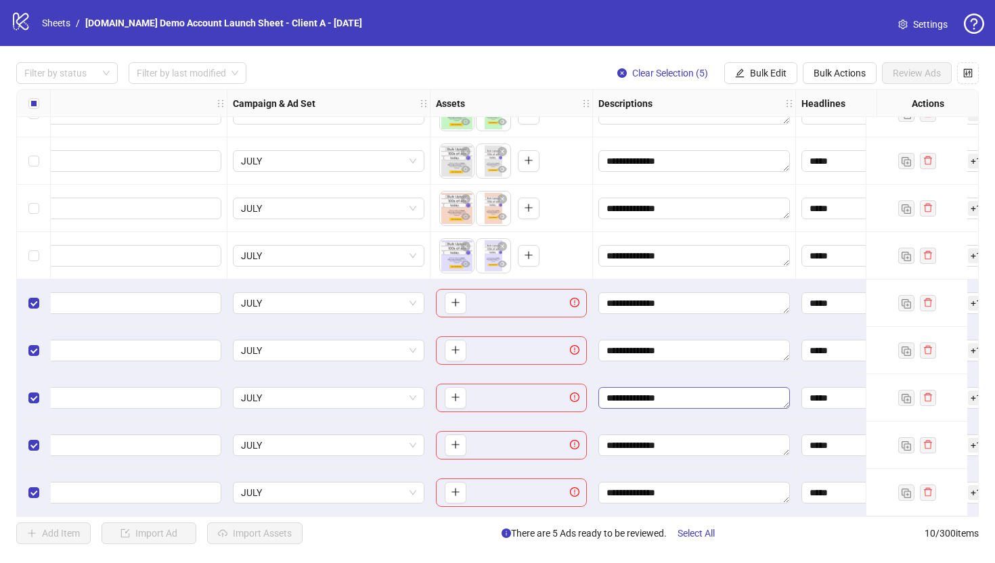
scroll to position [80, 39]
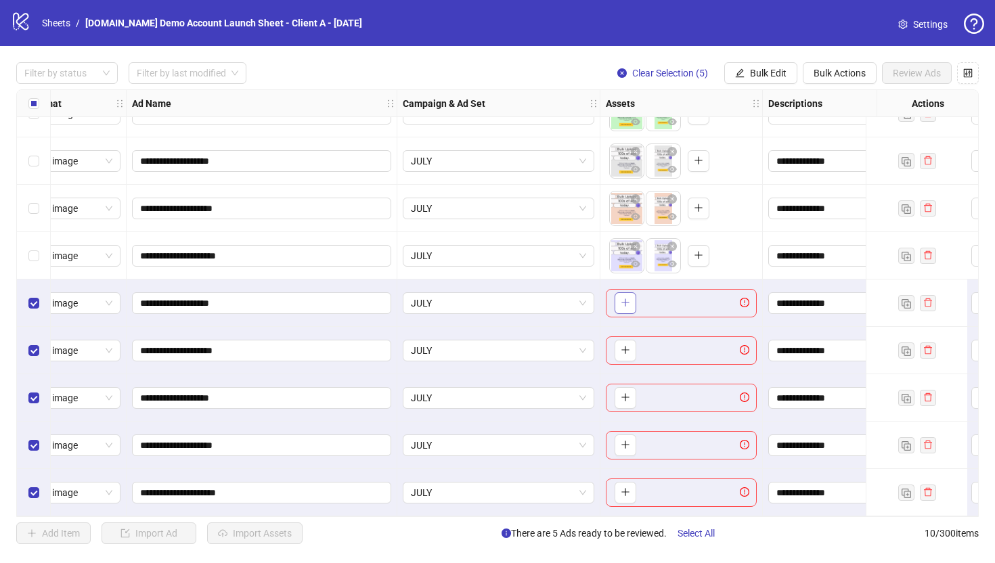
click at [623, 298] on icon "plus" at bounding box center [625, 302] width 9 height 9
click at [811, 69] on span "Bulk Actions" at bounding box center [840, 73] width 52 height 11
click at [811, 101] on span "Delete" at bounding box center [858, 100] width 93 height 15
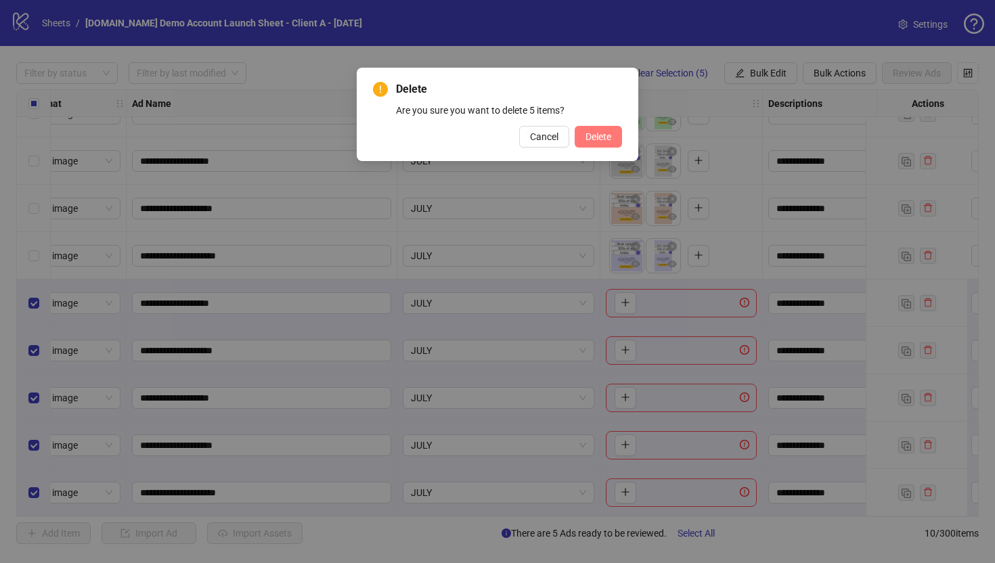
click at [602, 134] on span "Delete" at bounding box center [599, 136] width 26 height 11
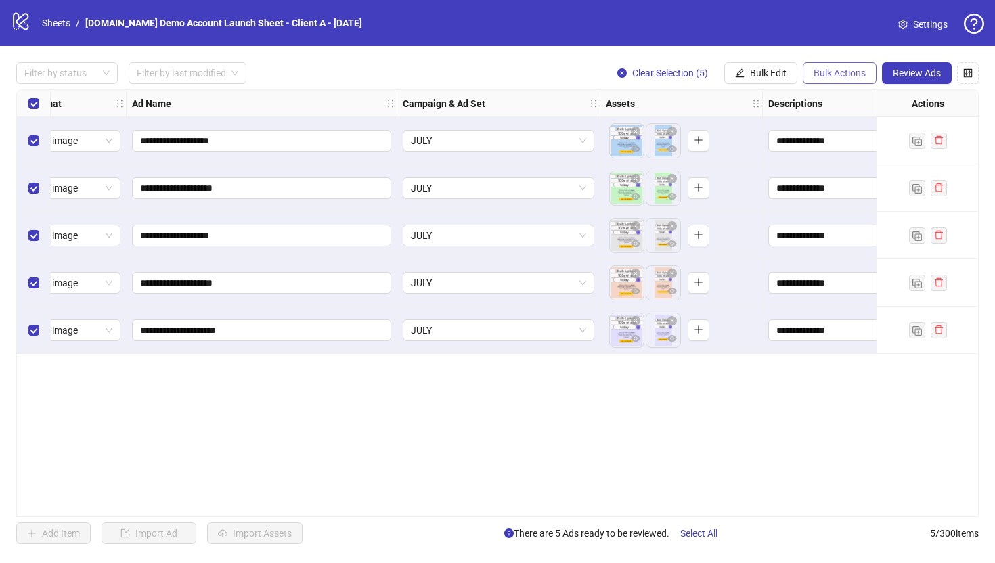
click at [811, 71] on span "Bulk Actions" at bounding box center [840, 73] width 52 height 11
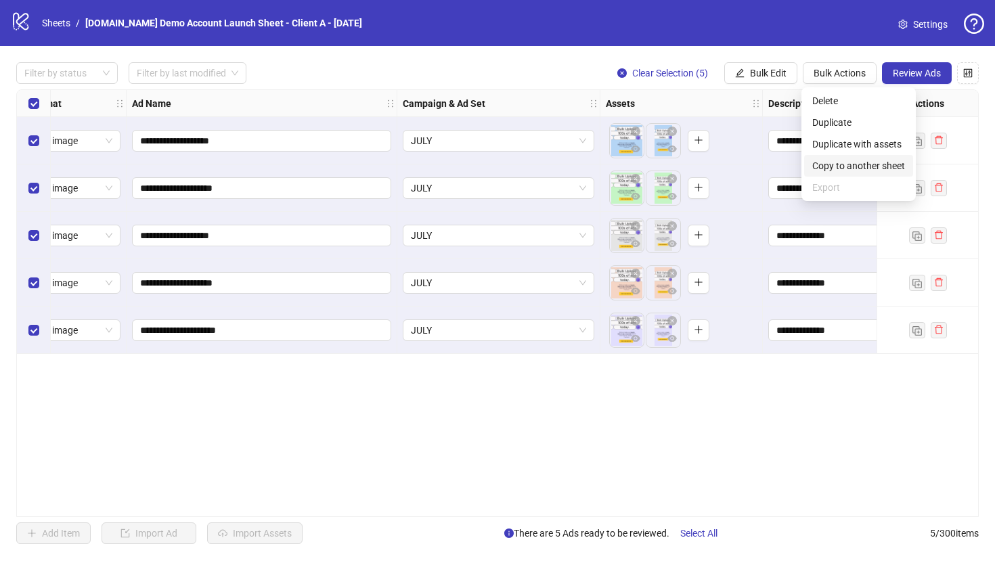
click at [811, 162] on span "Copy to another sheet" at bounding box center [858, 165] width 93 height 15
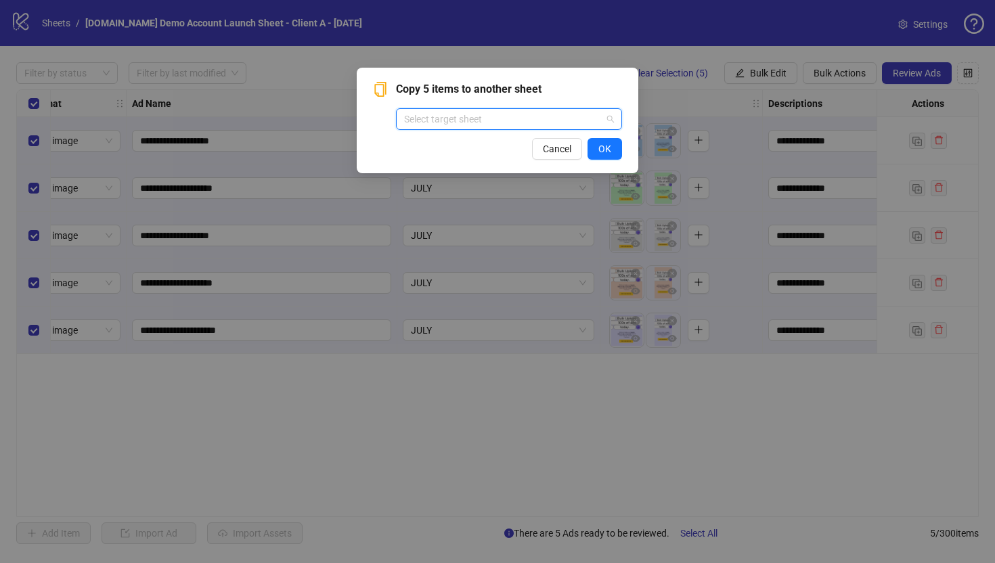
click at [428, 119] on input "search" at bounding box center [503, 119] width 198 height 20
click at [479, 368] on div "Copy 5 items to another sheet Select target sheet Cancel OK" at bounding box center [497, 281] width 995 height 563
click at [552, 144] on span "Cancel" at bounding box center [557, 148] width 28 height 11
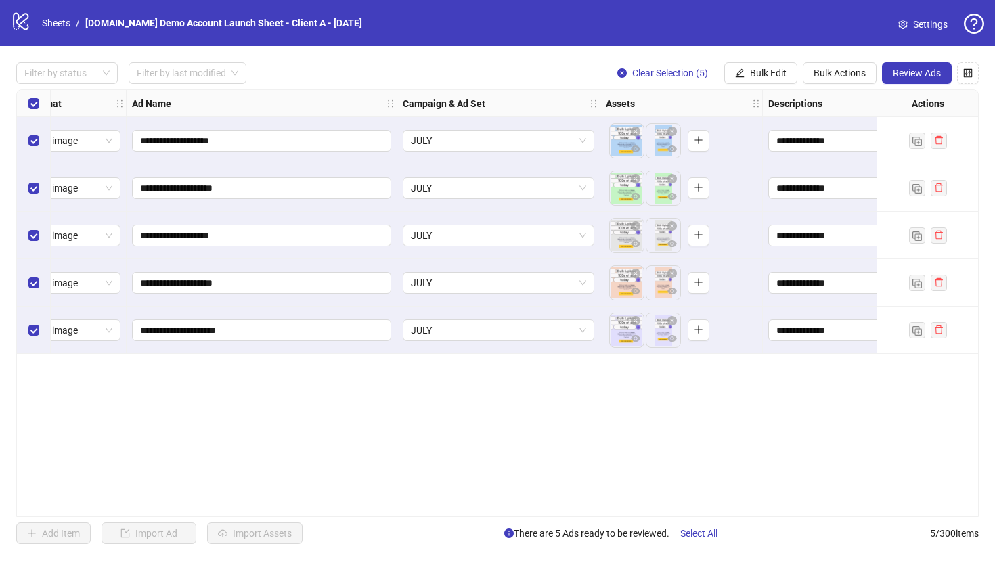
click at [24, 100] on div "Select all rows" at bounding box center [34, 103] width 34 height 27
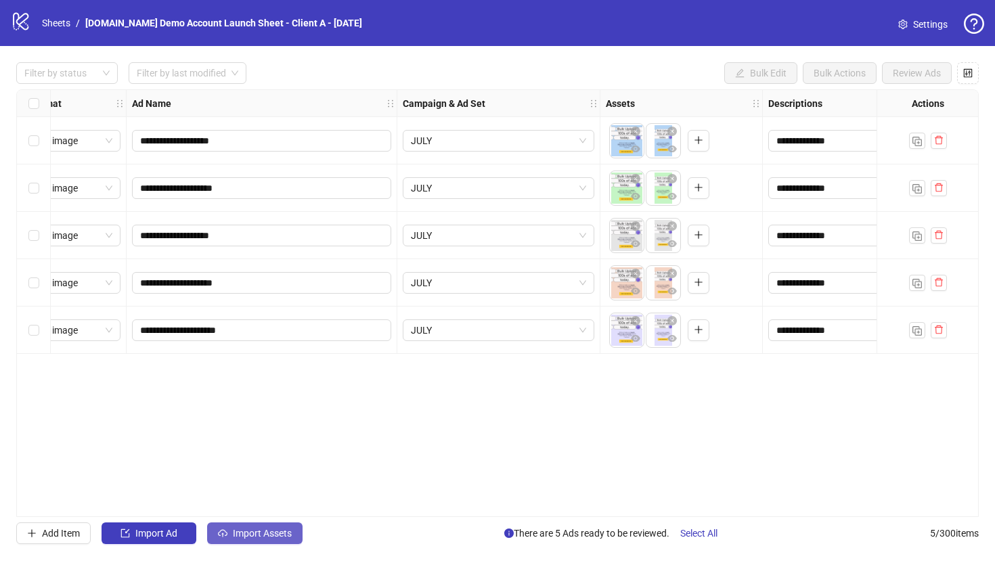
click at [250, 483] on span "Import Assets" at bounding box center [262, 533] width 59 height 11
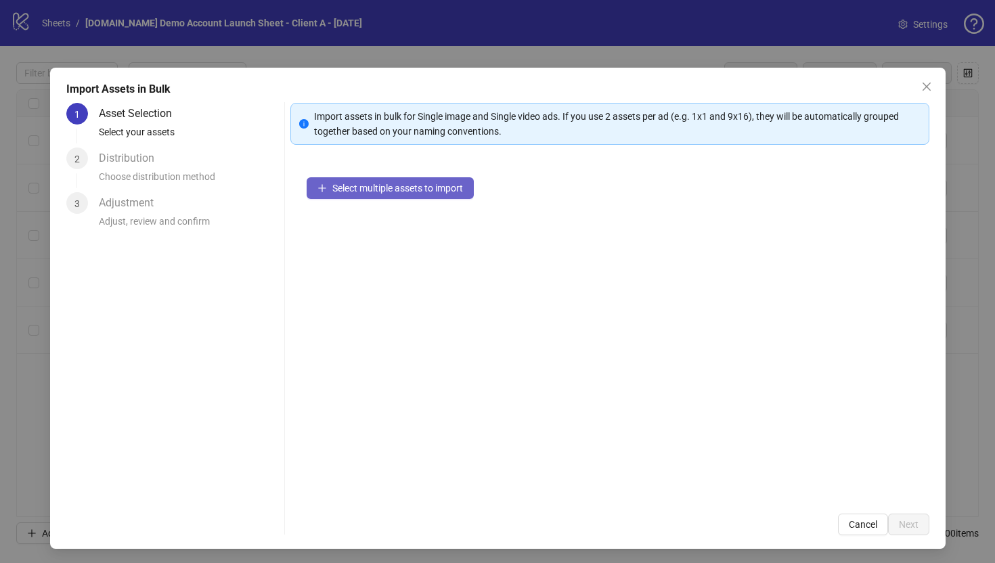
click at [369, 190] on span "Select multiple assets to import" at bounding box center [397, 188] width 131 height 11
click at [811, 85] on icon "close" at bounding box center [926, 86] width 11 height 11
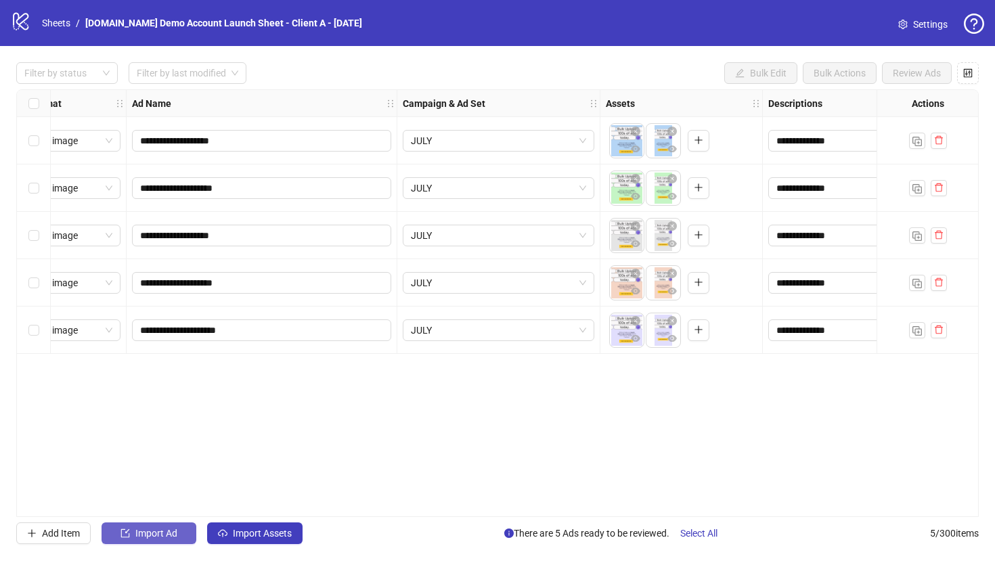
click at [135, 483] on button "Import Ad" at bounding box center [149, 534] width 95 height 22
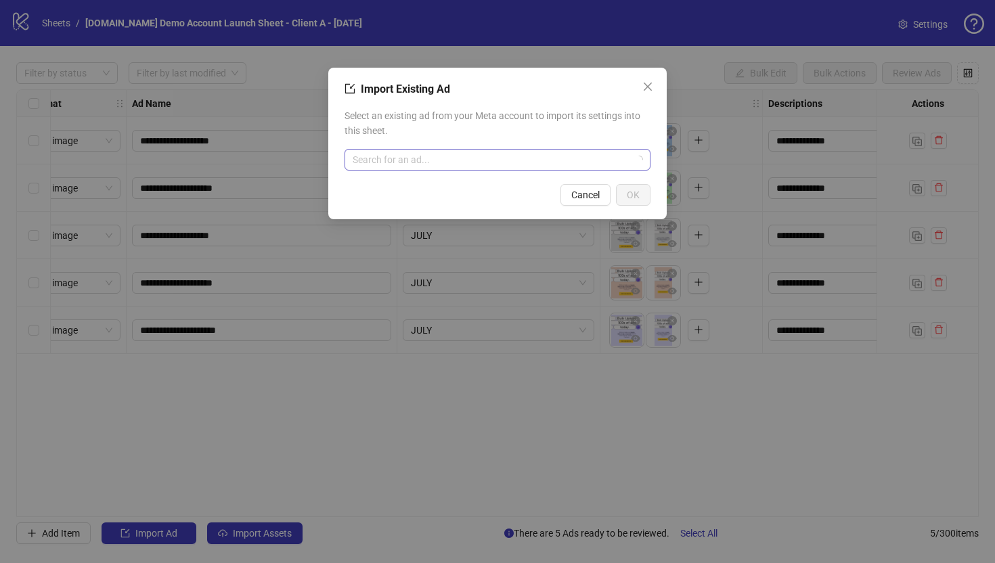
click at [401, 152] on input "search" at bounding box center [492, 160] width 278 height 20
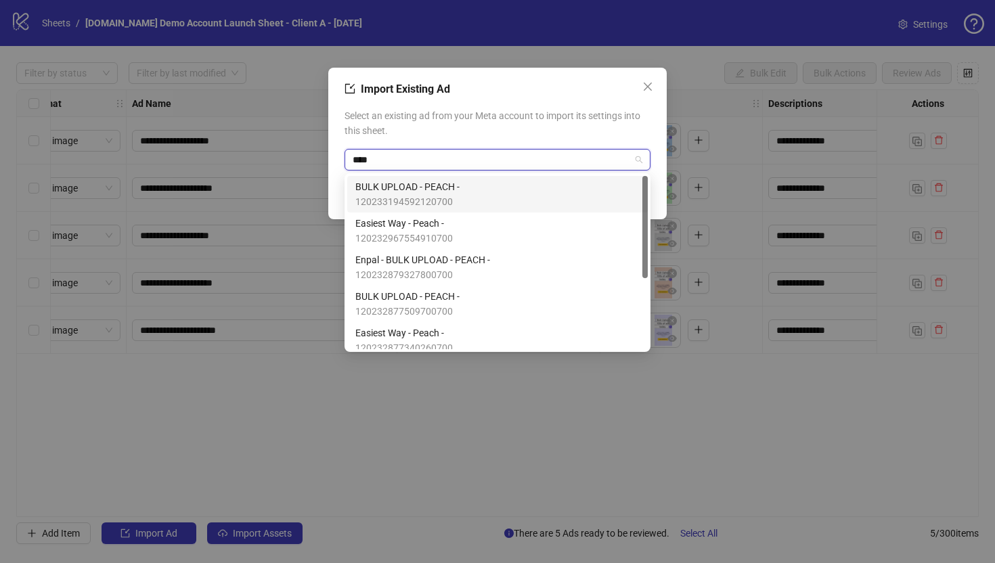
type input "*****"
click at [436, 188] on span "BULK UPLOAD - PEACH -" at bounding box center [407, 186] width 104 height 15
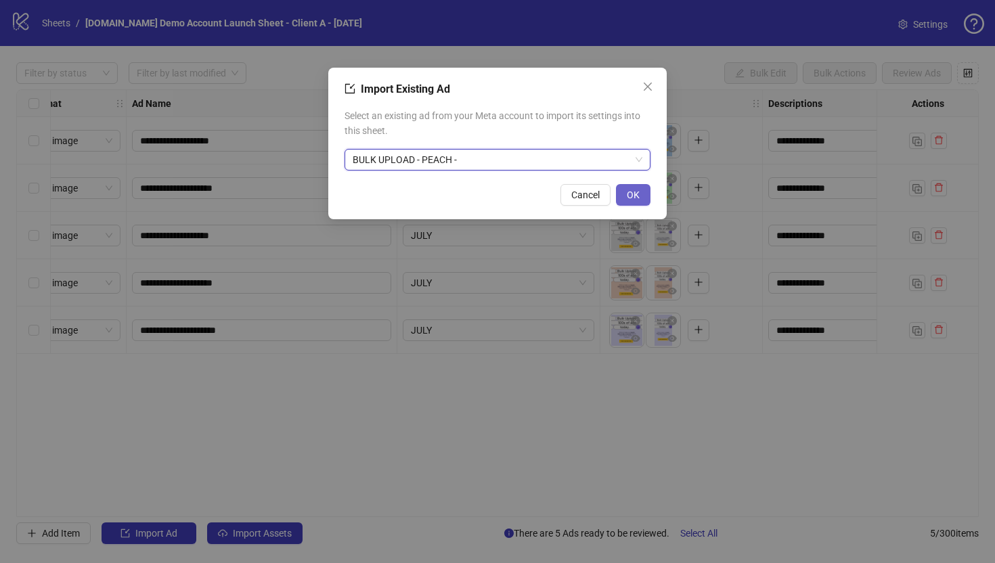
click at [634, 198] on span "OK" at bounding box center [633, 195] width 13 height 11
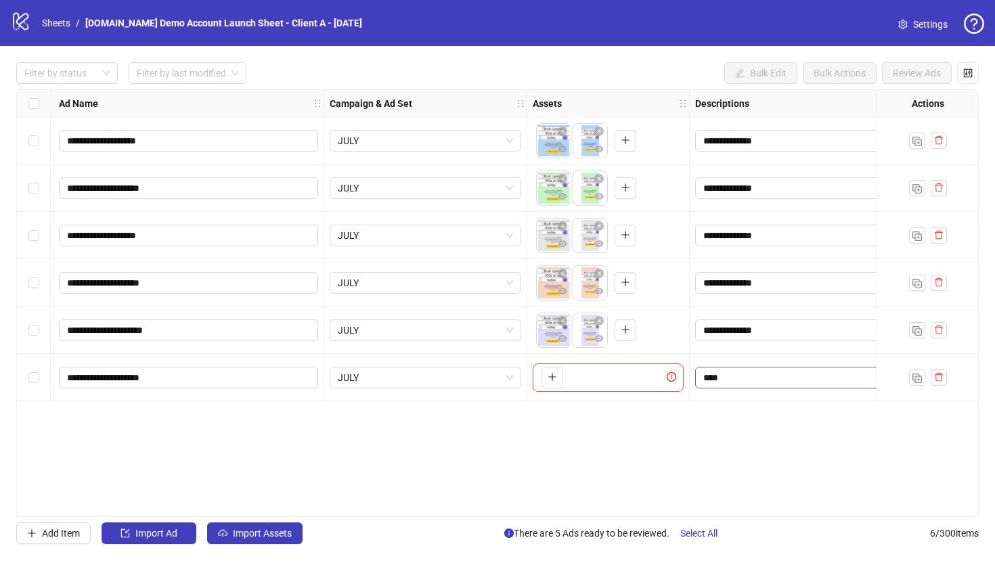
scroll to position [0, 114]
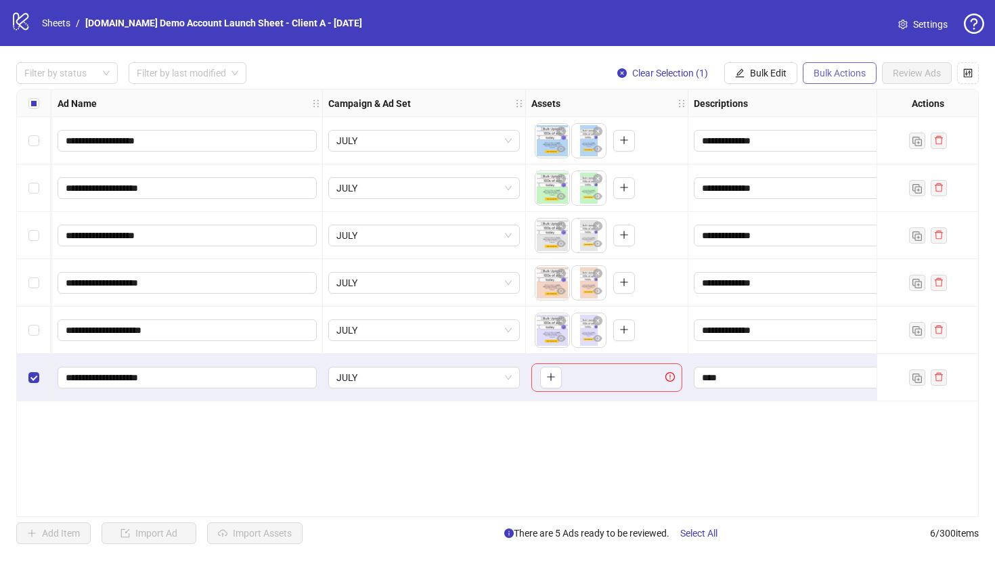
click at [811, 76] on span "Bulk Actions" at bounding box center [840, 73] width 52 height 11
click at [811, 106] on span "Delete" at bounding box center [858, 100] width 93 height 15
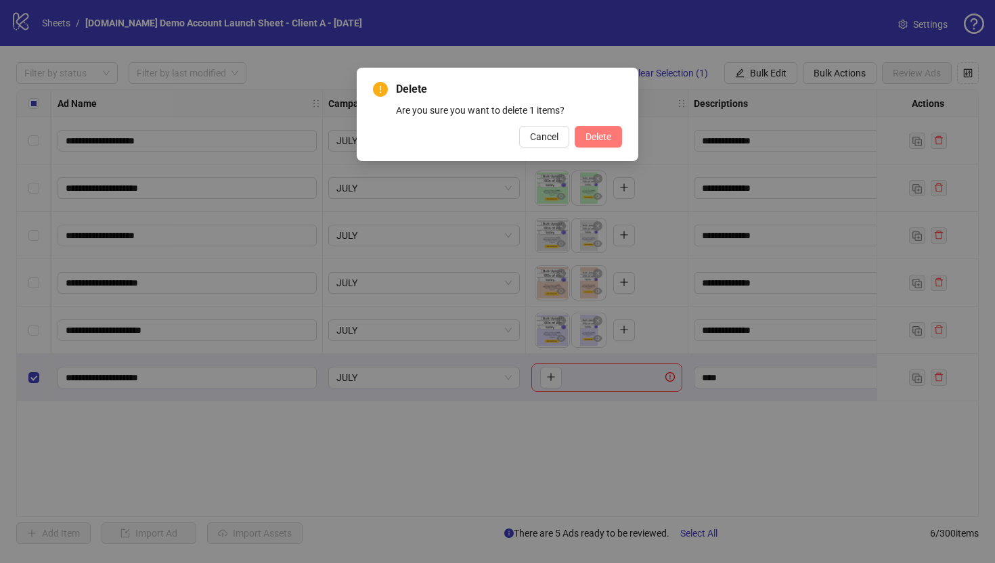
click at [594, 139] on span "Delete" at bounding box center [599, 136] width 26 height 11
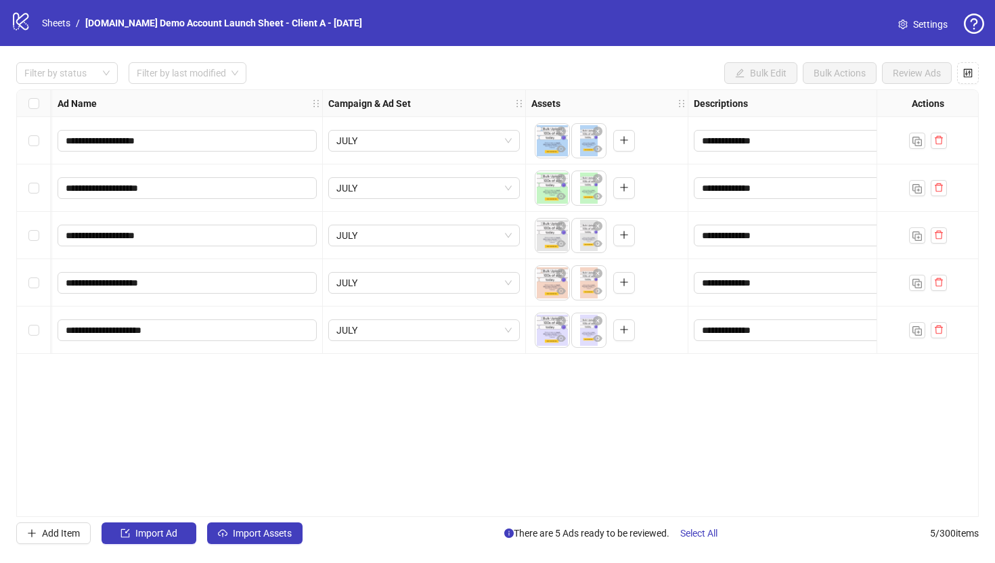
click at [311, 420] on div "**********" at bounding box center [497, 303] width 963 height 428
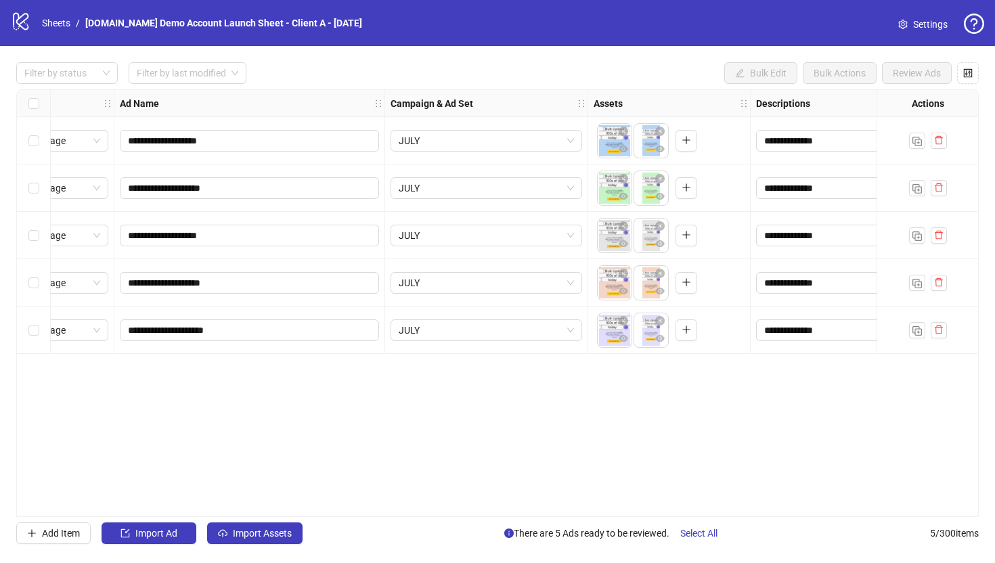
scroll to position [0, 0]
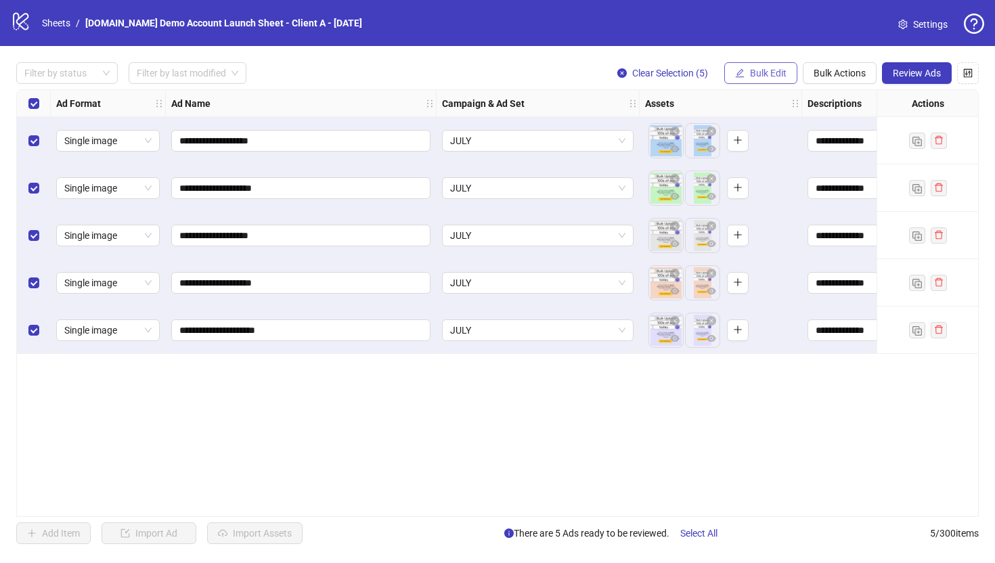
click at [754, 76] on span "Bulk Edit" at bounding box center [768, 73] width 37 height 11
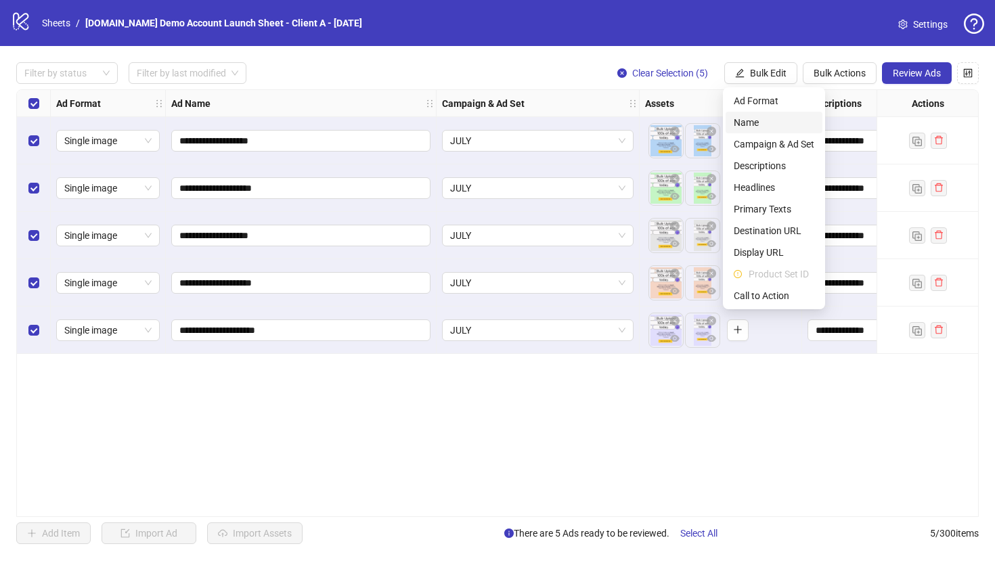
click at [748, 122] on span "Name" at bounding box center [774, 122] width 81 height 15
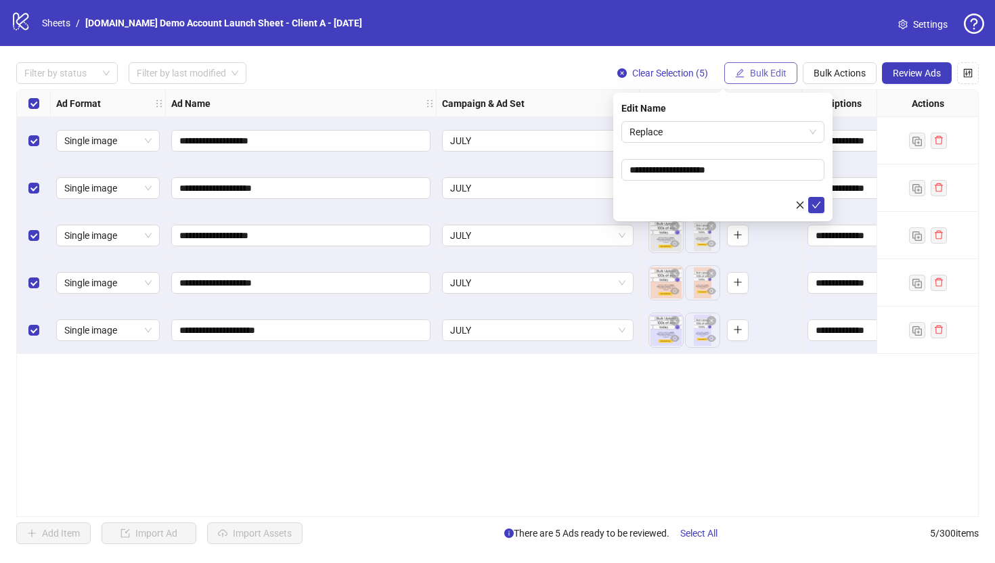
click at [745, 67] on button "Bulk Edit" at bounding box center [760, 73] width 73 height 22
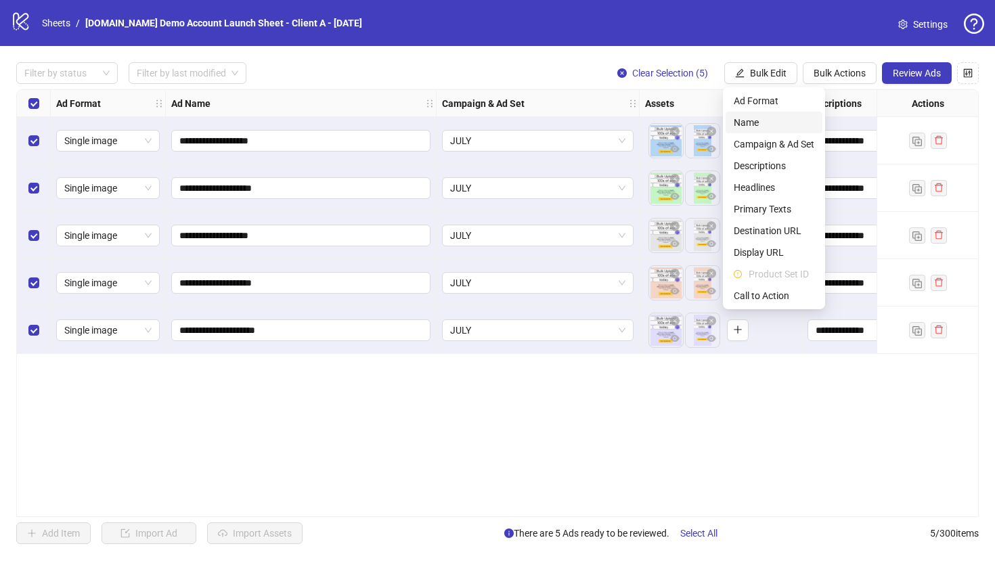
click at [749, 121] on span "Name" at bounding box center [774, 122] width 81 height 15
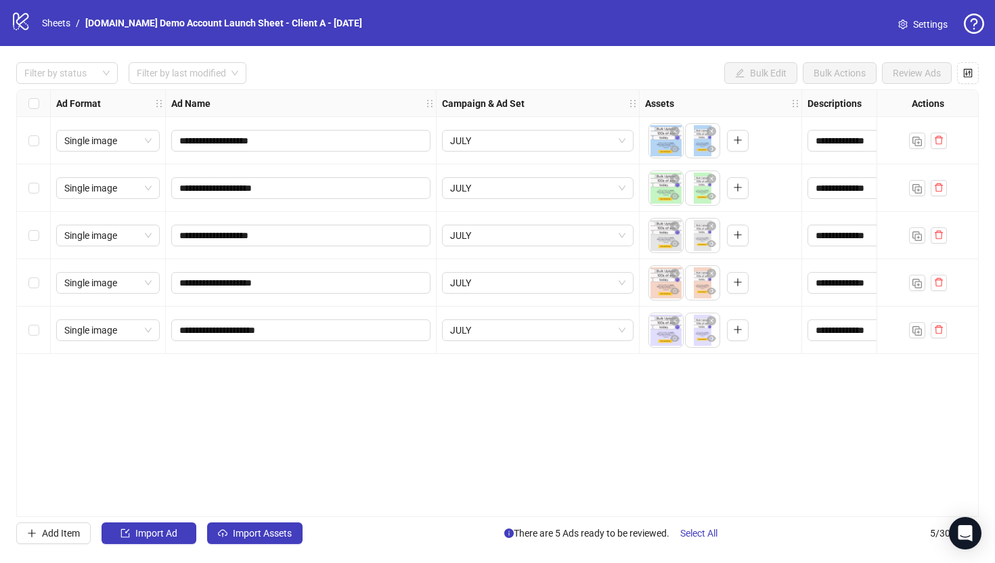
click at [26, 102] on div "Select all rows" at bounding box center [34, 103] width 34 height 27
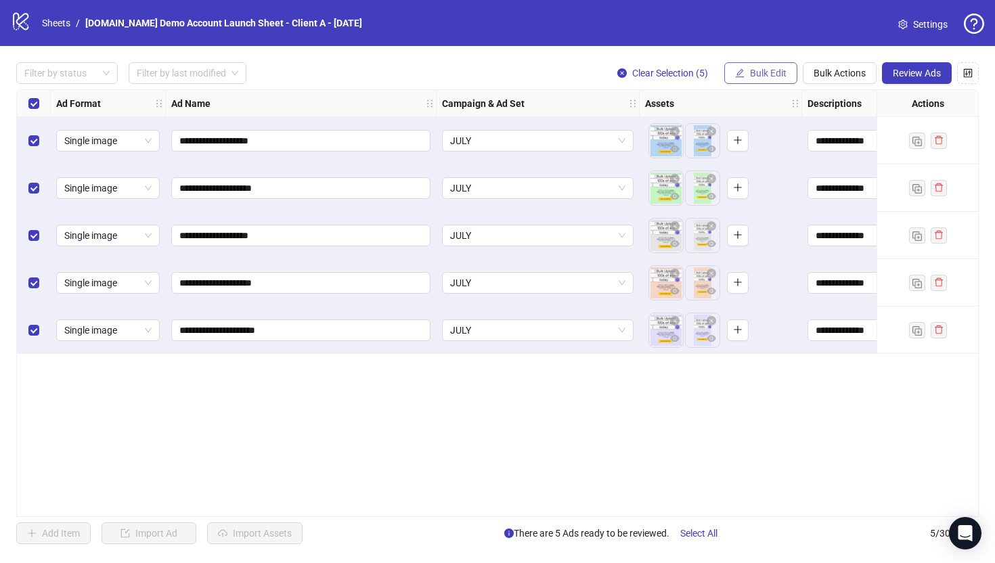
click at [751, 72] on span "Bulk Edit" at bounding box center [768, 73] width 37 height 11
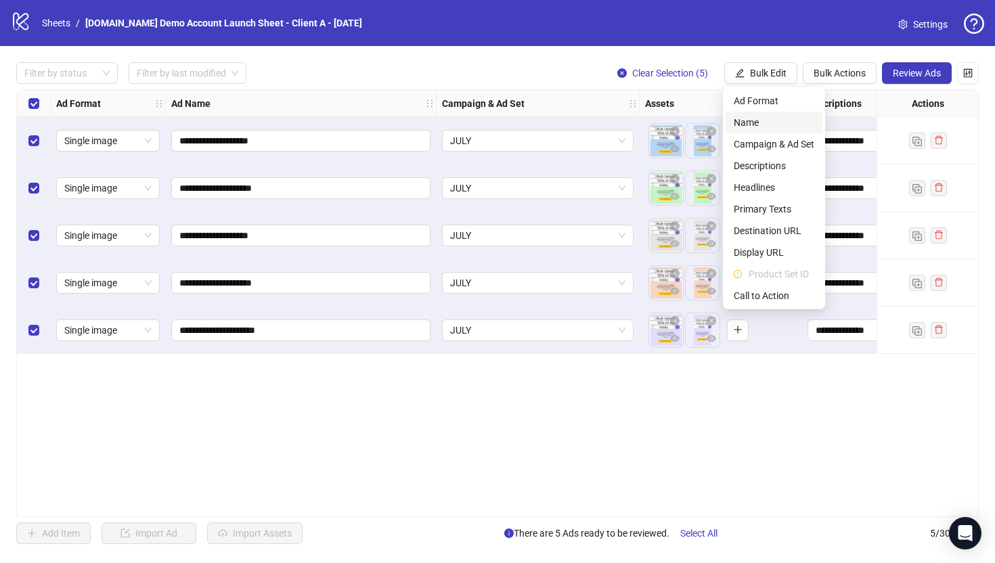
click at [755, 131] on li "Name" at bounding box center [774, 123] width 97 height 22
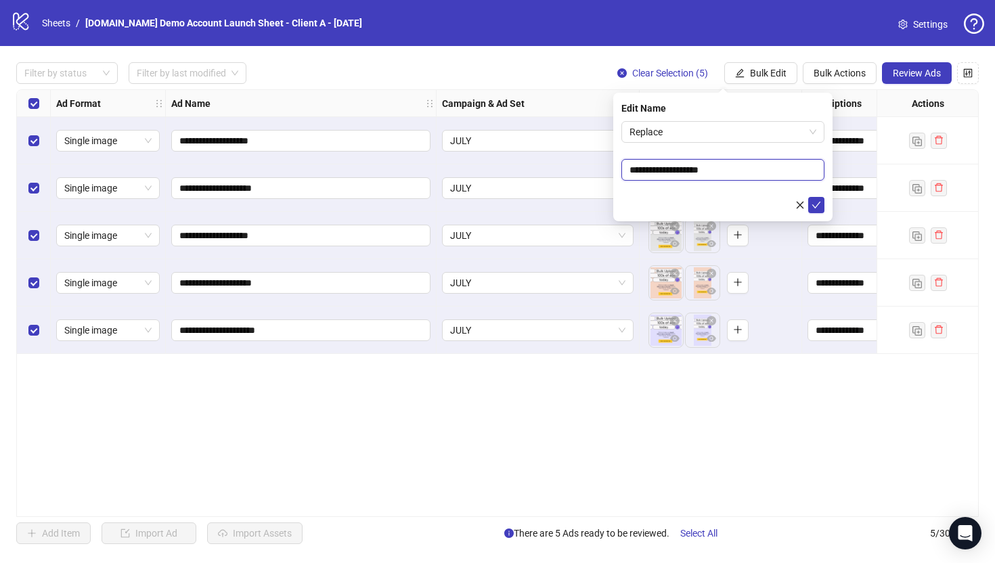
click at [793, 171] on input "**********" at bounding box center [722, 170] width 203 height 22
click at [28, 97] on label "Select all rows" at bounding box center [33, 103] width 11 height 15
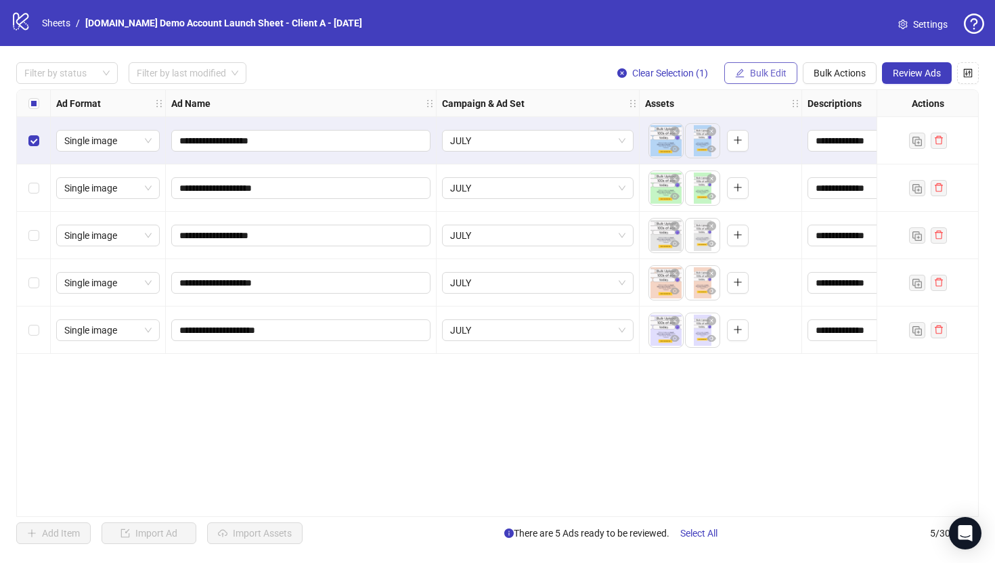
click at [766, 68] on span "Bulk Edit" at bounding box center [768, 73] width 37 height 11
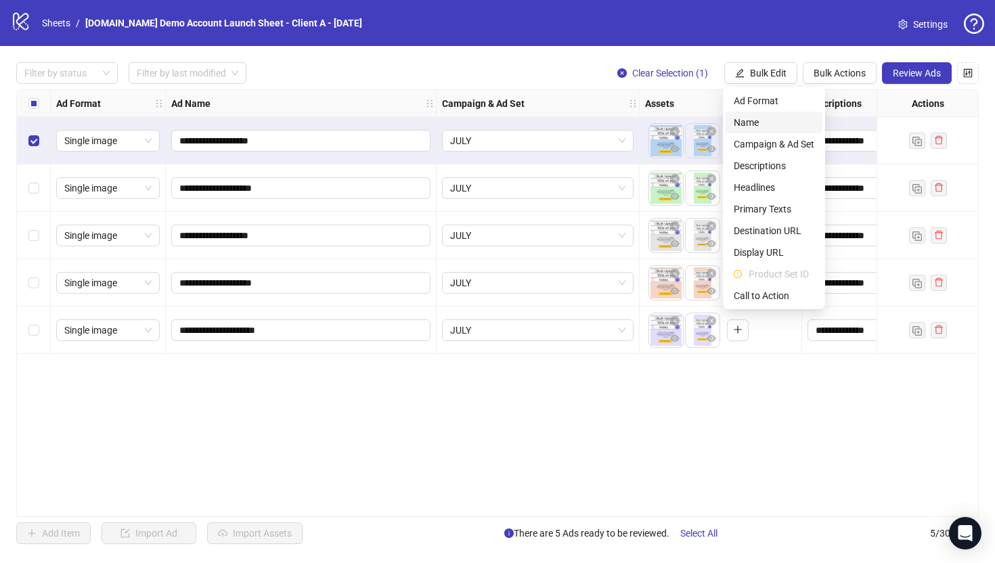
click at [757, 116] on span "Name" at bounding box center [774, 122] width 81 height 15
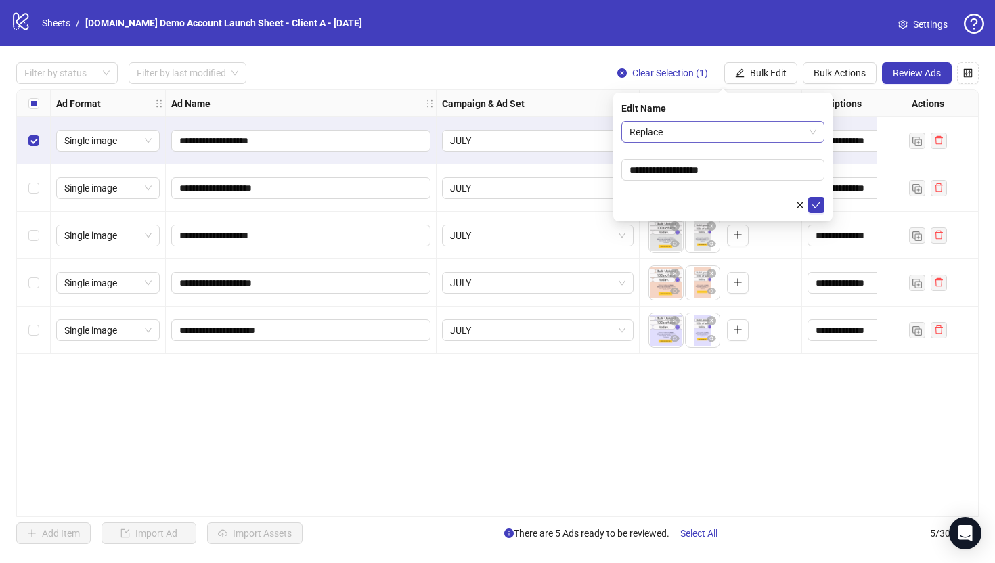
click at [700, 127] on span "Replace" at bounding box center [722, 132] width 187 height 20
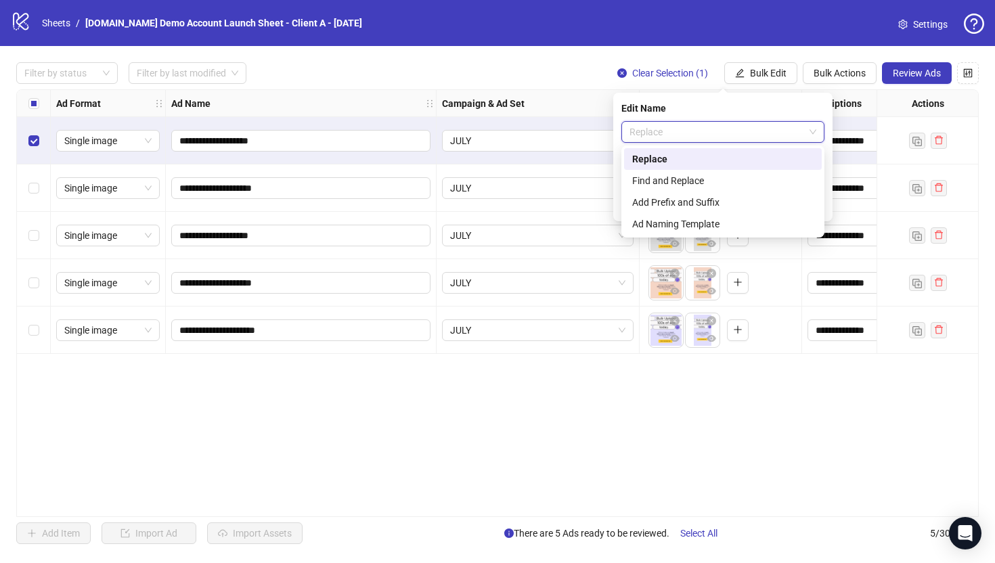
click at [698, 126] on span "Replace" at bounding box center [722, 132] width 187 height 20
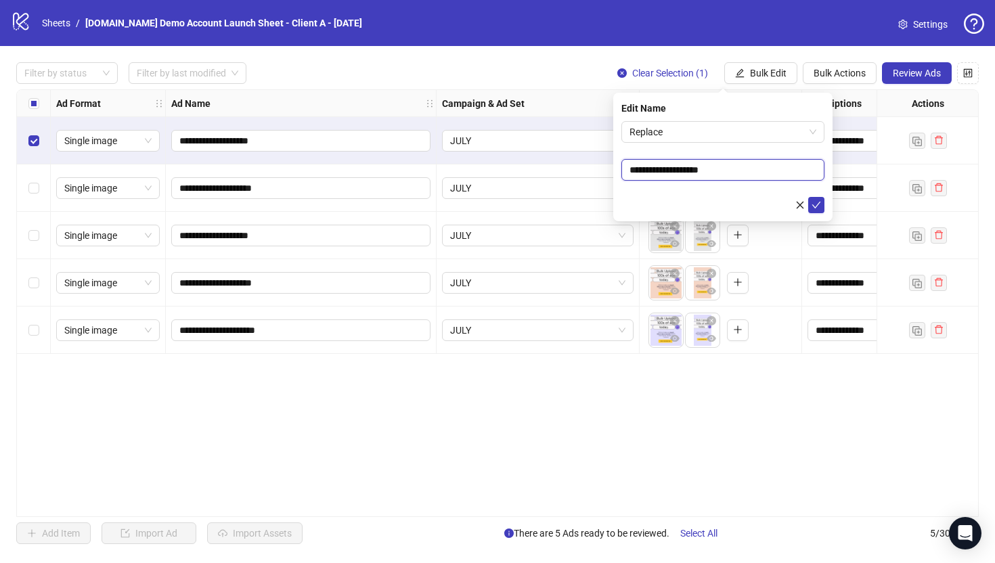
click at [736, 173] on input "**********" at bounding box center [722, 170] width 203 height 22
click at [639, 213] on div at bounding box center [722, 205] width 203 height 16
click at [797, 203] on icon "close" at bounding box center [799, 204] width 9 height 9
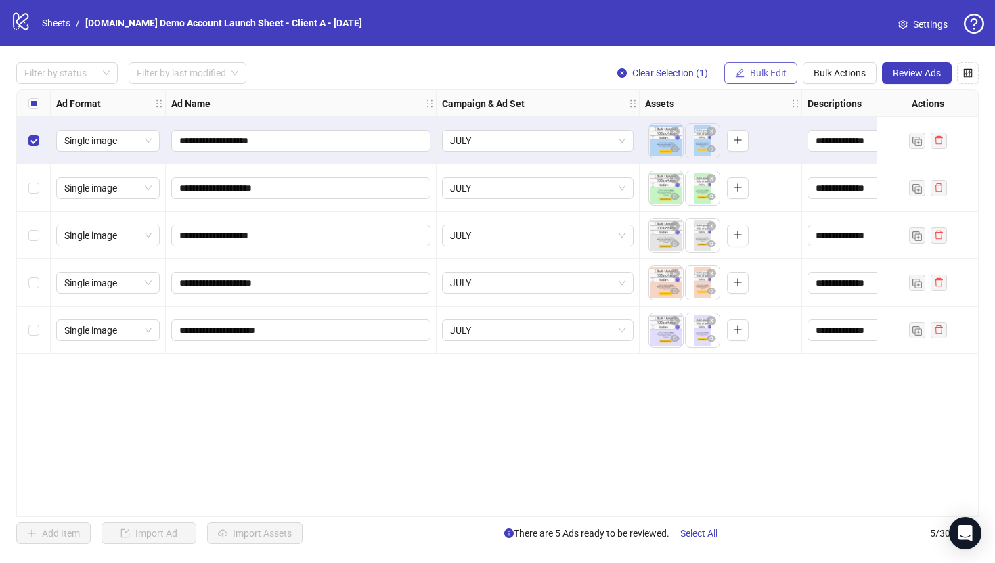
click at [780, 79] on span "Bulk Edit" at bounding box center [768, 73] width 37 height 11
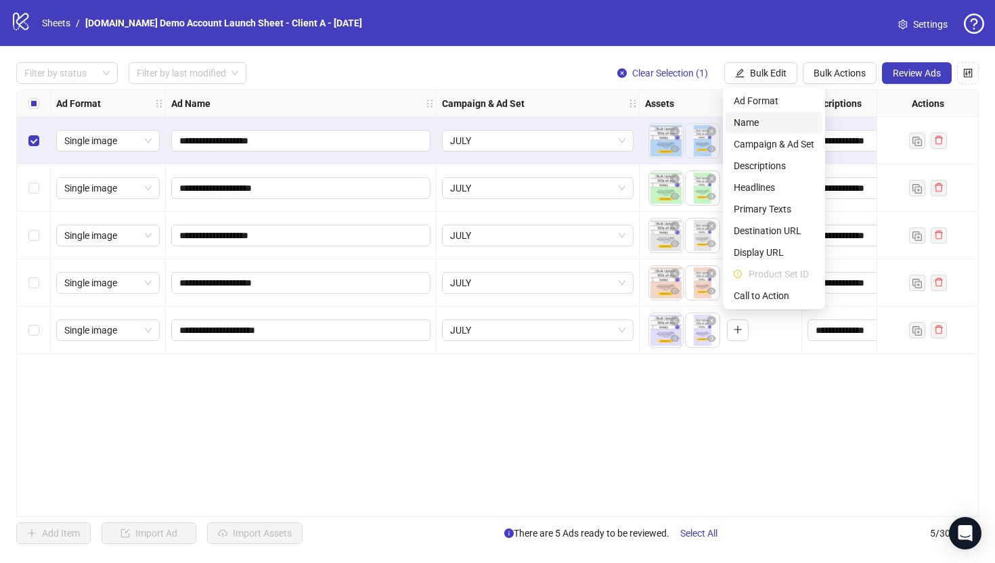
click at [741, 120] on span "Name" at bounding box center [774, 122] width 81 height 15
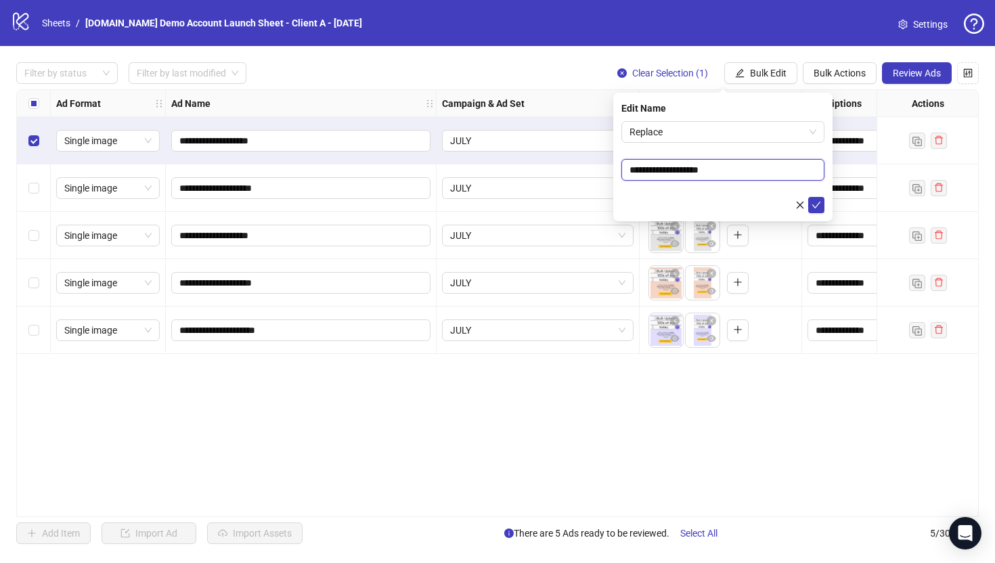
click at [744, 171] on input "**********" at bounding box center [722, 170] width 203 height 22
type input "**********"
click at [818, 205] on icon "check" at bounding box center [816, 204] width 9 height 9
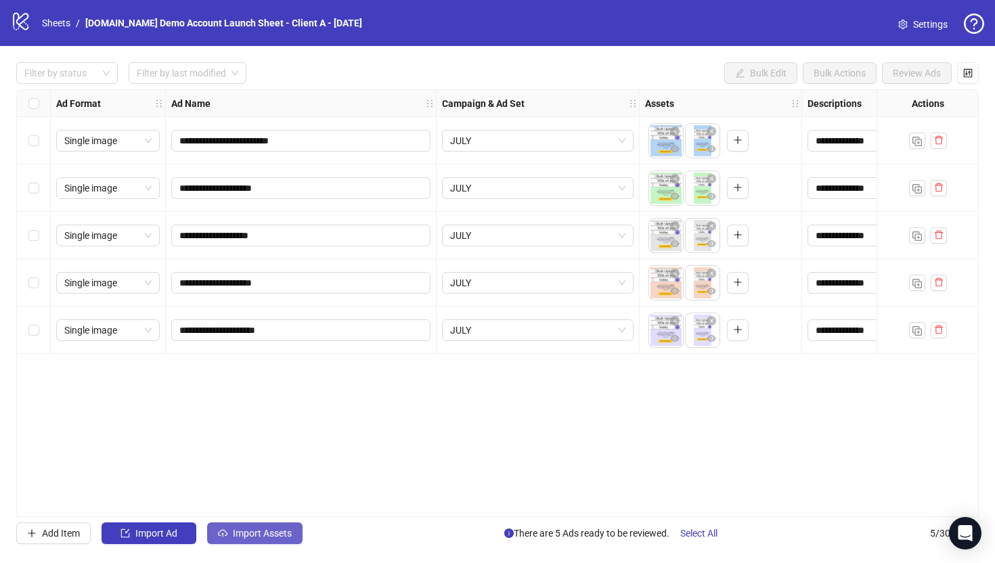
click at [261, 539] on span "Import Assets" at bounding box center [262, 533] width 59 height 11
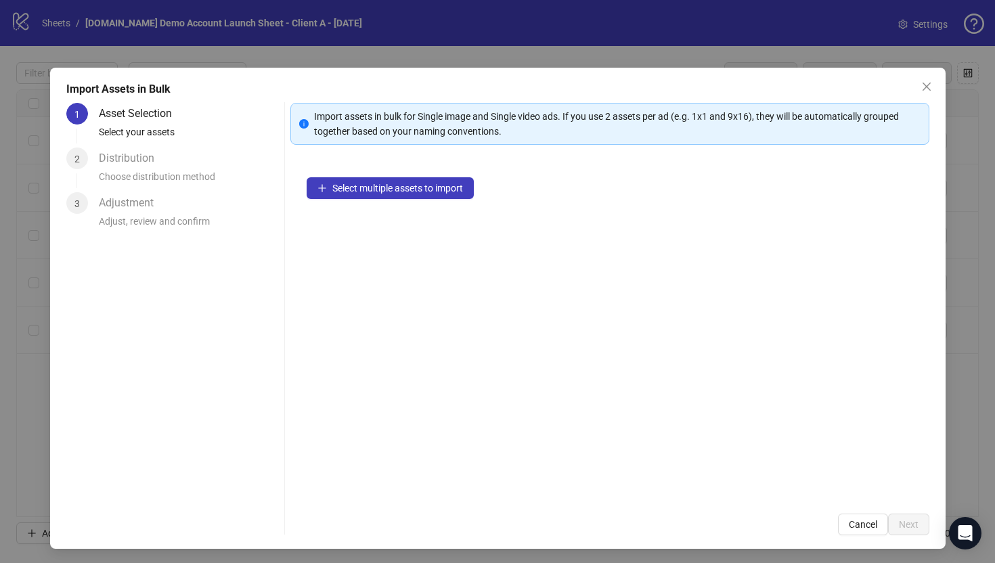
click at [372, 175] on div "Select multiple assets to import" at bounding box center [609, 329] width 639 height 336
click at [381, 197] on button "Select multiple assets to import" at bounding box center [390, 188] width 167 height 22
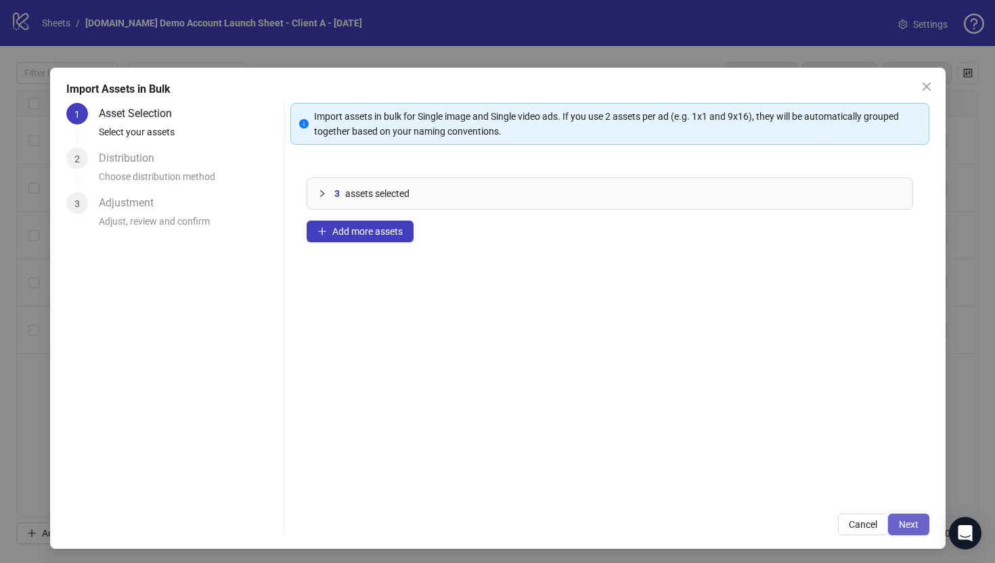
click at [911, 522] on span "Next" at bounding box center [909, 524] width 20 height 11
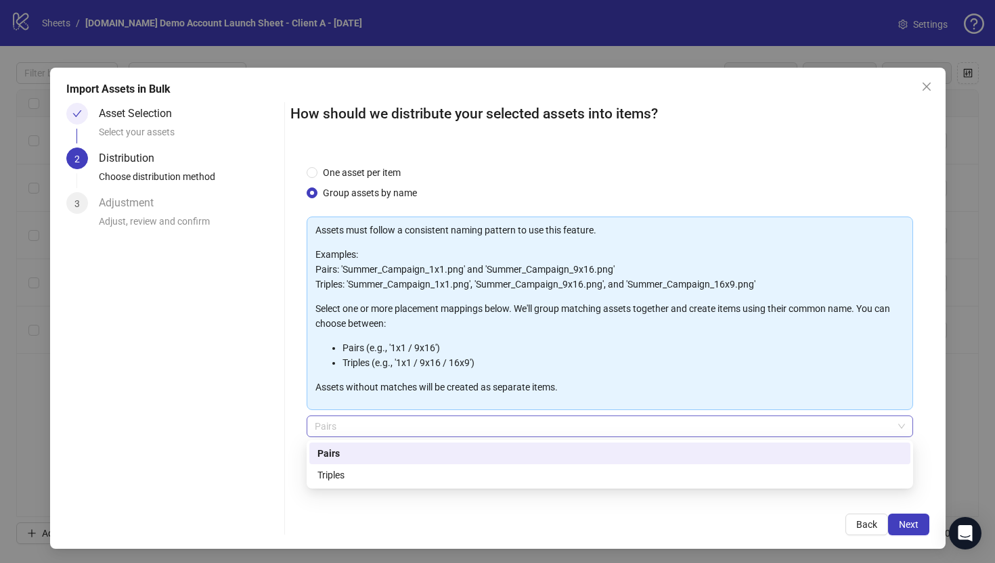
click at [331, 425] on span "Pairs" at bounding box center [610, 426] width 590 height 20
click at [341, 475] on div "Triples" at bounding box center [609, 475] width 585 height 15
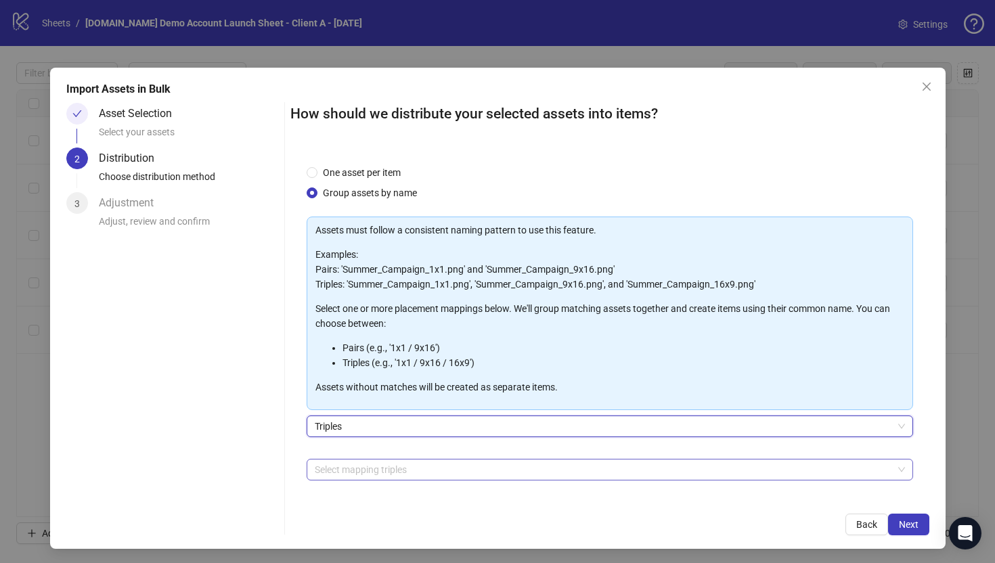
scroll to position [47, 0]
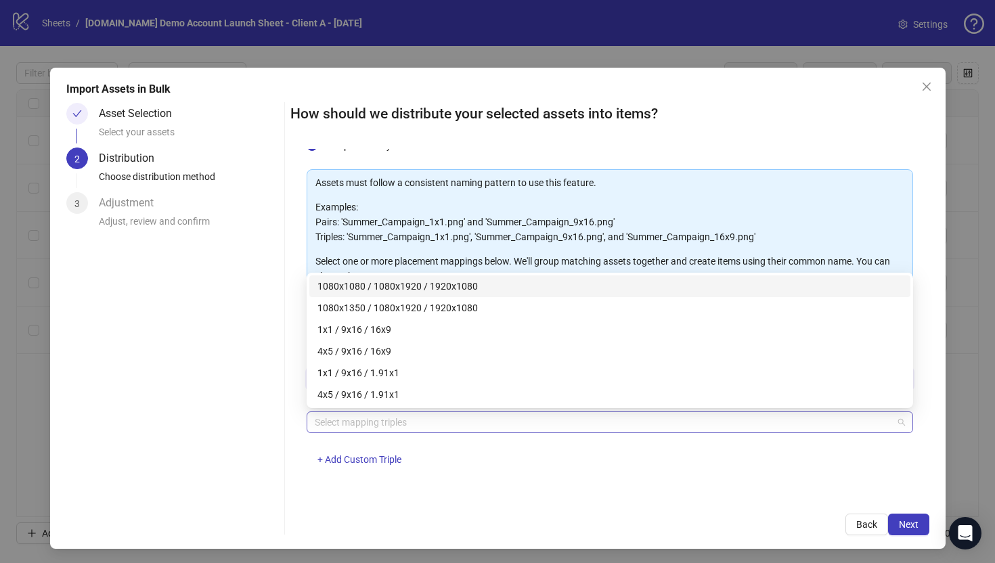
click at [332, 414] on div at bounding box center [602, 422] width 587 height 19
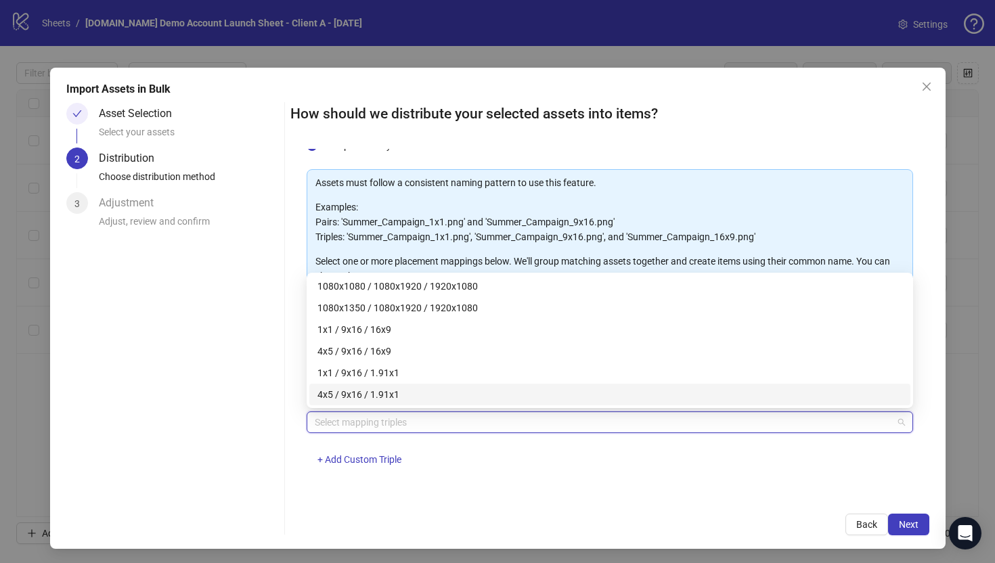
click at [318, 514] on div "Back Next" at bounding box center [609, 525] width 639 height 22
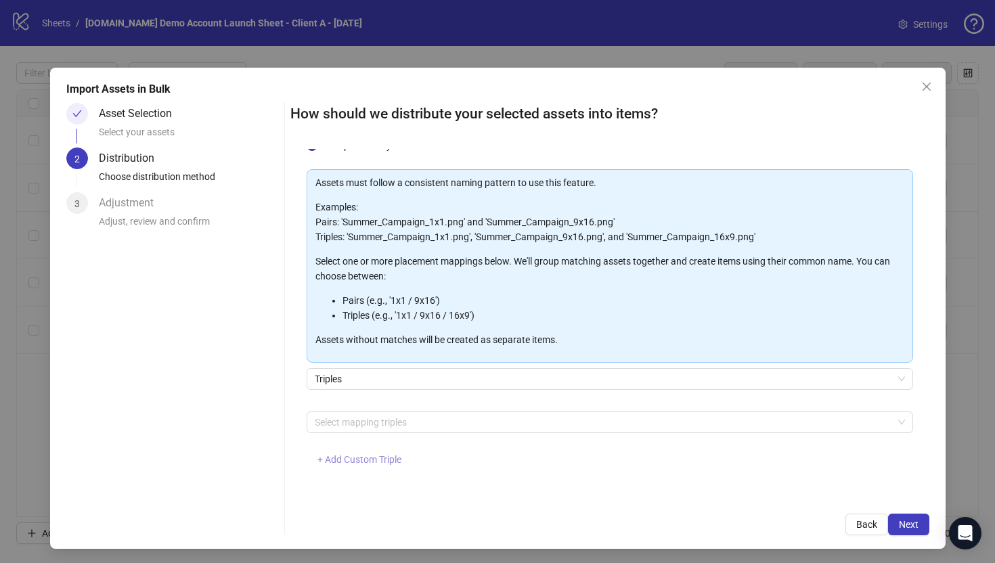
click at [336, 462] on span "+ Add Custom Triple" at bounding box center [359, 459] width 84 height 11
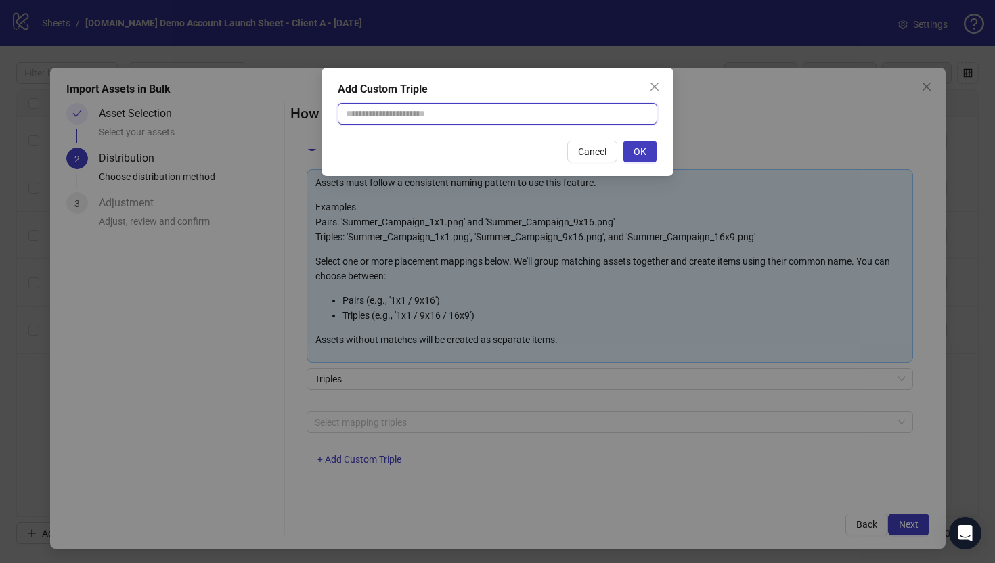
click at [386, 114] on input "text" at bounding box center [497, 114] width 319 height 22
type input "**********"
click at [644, 155] on span "OK" at bounding box center [640, 151] width 13 height 11
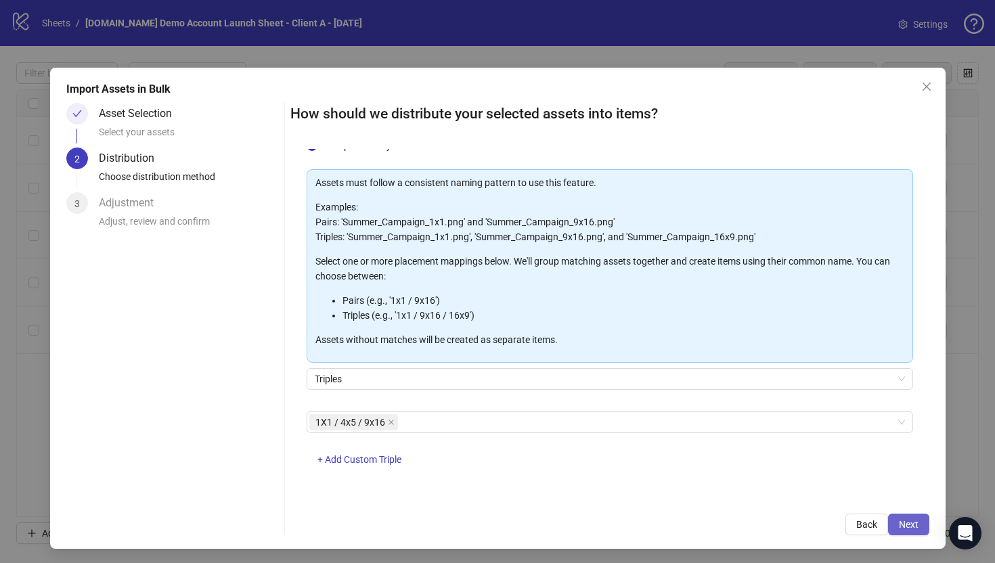
click at [901, 518] on button "Next" at bounding box center [908, 525] width 41 height 22
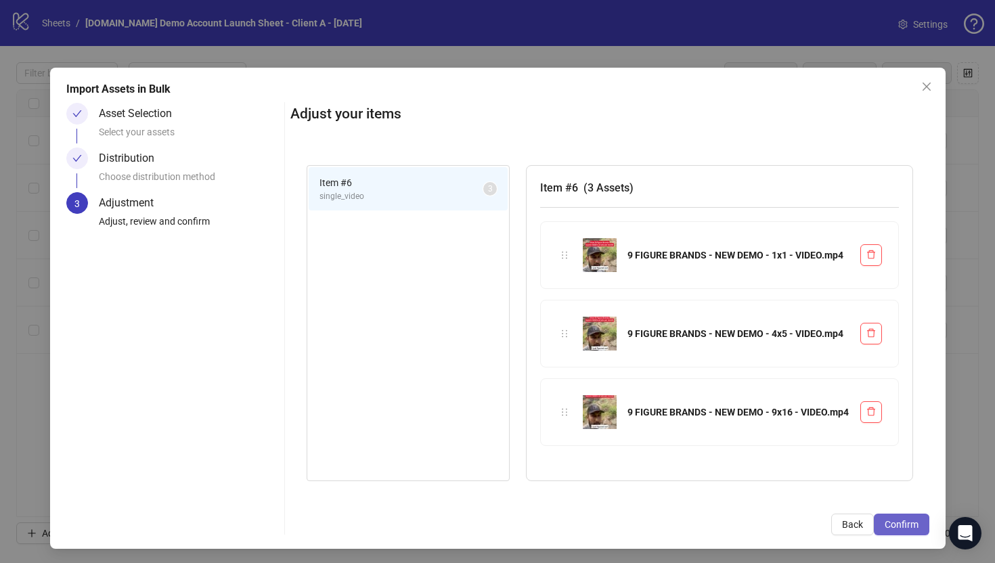
click at [899, 529] on span "Confirm" at bounding box center [902, 524] width 34 height 11
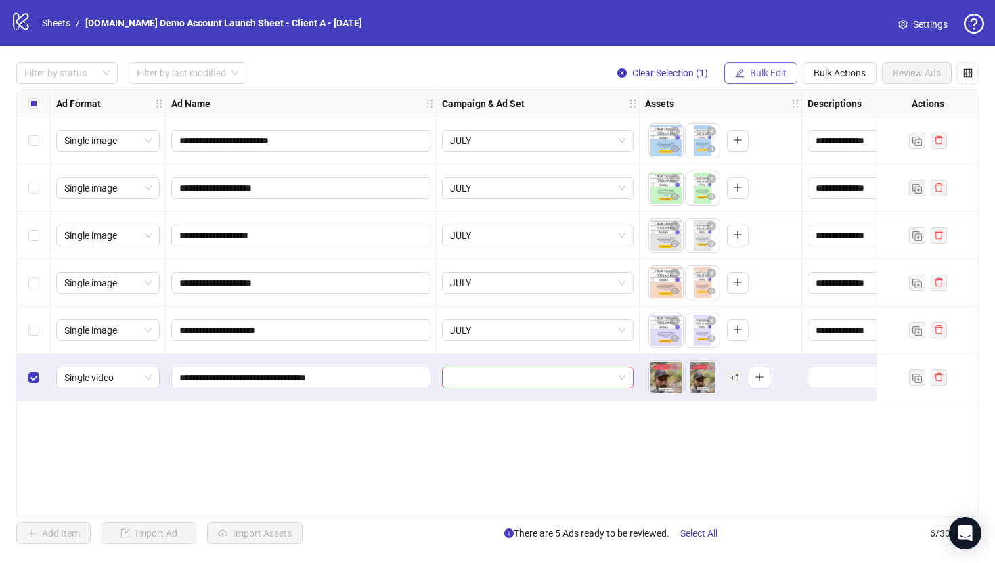
click at [758, 72] on span "Bulk Edit" at bounding box center [768, 73] width 37 height 11
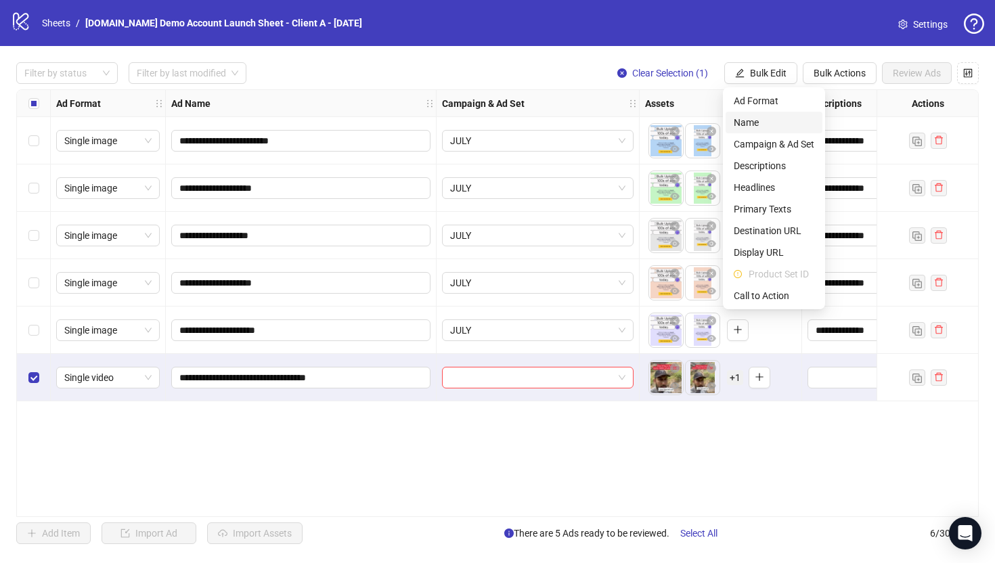
click at [750, 127] on span "Name" at bounding box center [774, 122] width 81 height 15
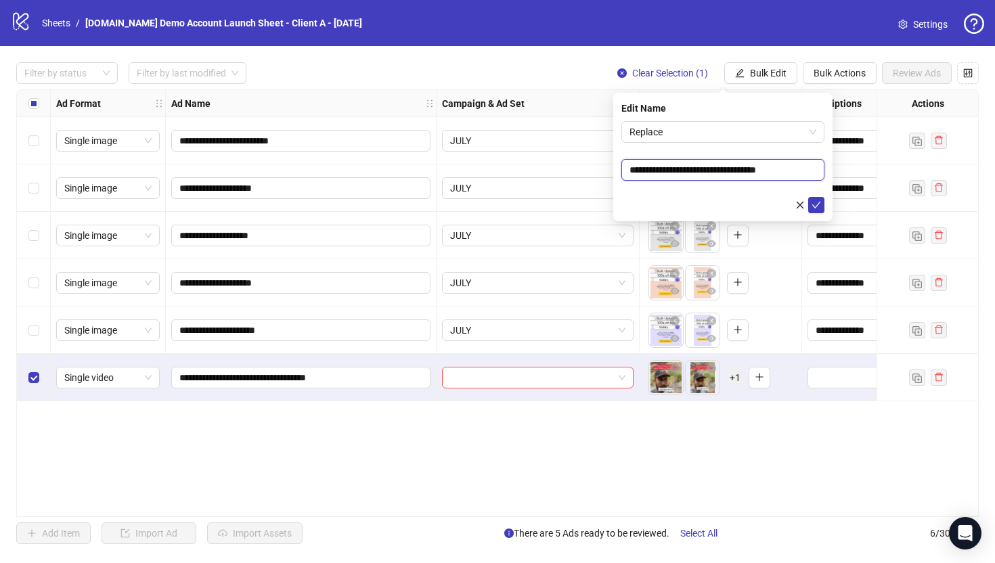
click at [815, 167] on input "**********" at bounding box center [722, 170] width 203 height 22
type input "**********"
click at [815, 206] on icon "check" at bounding box center [816, 205] width 9 height 7
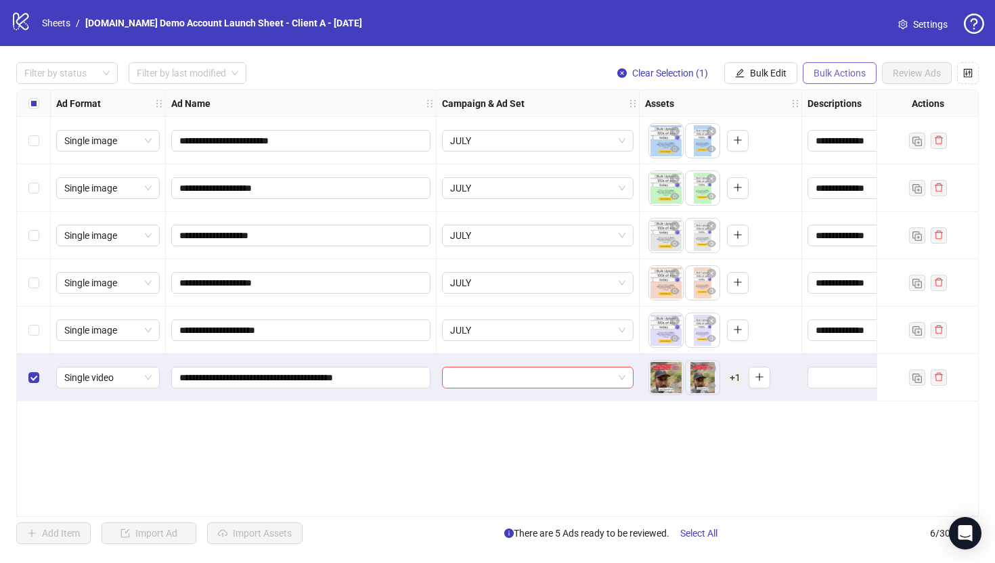
click at [831, 72] on span "Bulk Actions" at bounding box center [840, 73] width 52 height 11
click at [828, 99] on span "Delete" at bounding box center [858, 100] width 93 height 15
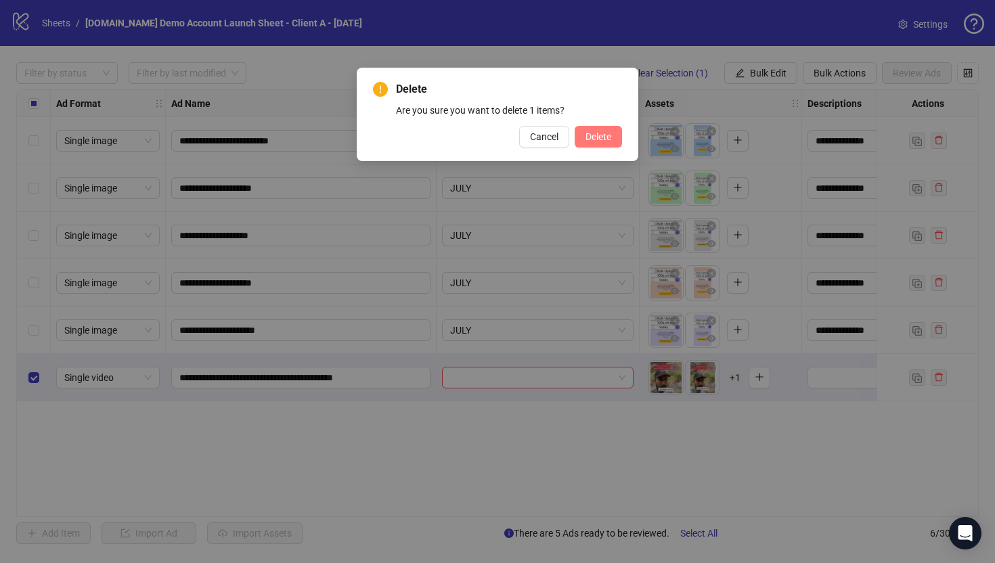
click at [591, 136] on span "Delete" at bounding box center [599, 136] width 26 height 11
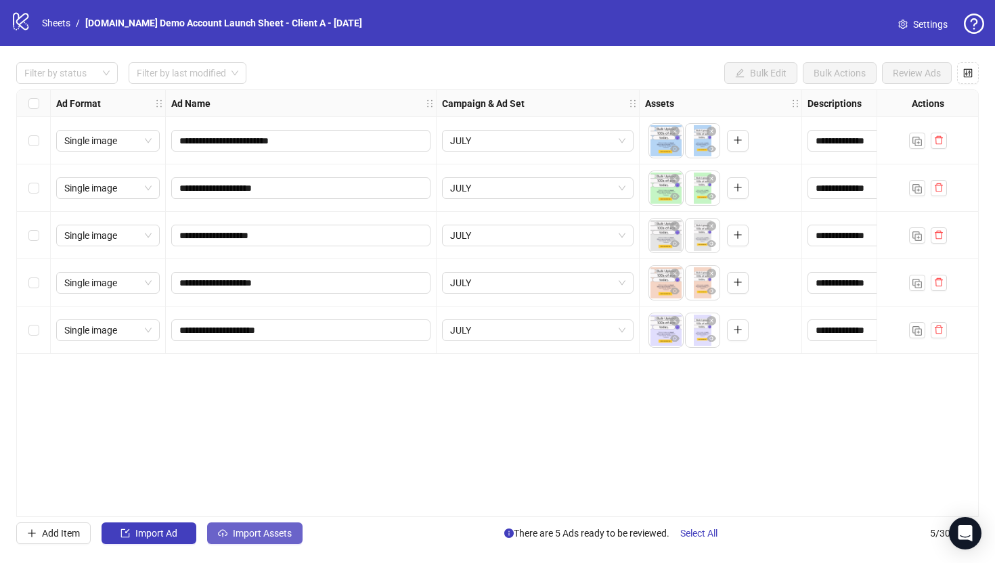
click at [243, 533] on span "Import Assets" at bounding box center [262, 533] width 59 height 11
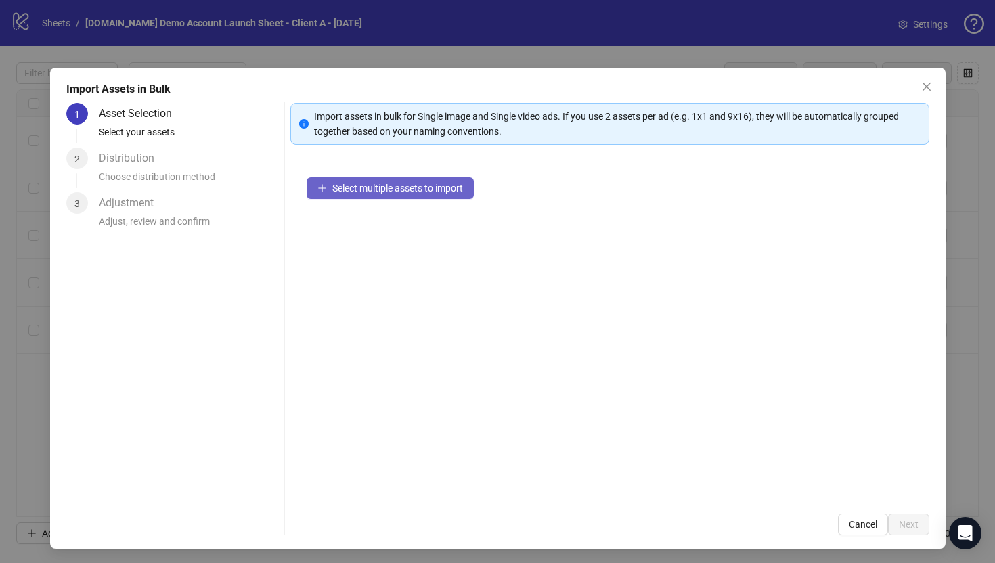
click at [374, 190] on span "Select multiple assets to import" at bounding box center [397, 188] width 131 height 11
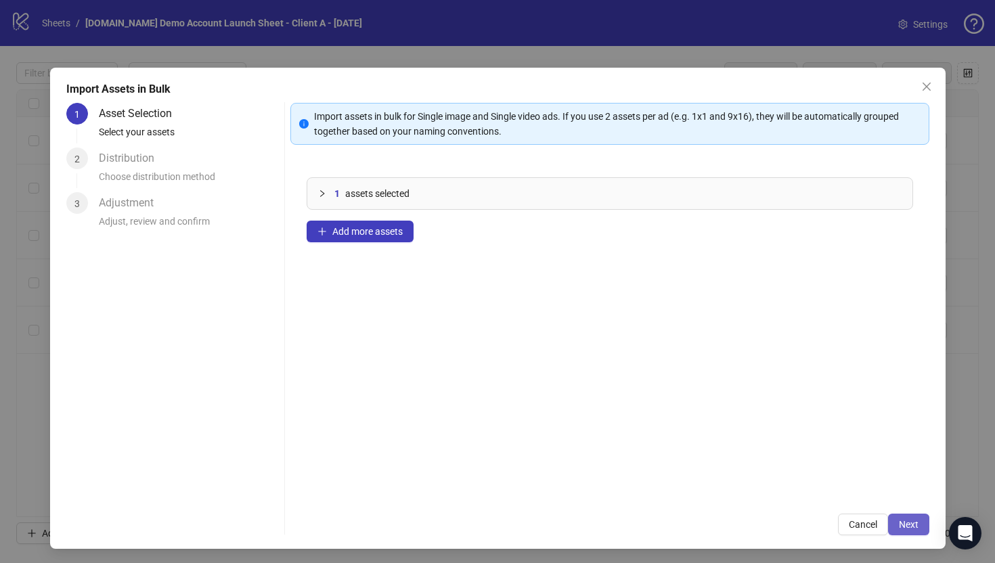
click at [908, 527] on span "Next" at bounding box center [909, 524] width 20 height 11
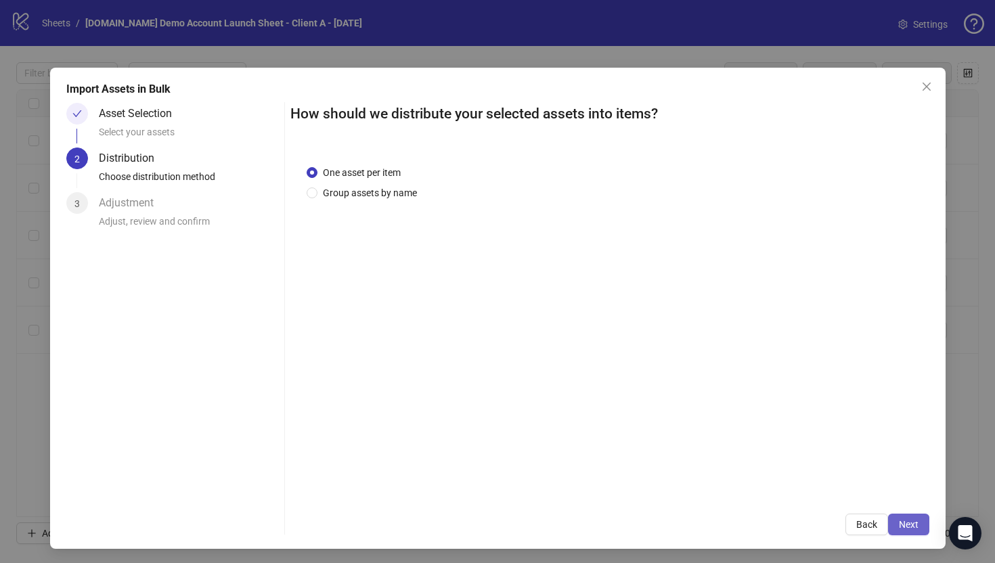
click at [904, 530] on button "Next" at bounding box center [908, 525] width 41 height 22
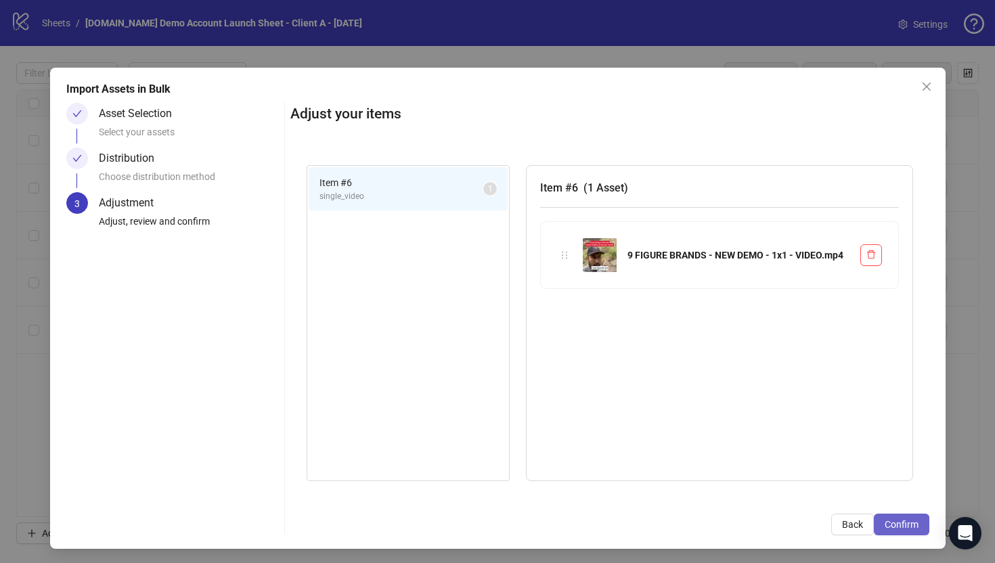
click at [914, 523] on span "Confirm" at bounding box center [902, 524] width 34 height 11
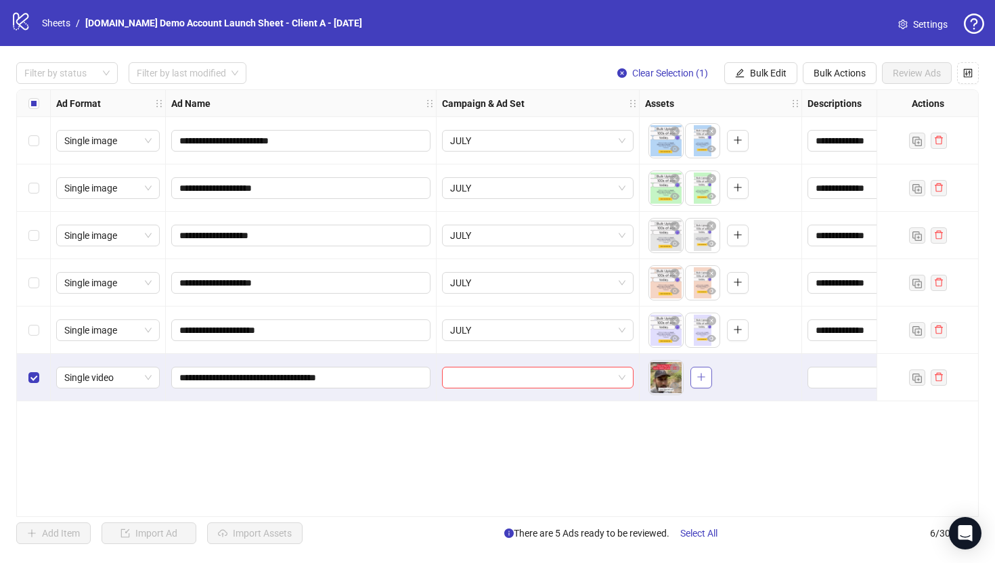
click at [703, 378] on icon "plus" at bounding box center [701, 376] width 9 height 9
click at [821, 73] on span "Bulk Actions" at bounding box center [840, 73] width 52 height 11
click at [820, 105] on span "Delete" at bounding box center [858, 100] width 93 height 15
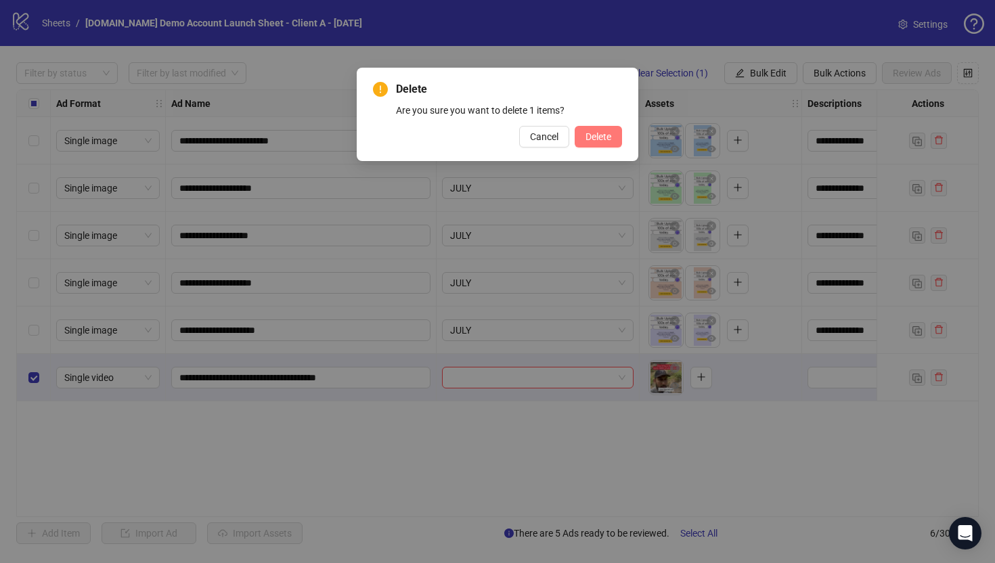
click at [600, 138] on span "Delete" at bounding box center [599, 136] width 26 height 11
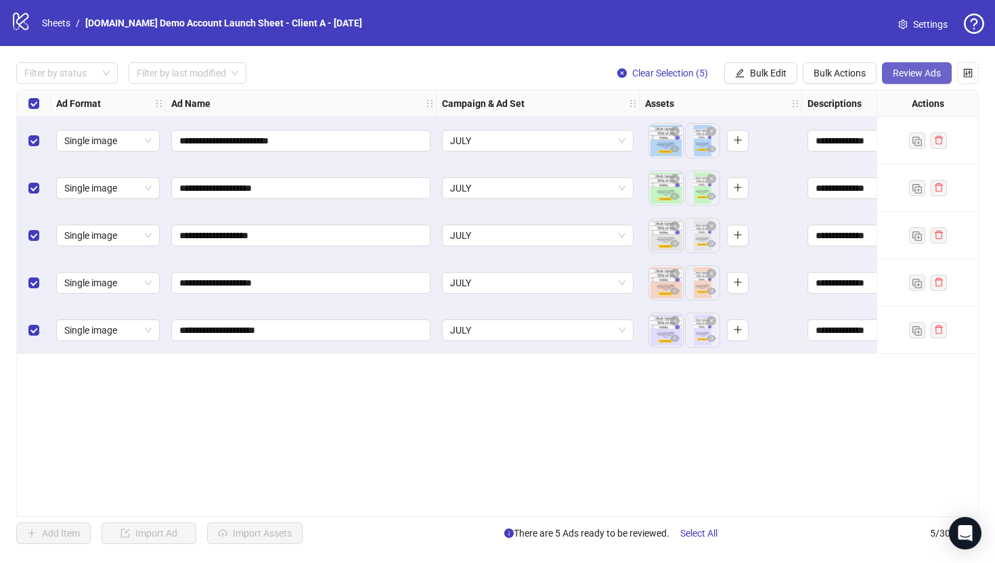
click at [908, 74] on span "Review Ads" at bounding box center [917, 73] width 48 height 11
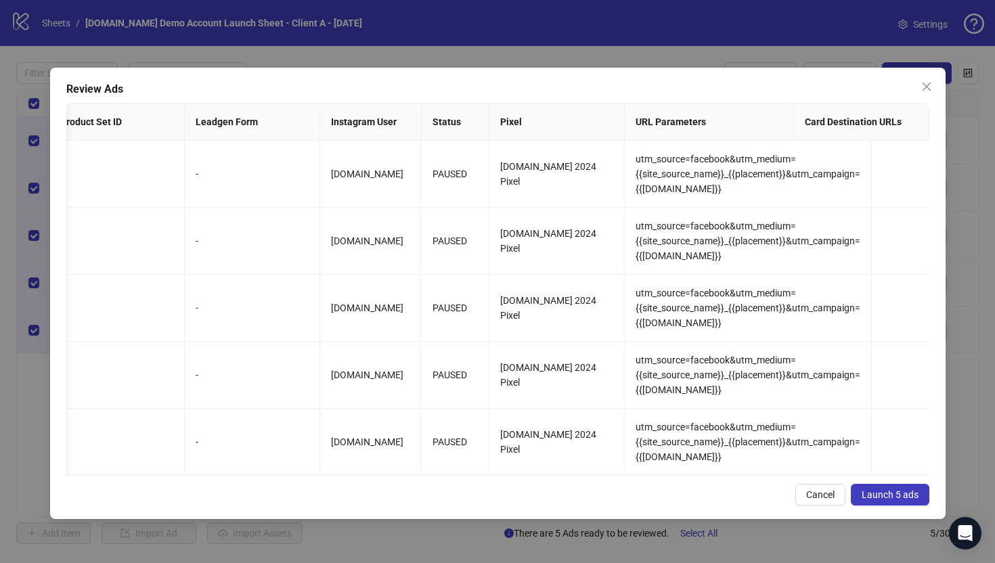
click at [876, 500] on span "Launch 5 ads" at bounding box center [890, 494] width 57 height 11
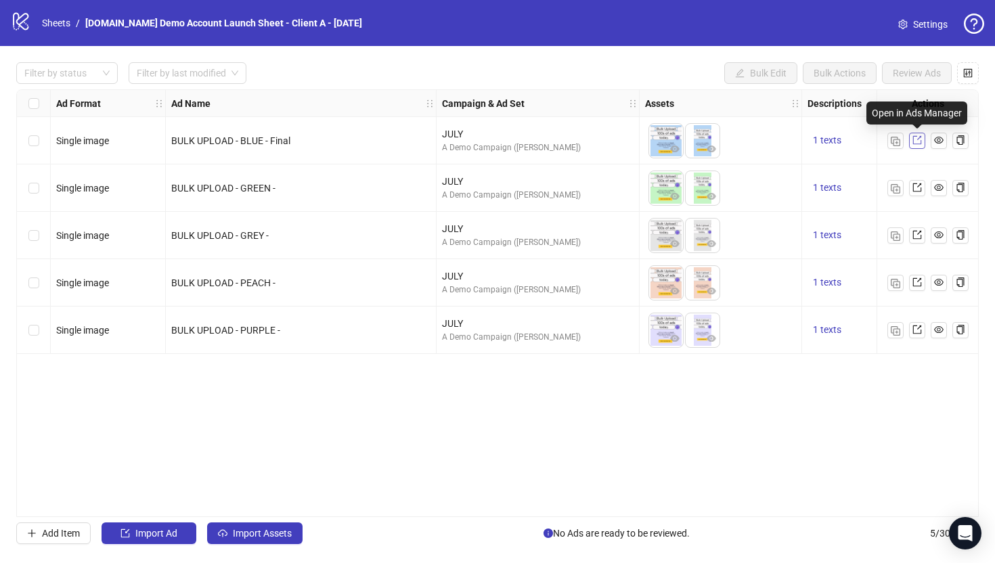
click at [916, 140] on icon "export" at bounding box center [916, 139] width 9 height 9
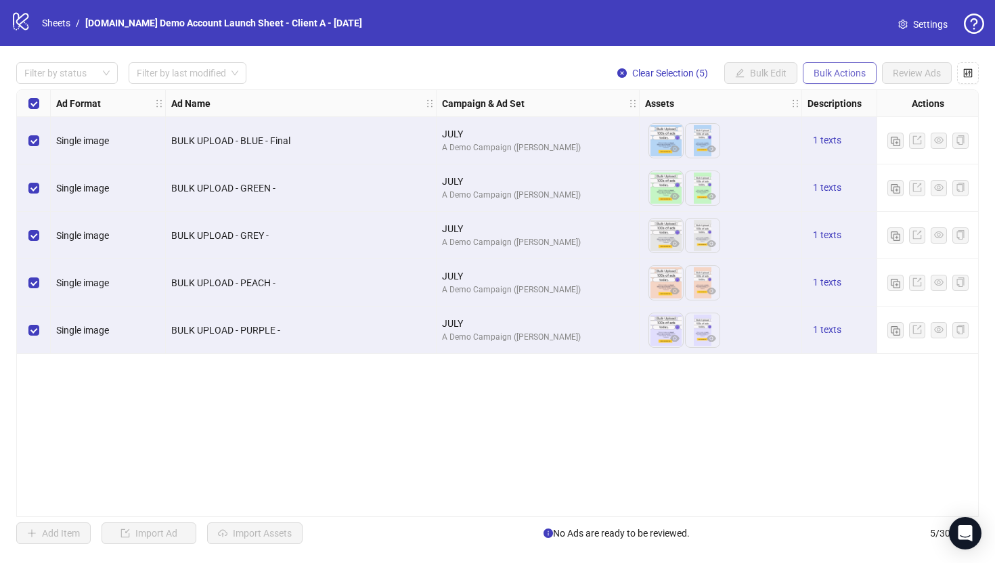
click at [820, 70] on span "Bulk Actions" at bounding box center [840, 73] width 52 height 11
click at [511, 418] on div "Ad Format Ad Name Campaign & Ad Set Assets Descriptions Headlines Primary Texts…" at bounding box center [497, 303] width 963 height 428
click at [26, 100] on div "Select all rows" at bounding box center [34, 103] width 34 height 27
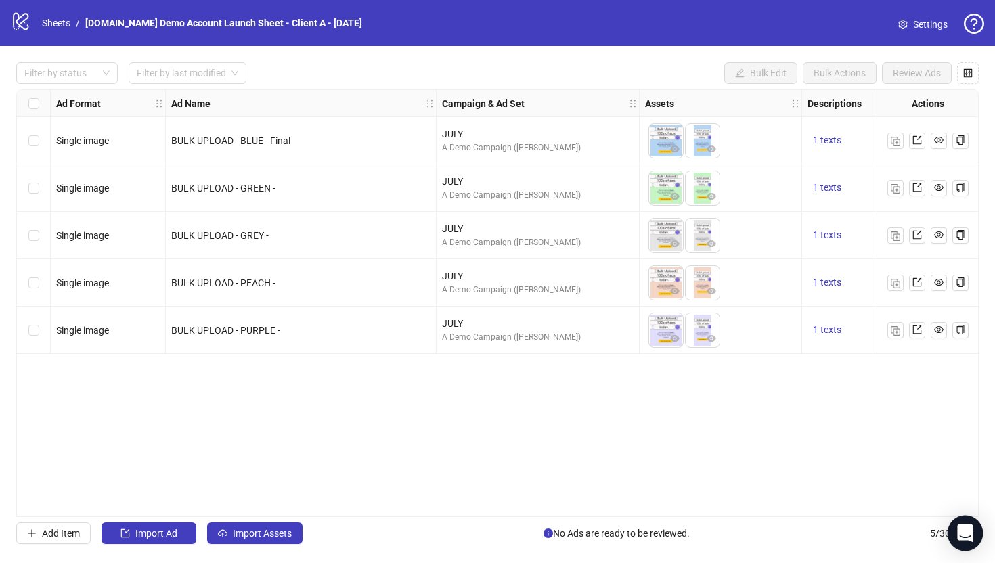
click at [967, 537] on icon "Open Intercom Messenger" at bounding box center [965, 534] width 18 height 18
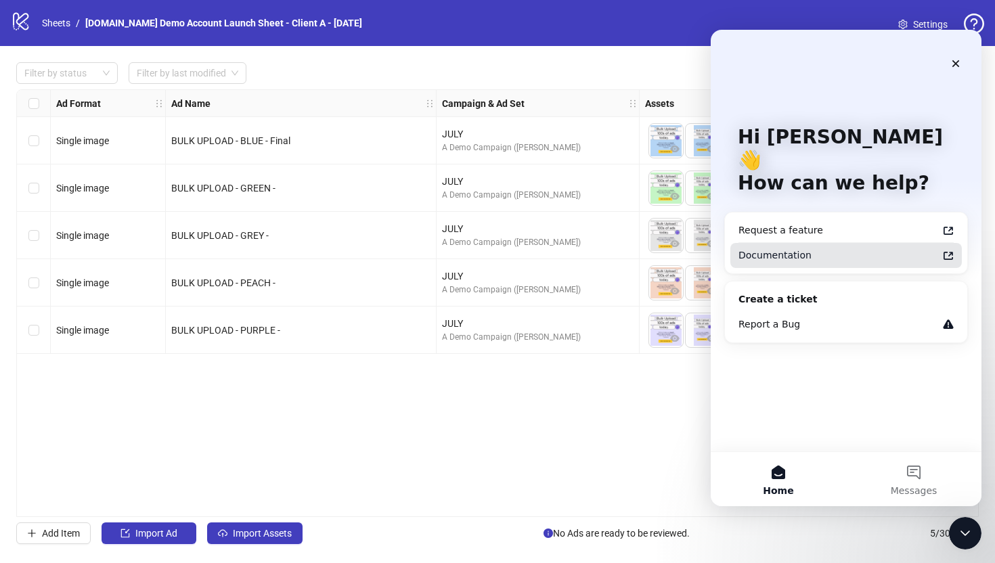
click at [769, 248] on div "Documentation" at bounding box center [837, 255] width 199 height 14
